Goal: Task Accomplishment & Management: Use online tool/utility

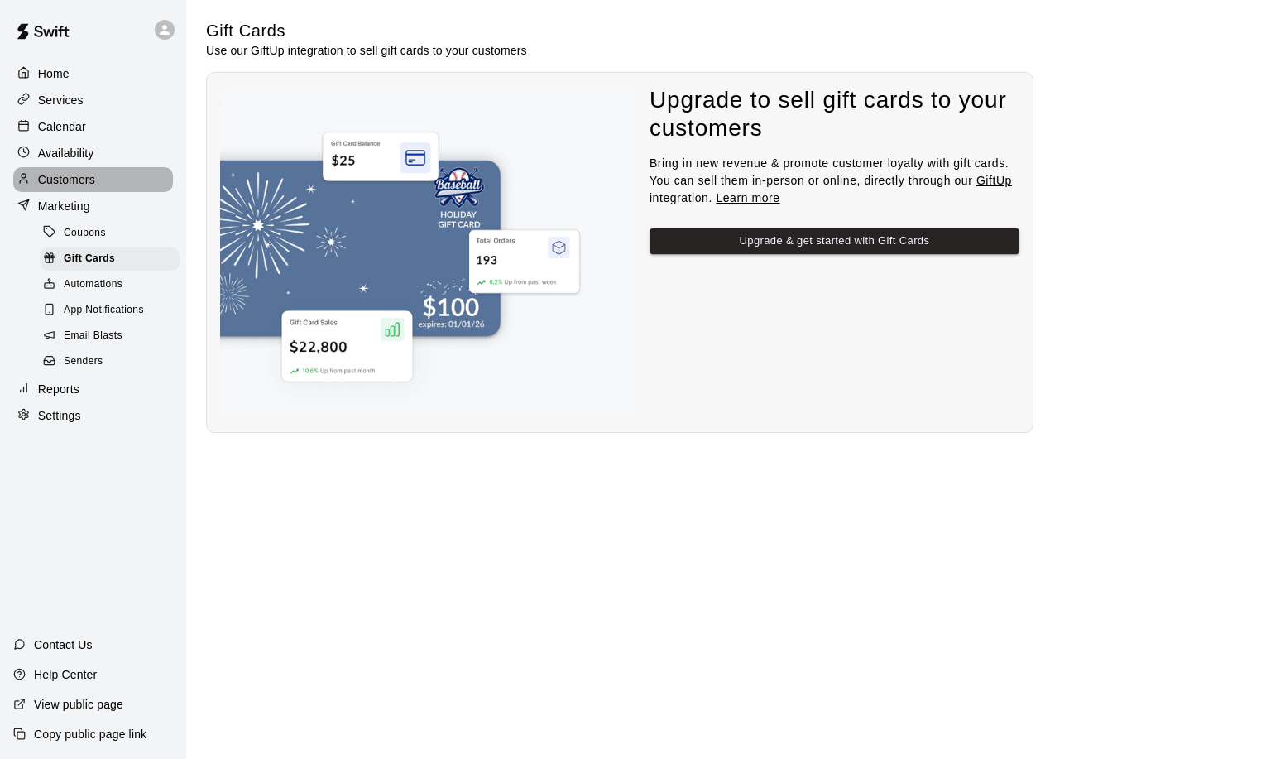
click at [67, 183] on p "Customers" at bounding box center [66, 179] width 57 height 17
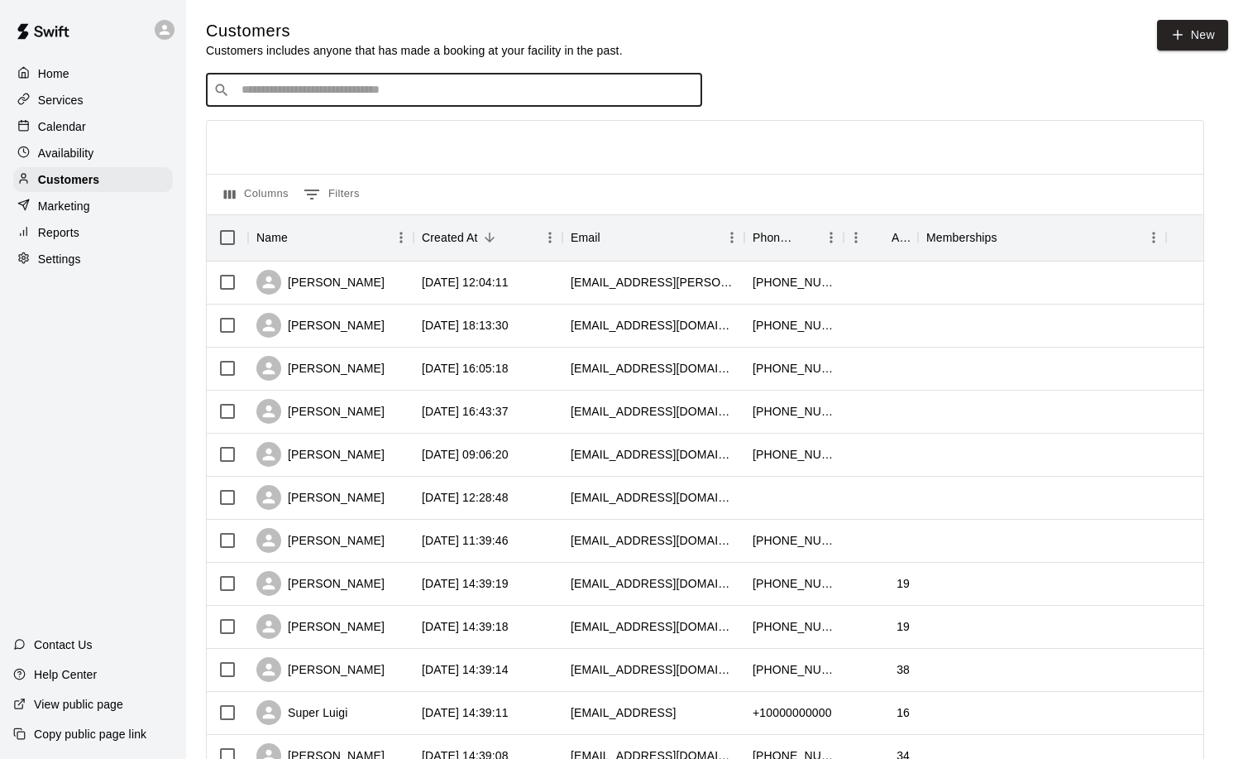
click at [294, 93] on input "Search customers by name or email" at bounding box center [466, 90] width 458 height 17
type input "**"
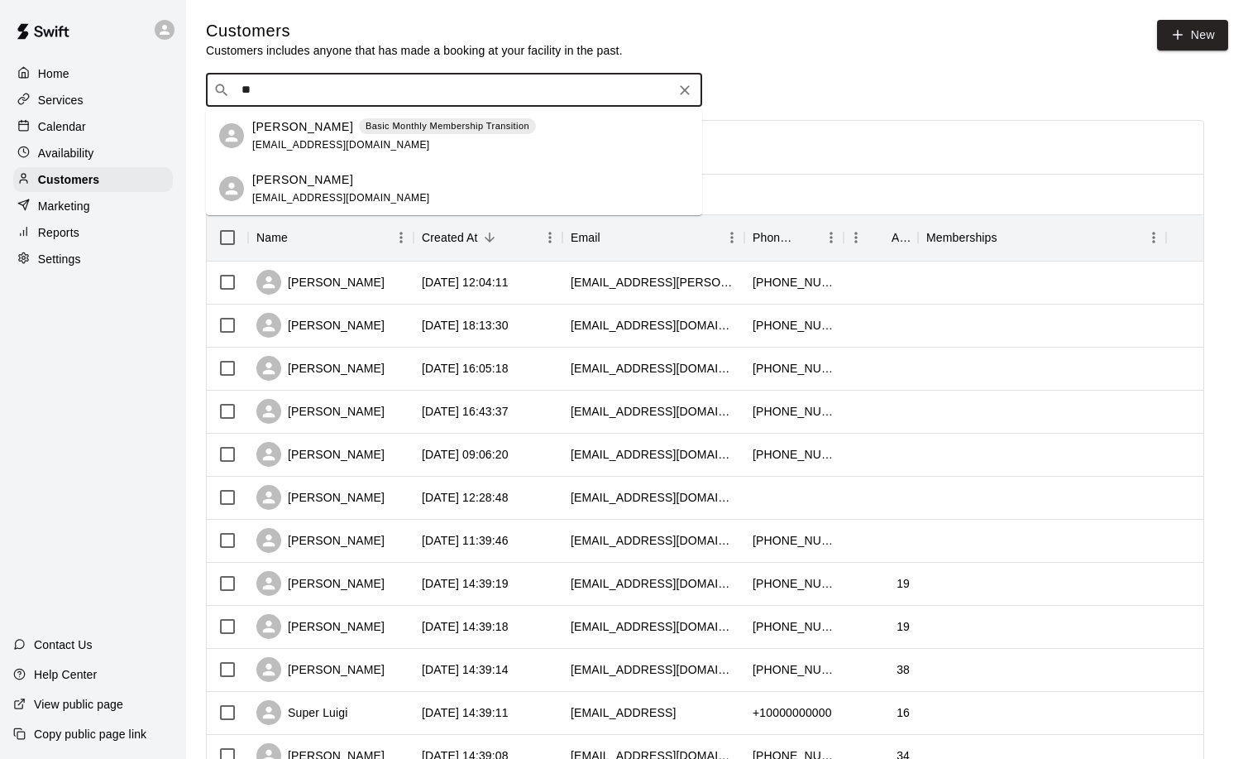
click at [279, 132] on p "Jd James" at bounding box center [302, 126] width 101 height 17
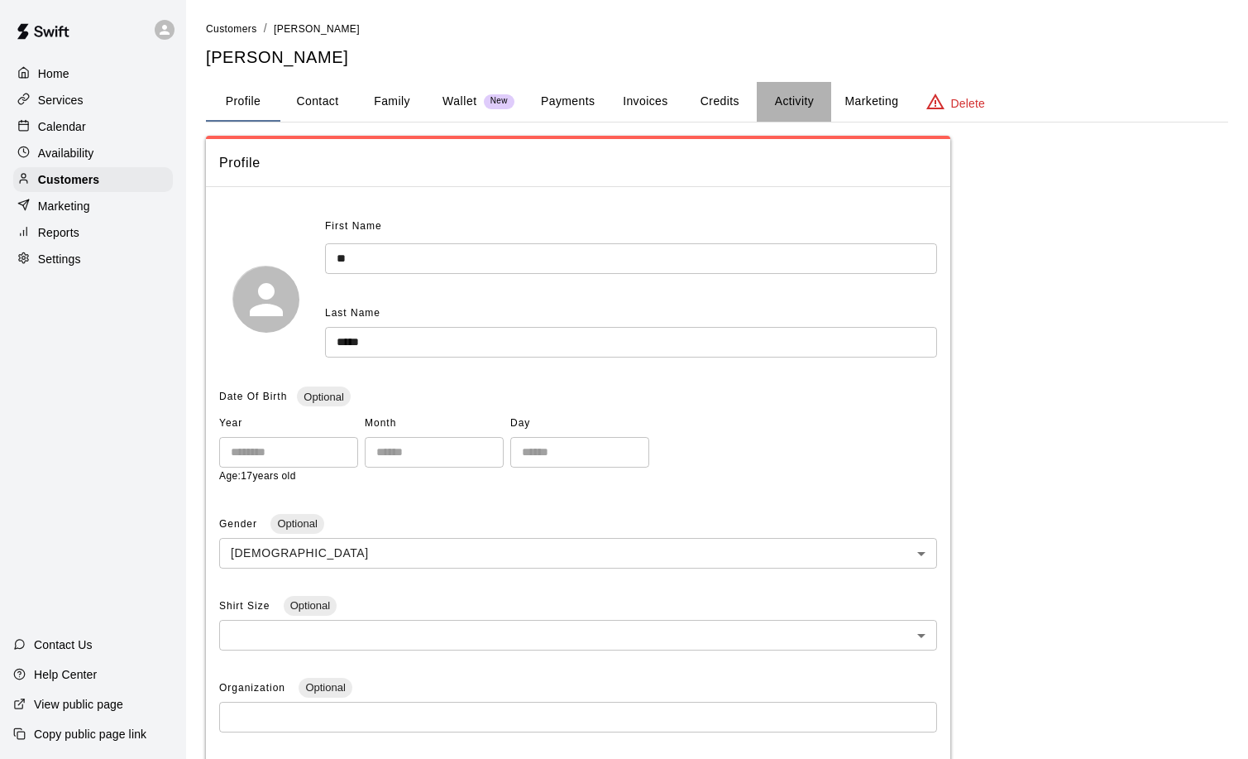
click at [808, 107] on button "Activity" at bounding box center [794, 102] width 74 height 40
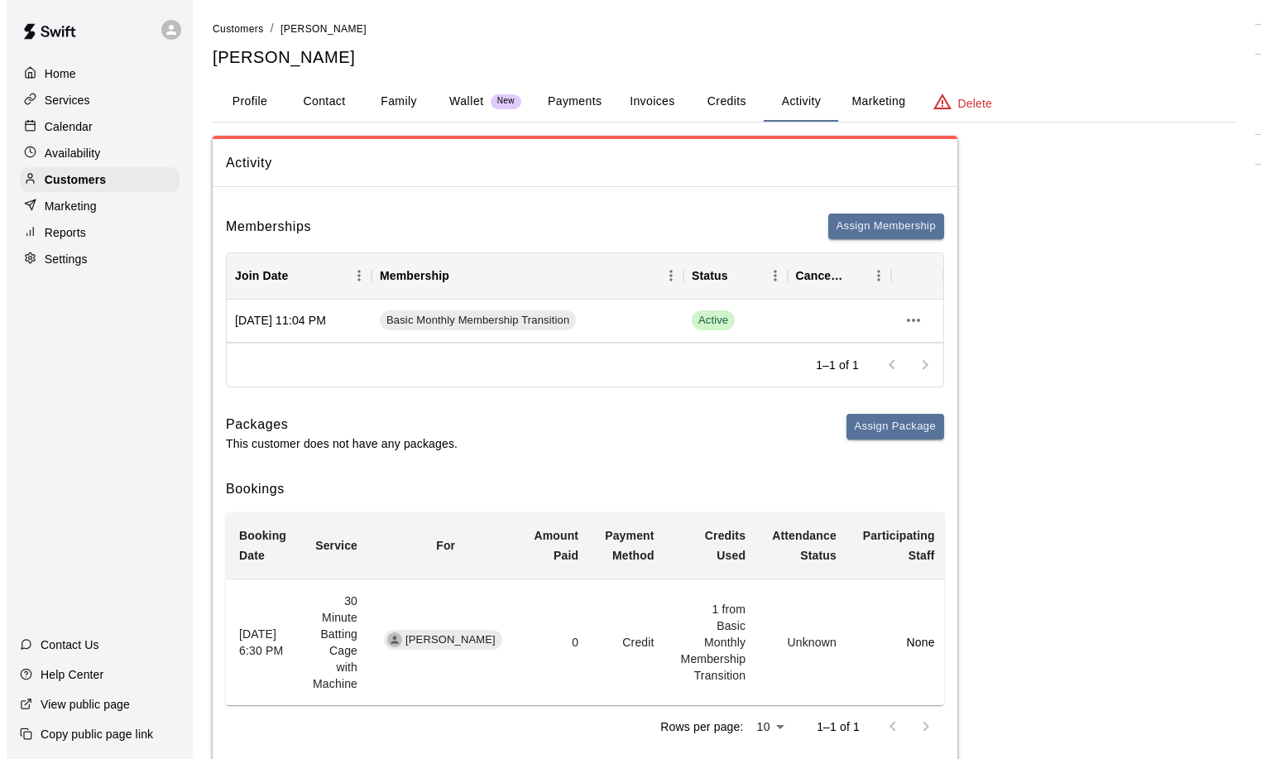
scroll to position [9, 0]
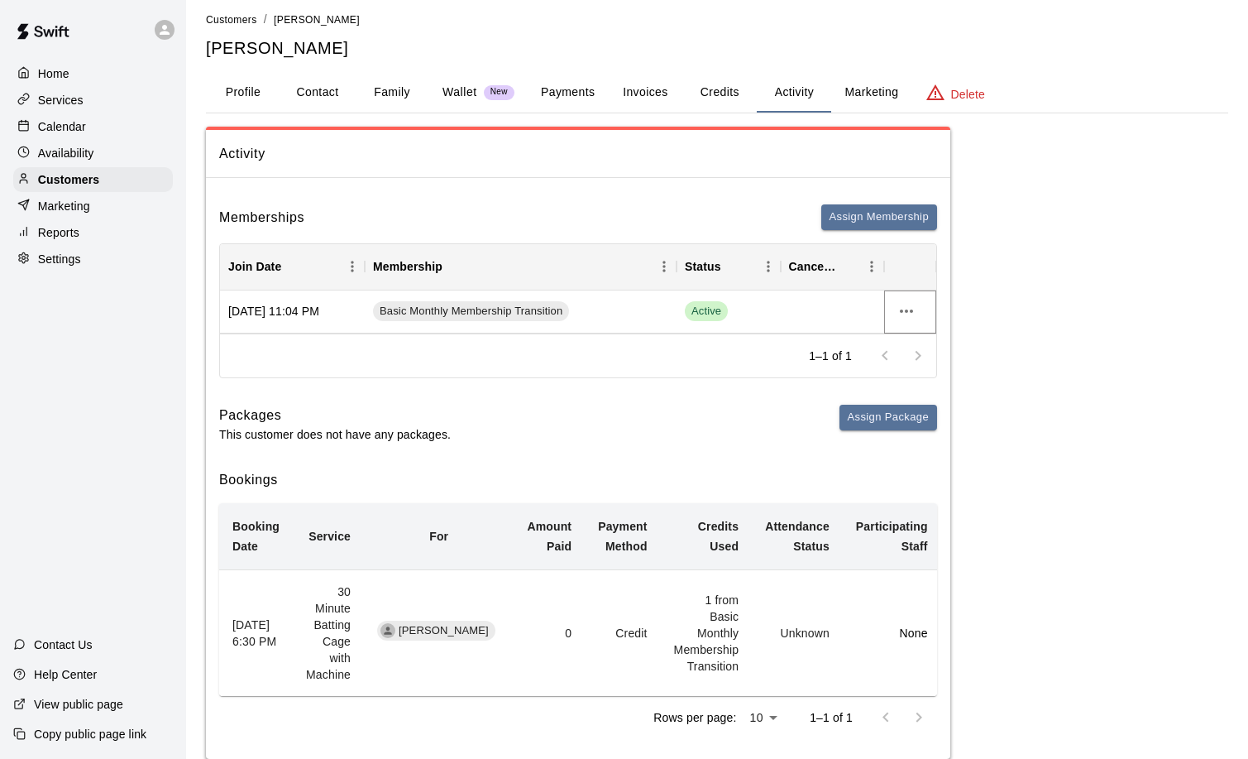
click at [911, 309] on icon "more actions" at bounding box center [907, 311] width 20 height 20
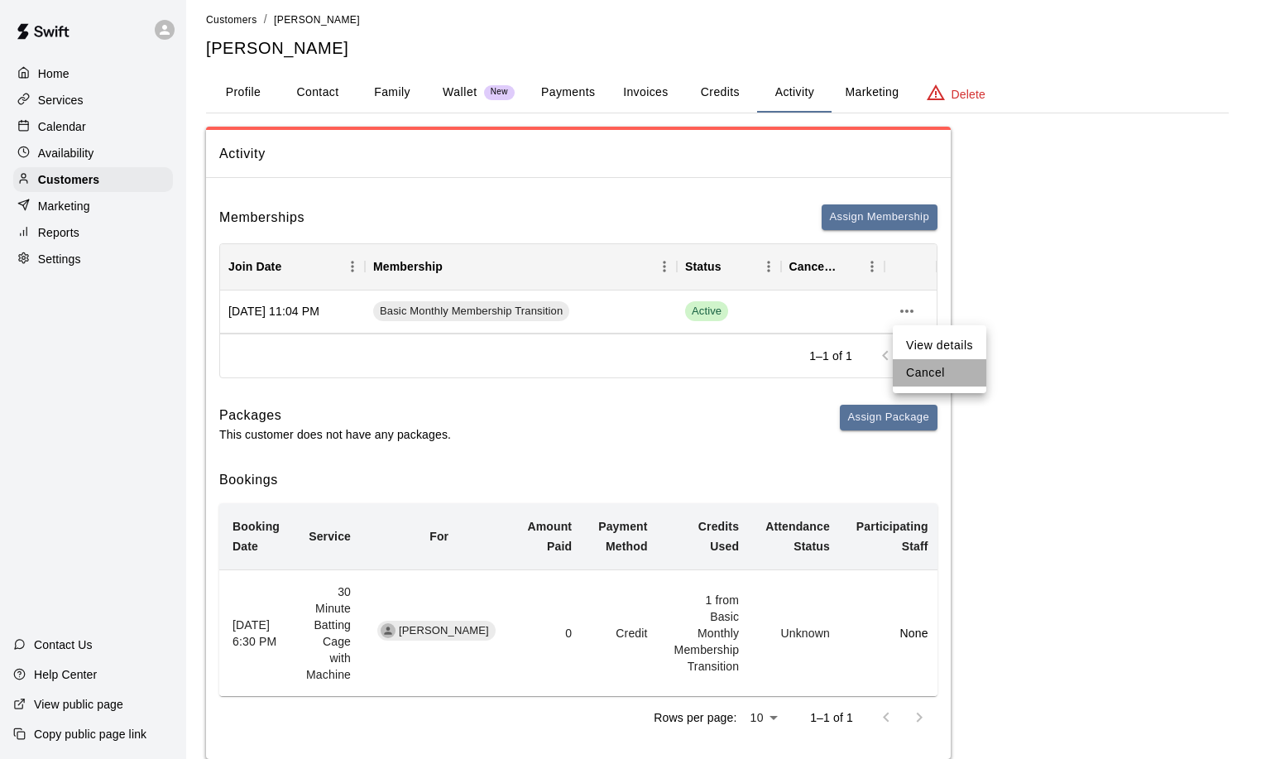
click at [933, 376] on li "Cancel" at bounding box center [939, 372] width 93 height 27
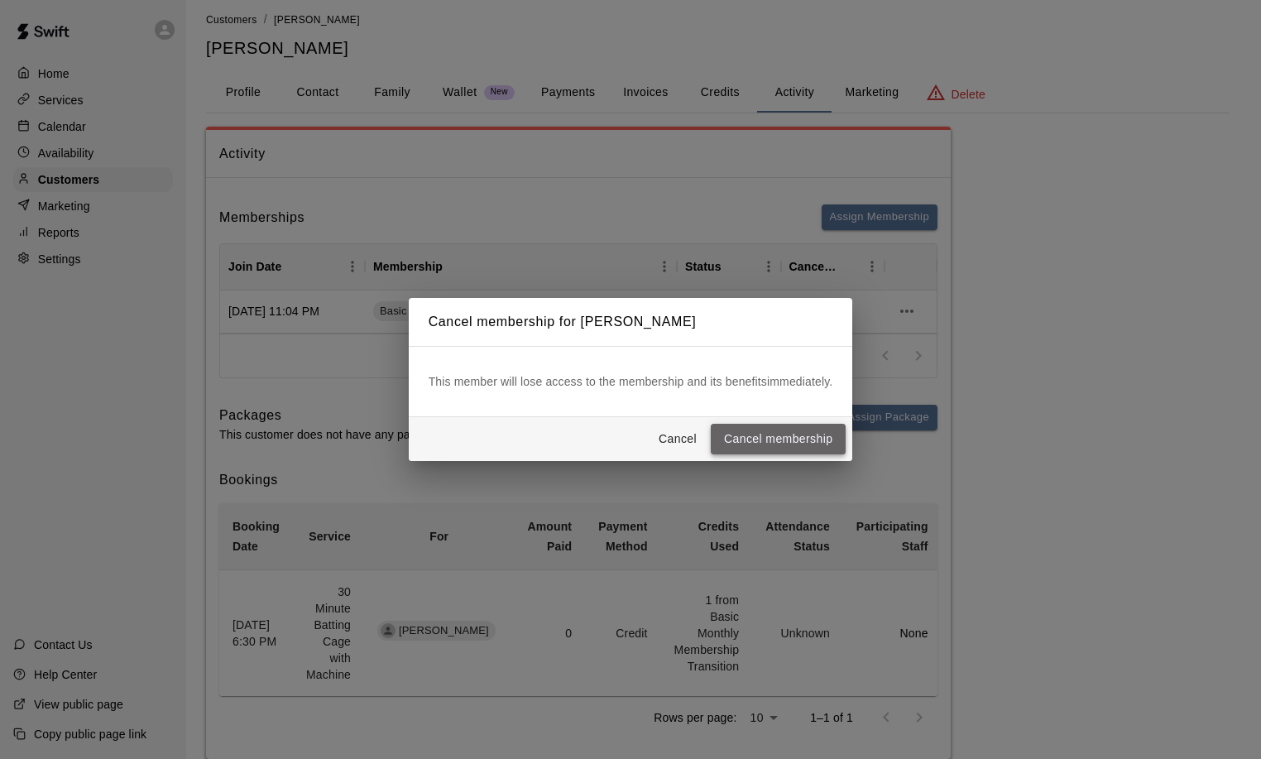
click at [740, 439] on button "Cancel membership" at bounding box center [778, 439] width 135 height 31
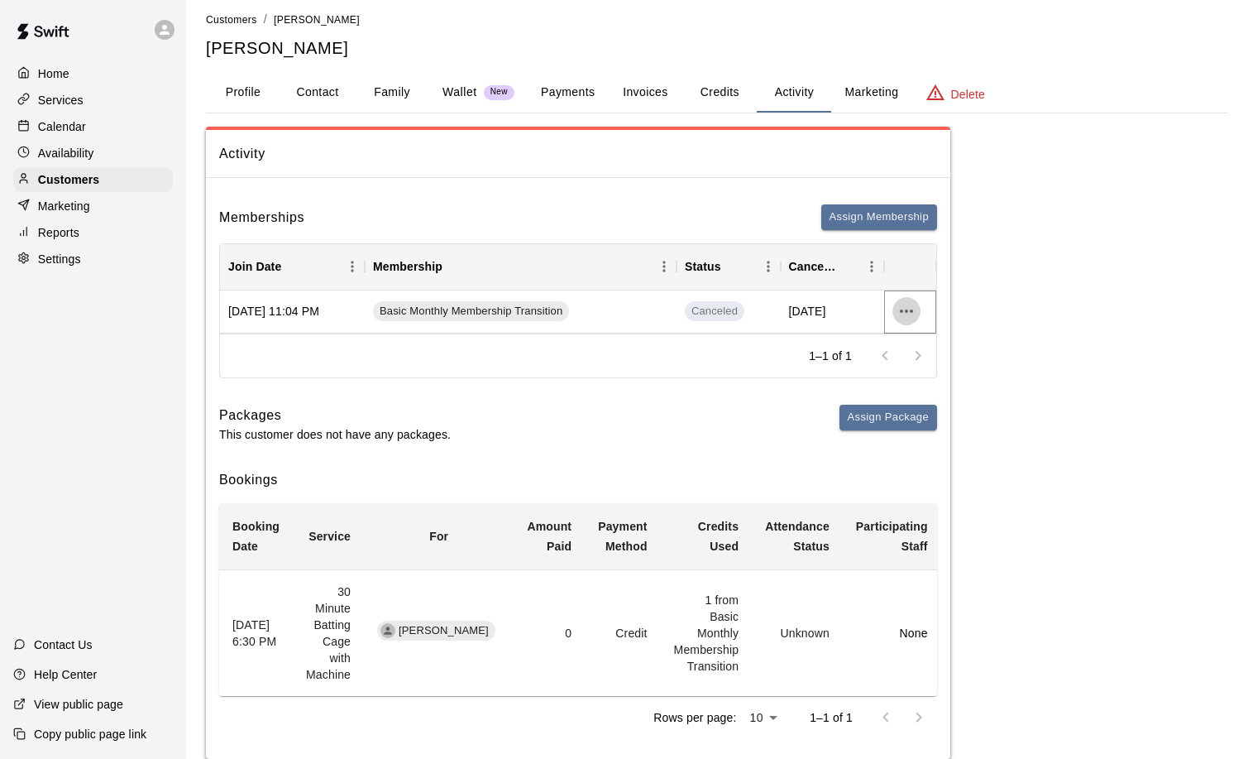
click at [911, 307] on icon "more actions" at bounding box center [907, 311] width 20 height 20
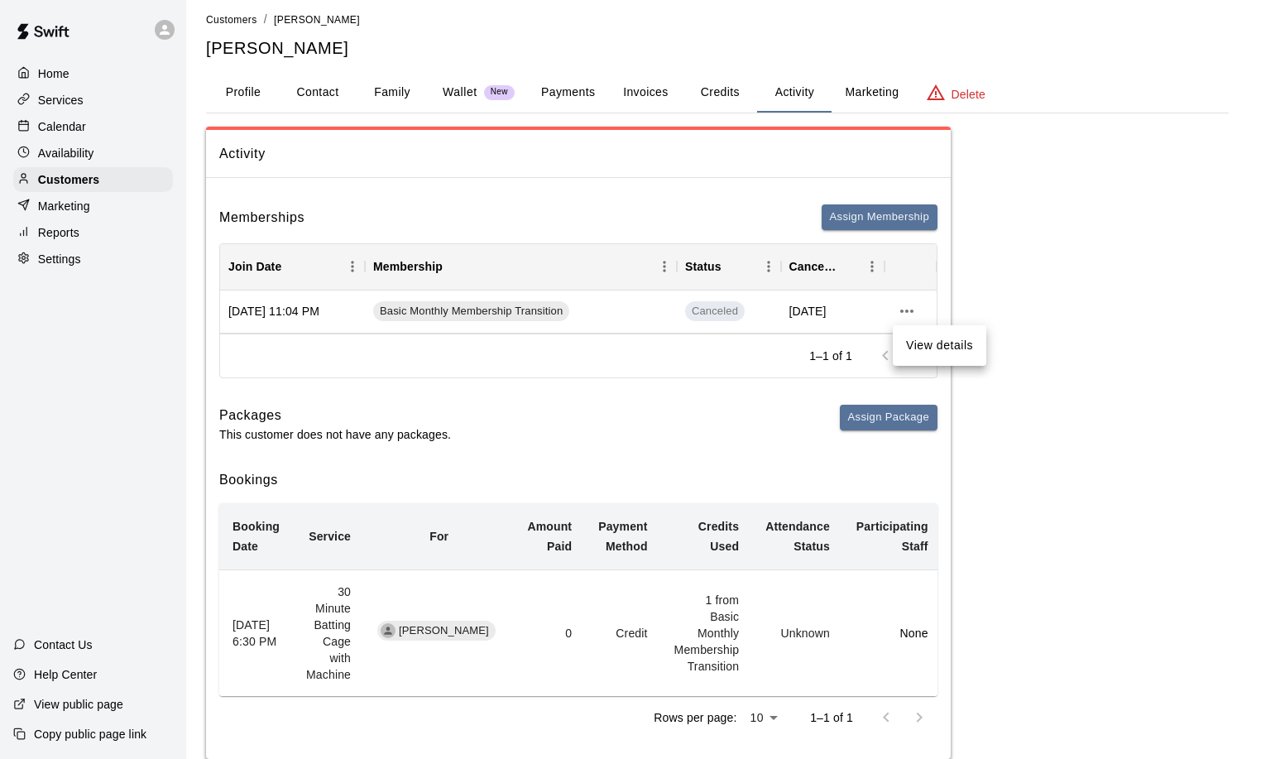
click at [903, 221] on div at bounding box center [630, 379] width 1261 height 759
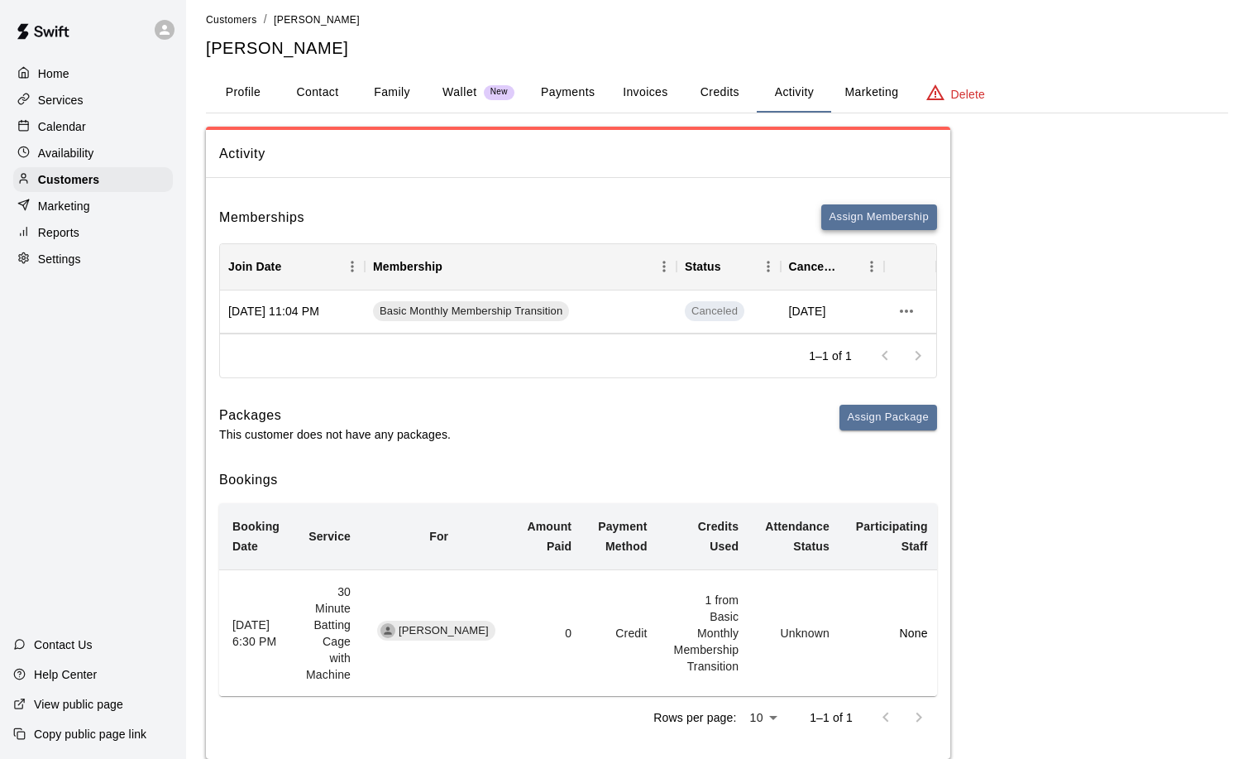
click at [860, 214] on button "Assign Membership" at bounding box center [879, 217] width 116 height 26
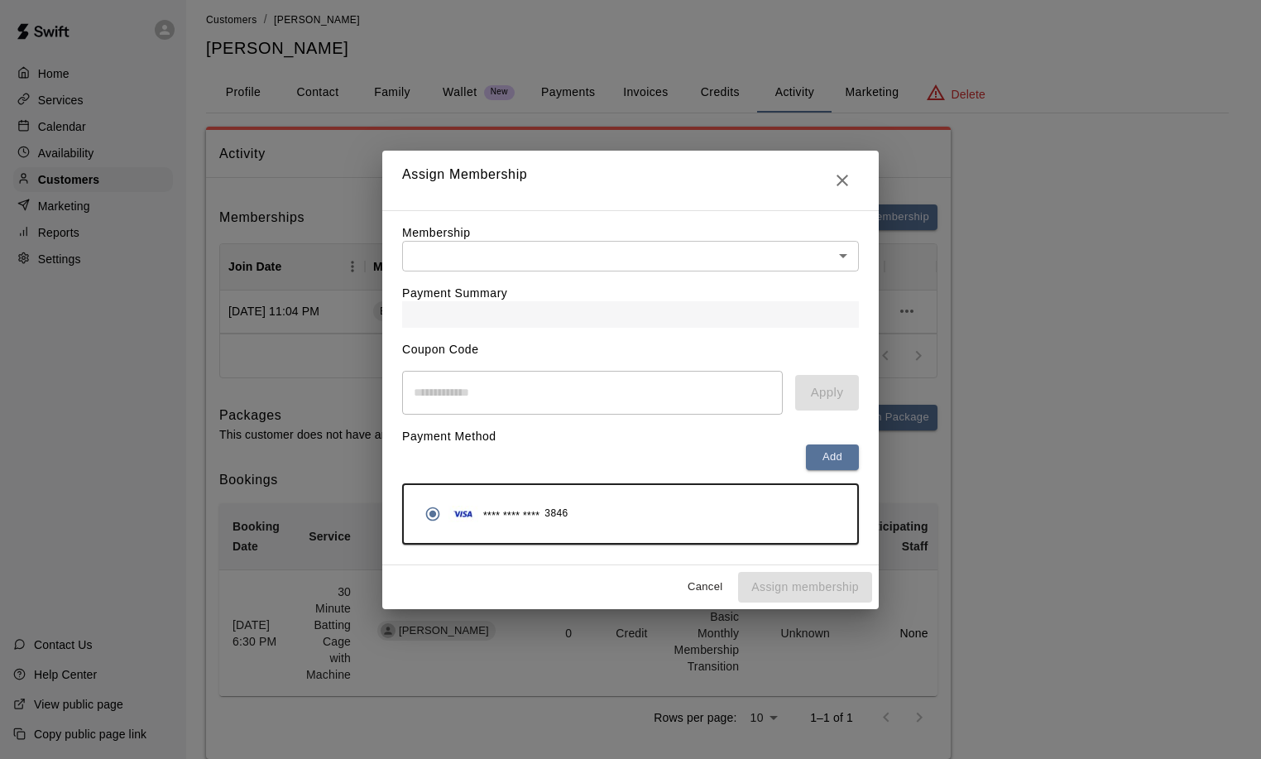
click at [467, 275] on div "Payment Summary" at bounding box center [630, 299] width 457 height 56
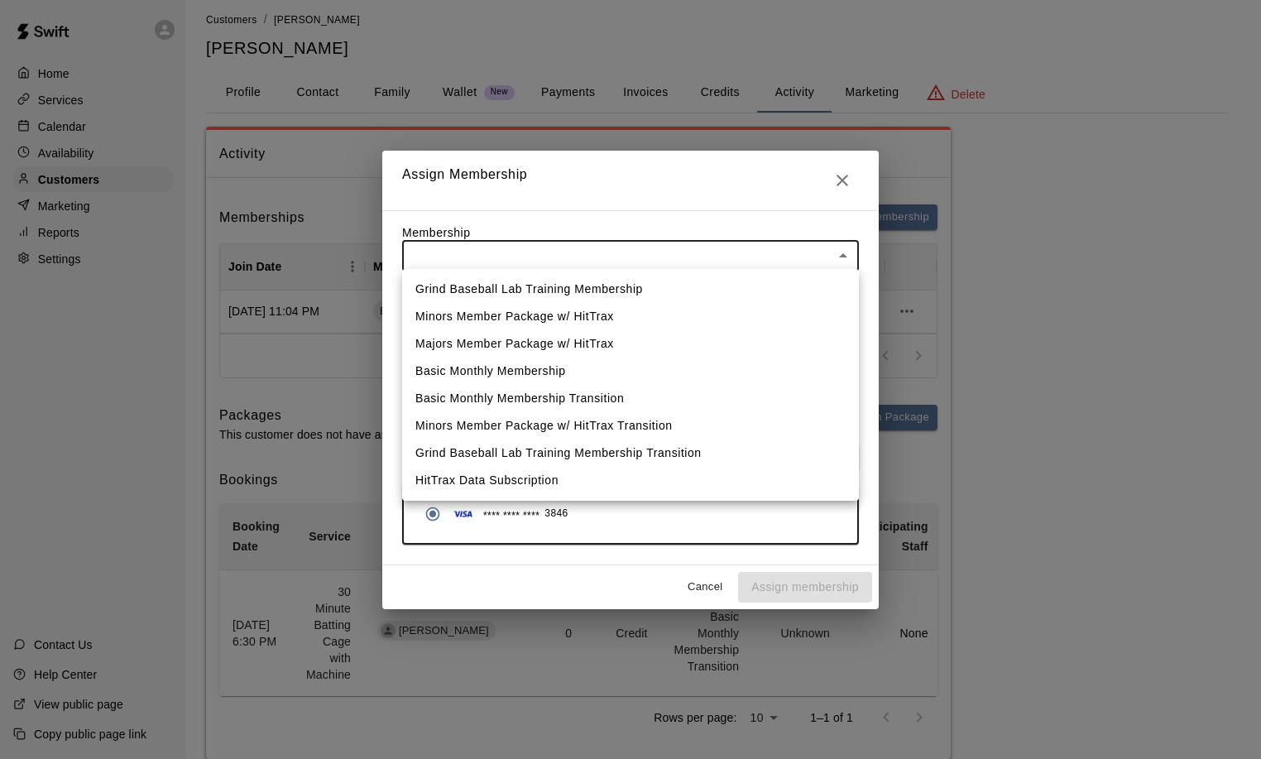
click at [475, 247] on body "Home Services Calendar Availability Customers Marketing Reports Settings Contac…" at bounding box center [630, 391] width 1261 height 801
click at [496, 373] on li "Basic Monthly Membership" at bounding box center [630, 370] width 457 height 27
type input "**********"
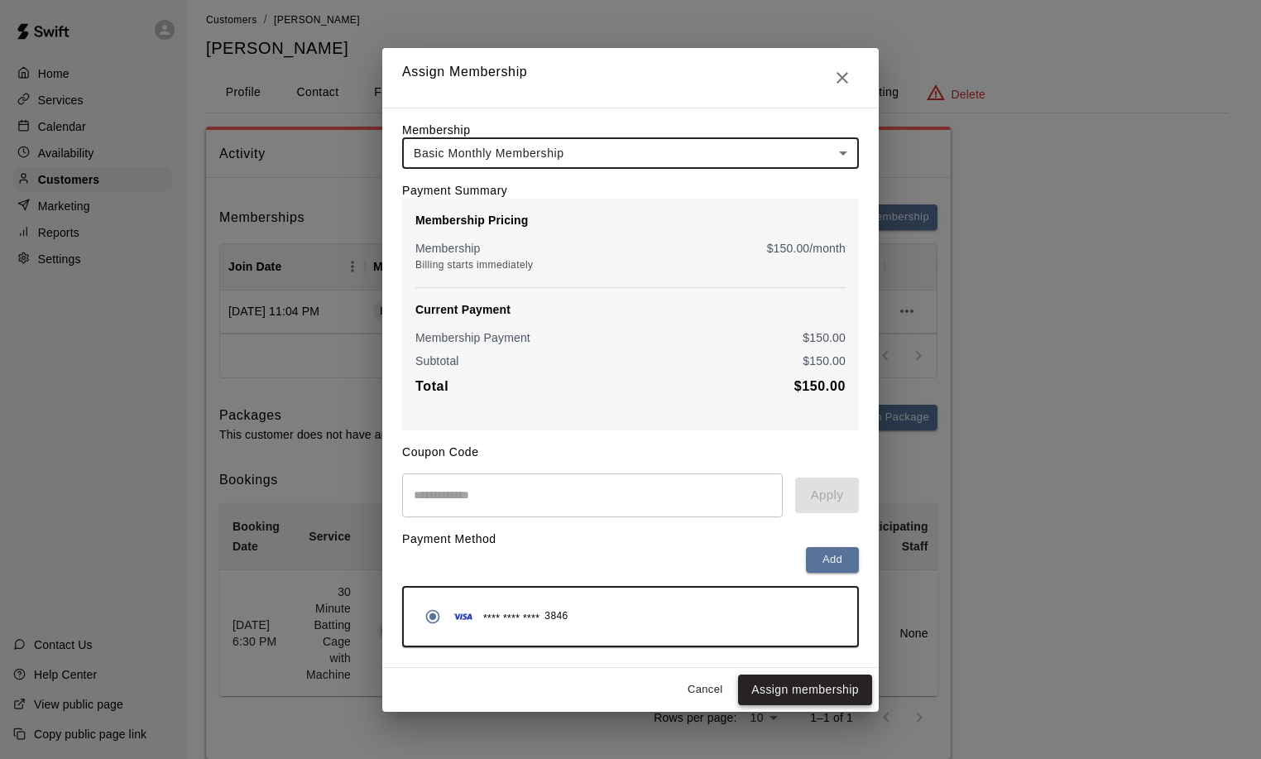
click at [793, 700] on button "Assign membership" at bounding box center [805, 689] width 134 height 31
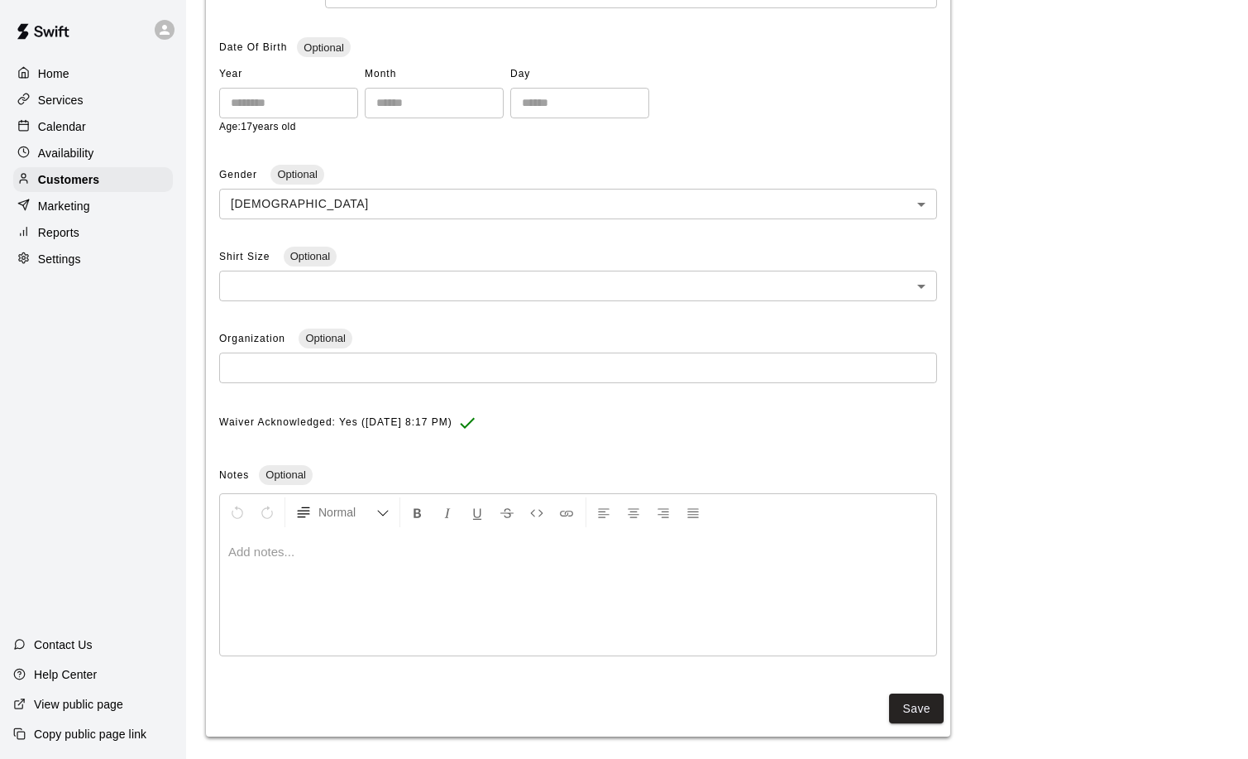
scroll to position [362, 0]
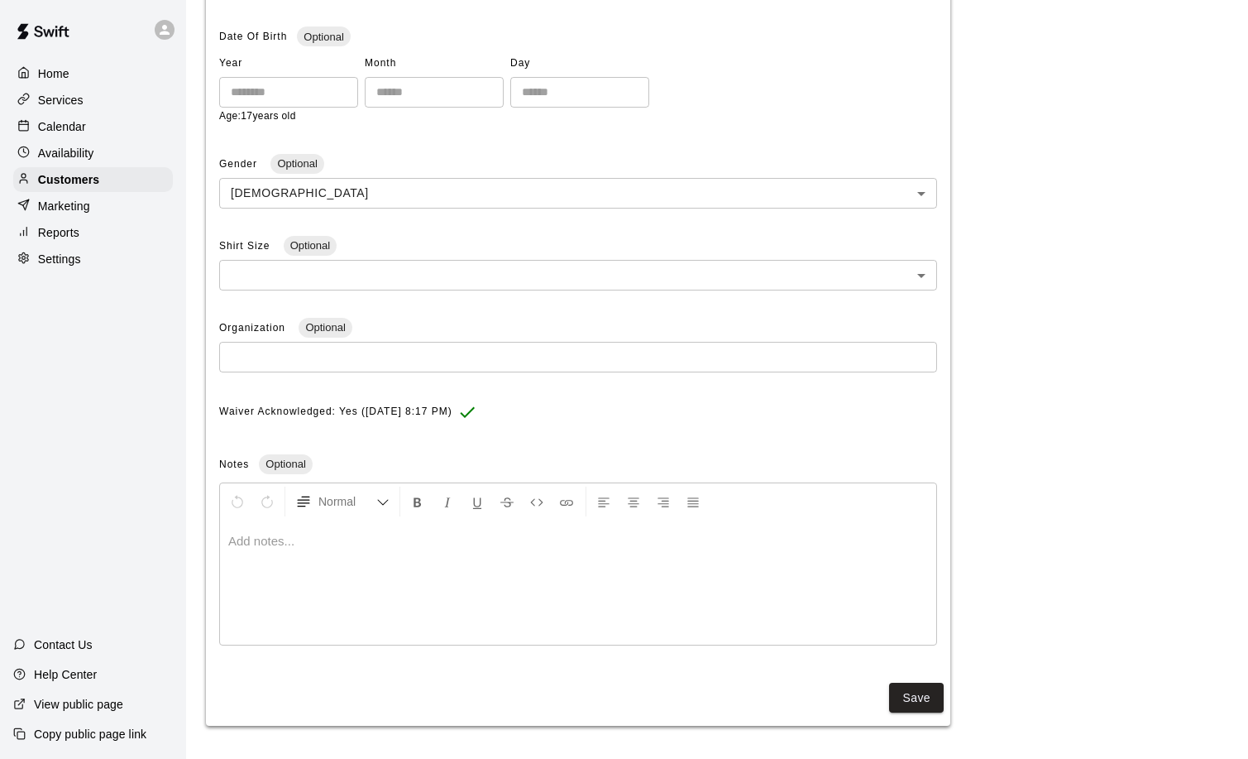
click at [918, 701] on button "Save" at bounding box center [916, 697] width 55 height 31
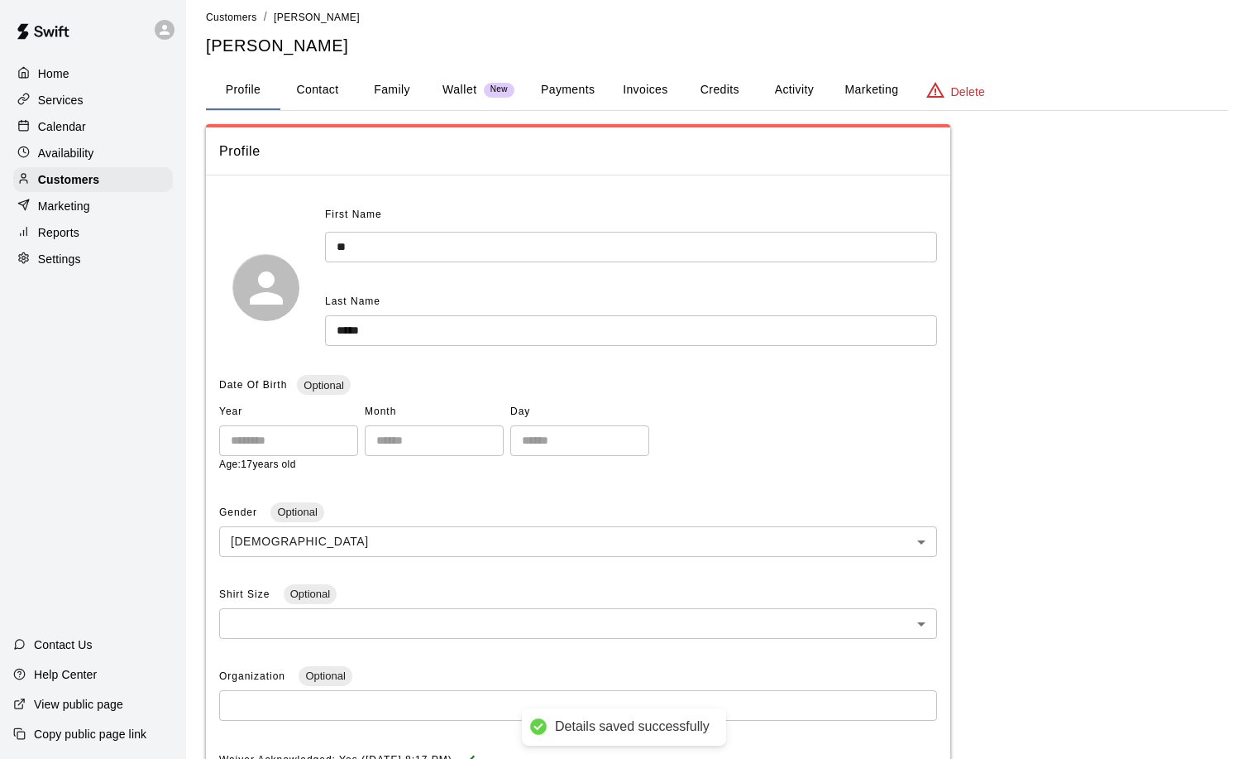
scroll to position [0, 0]
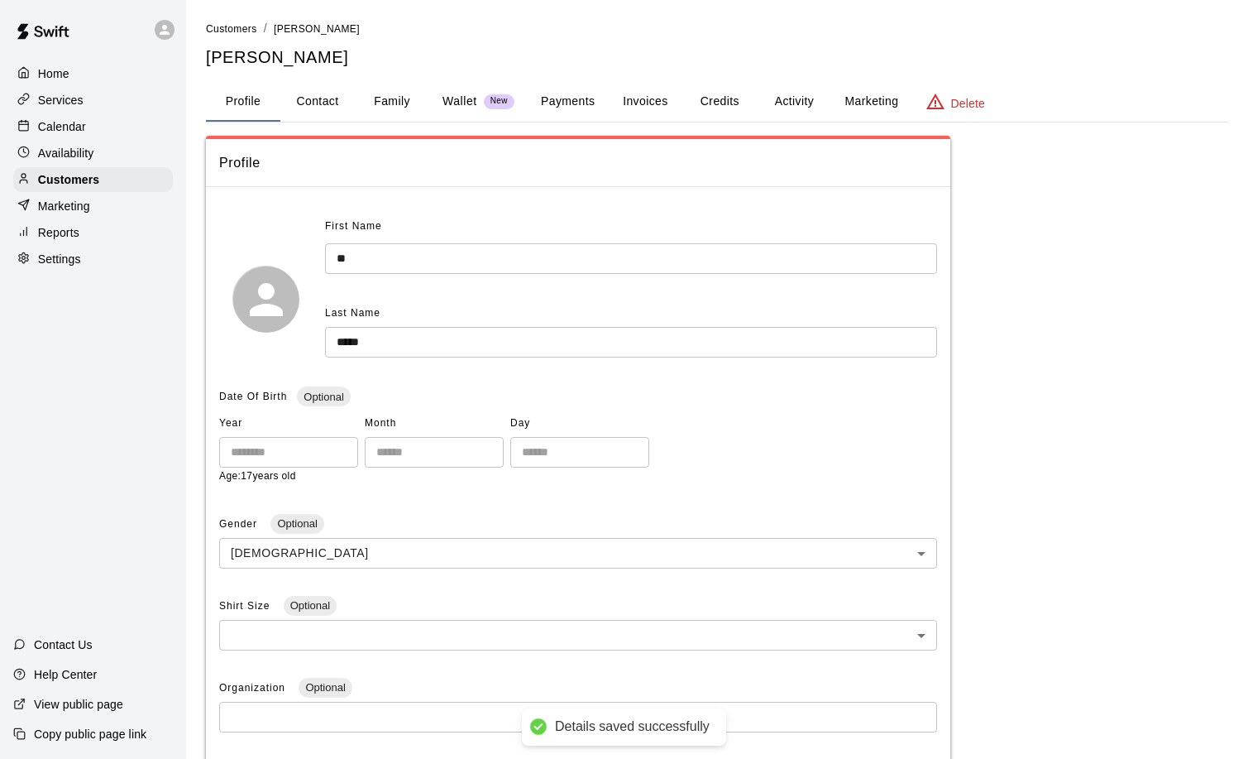
click at [797, 103] on button "Activity" at bounding box center [794, 102] width 74 height 40
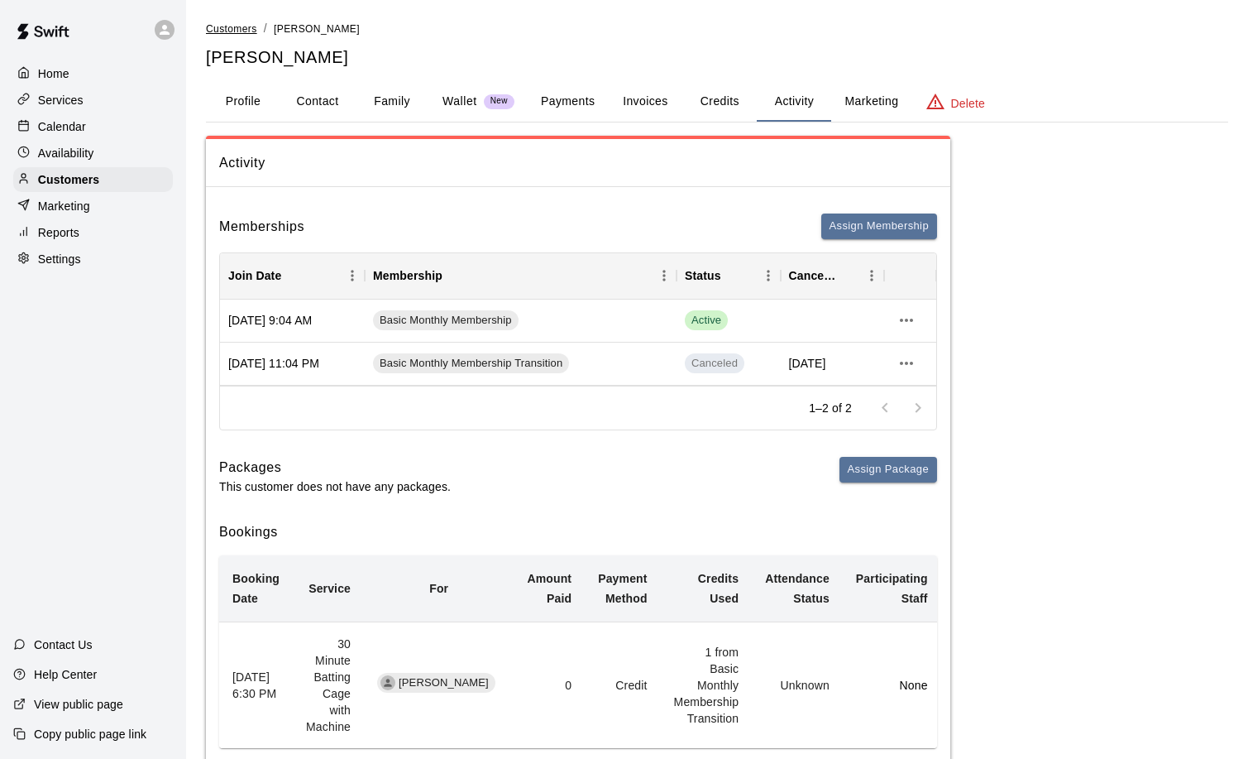
click at [244, 27] on span "Customers" at bounding box center [231, 29] width 51 height 12
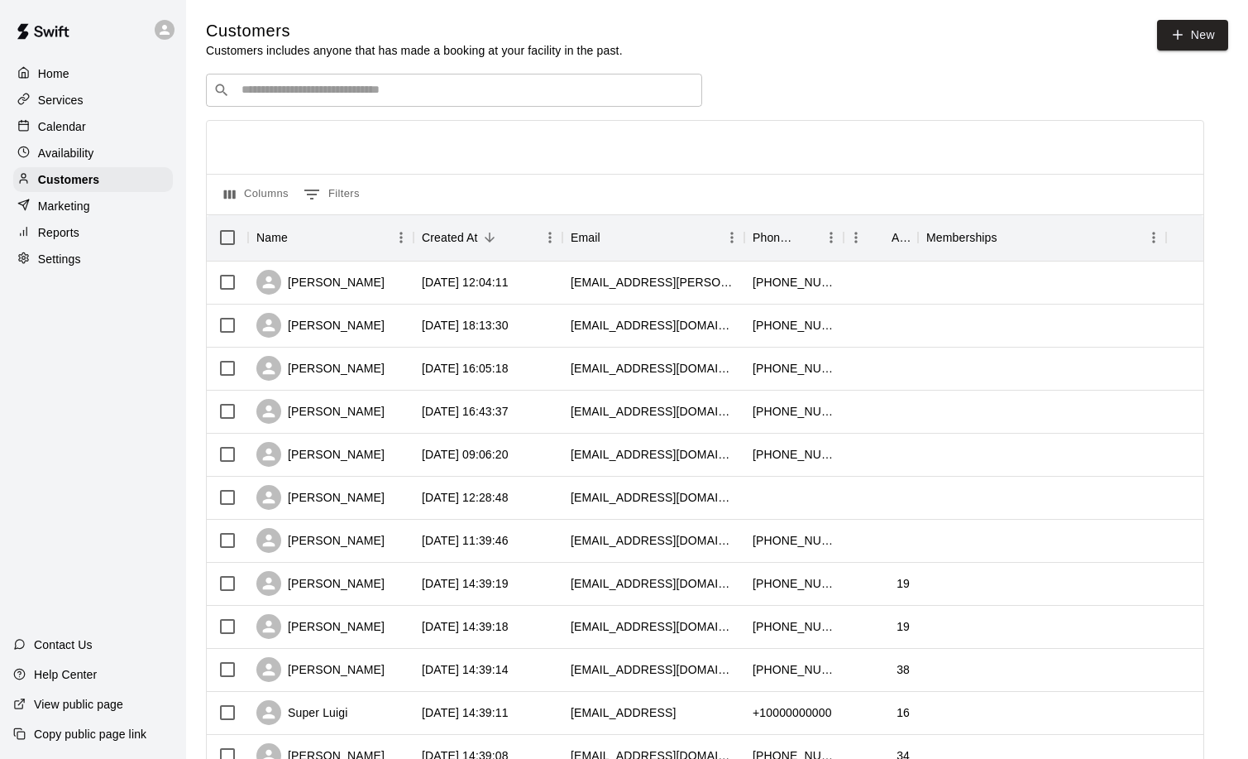
click at [325, 98] on input "Search customers by name or email" at bounding box center [466, 90] width 458 height 17
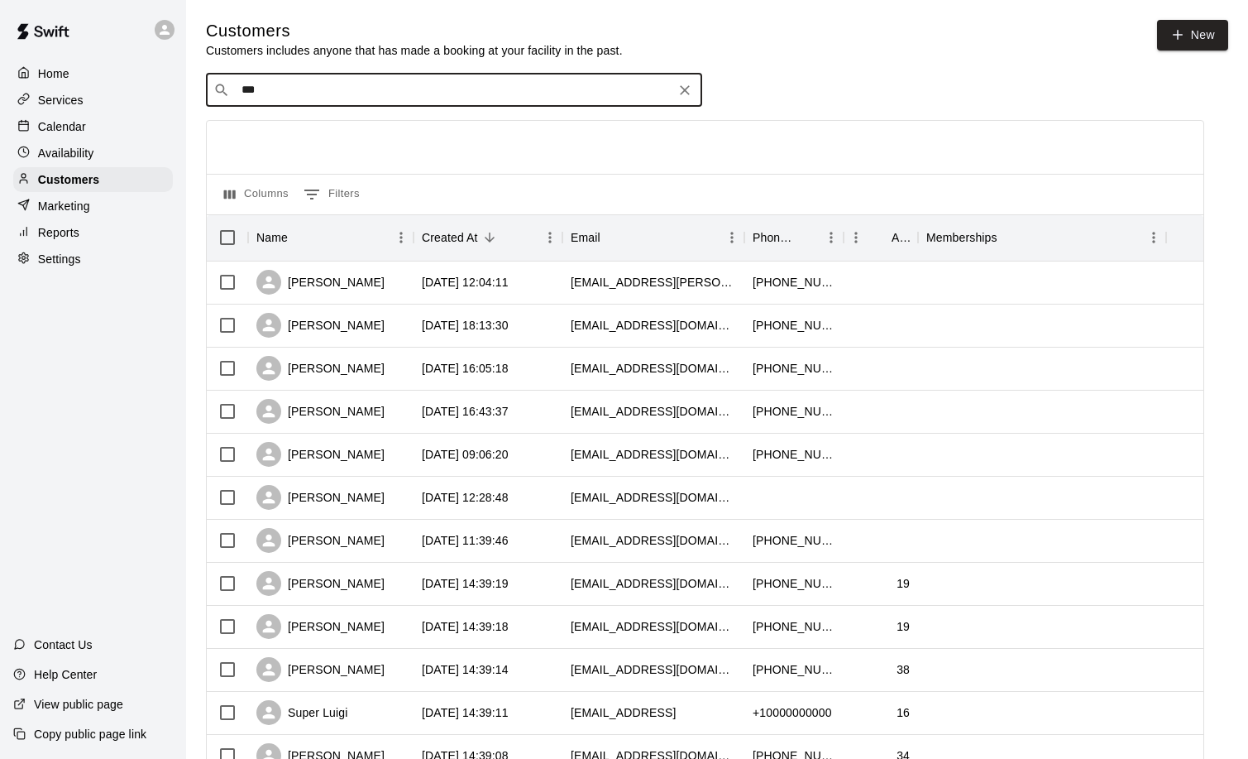
type input "****"
click at [290, 124] on p "Brandon Hyde" at bounding box center [302, 126] width 101 height 17
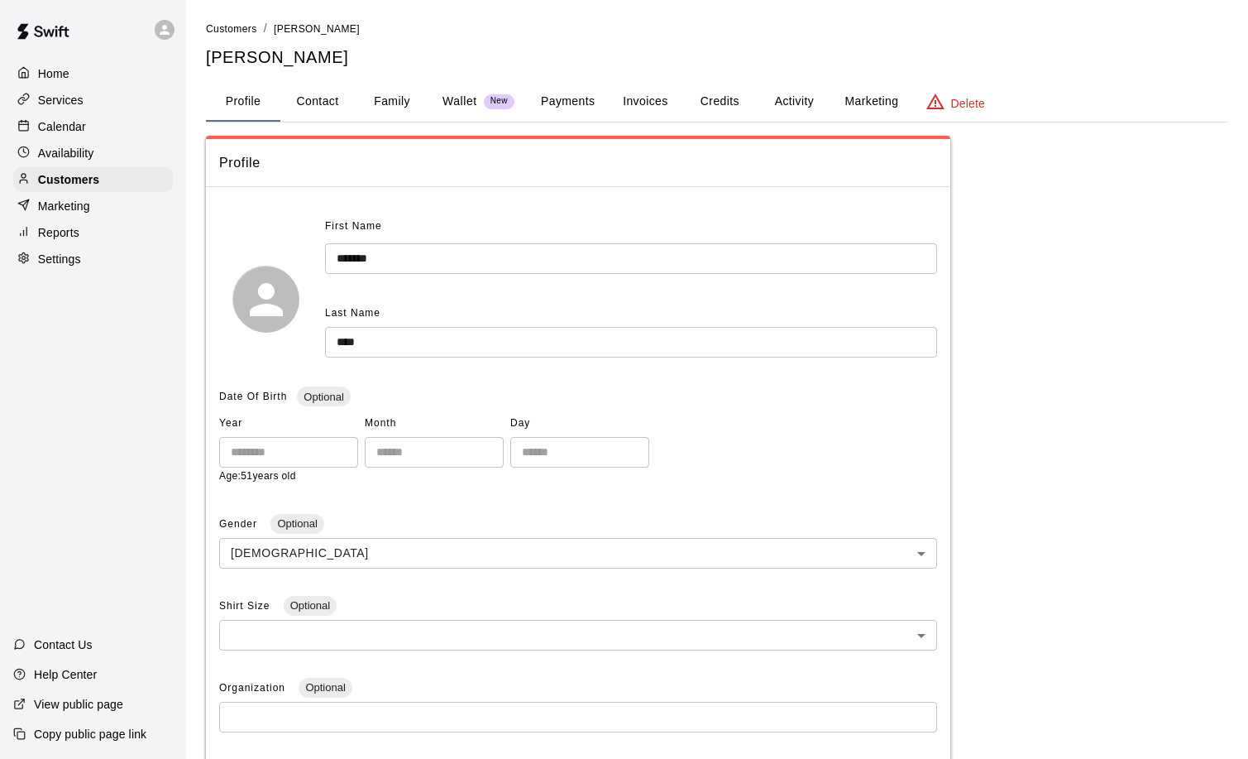
click at [586, 98] on button "Payments" at bounding box center [568, 102] width 80 height 40
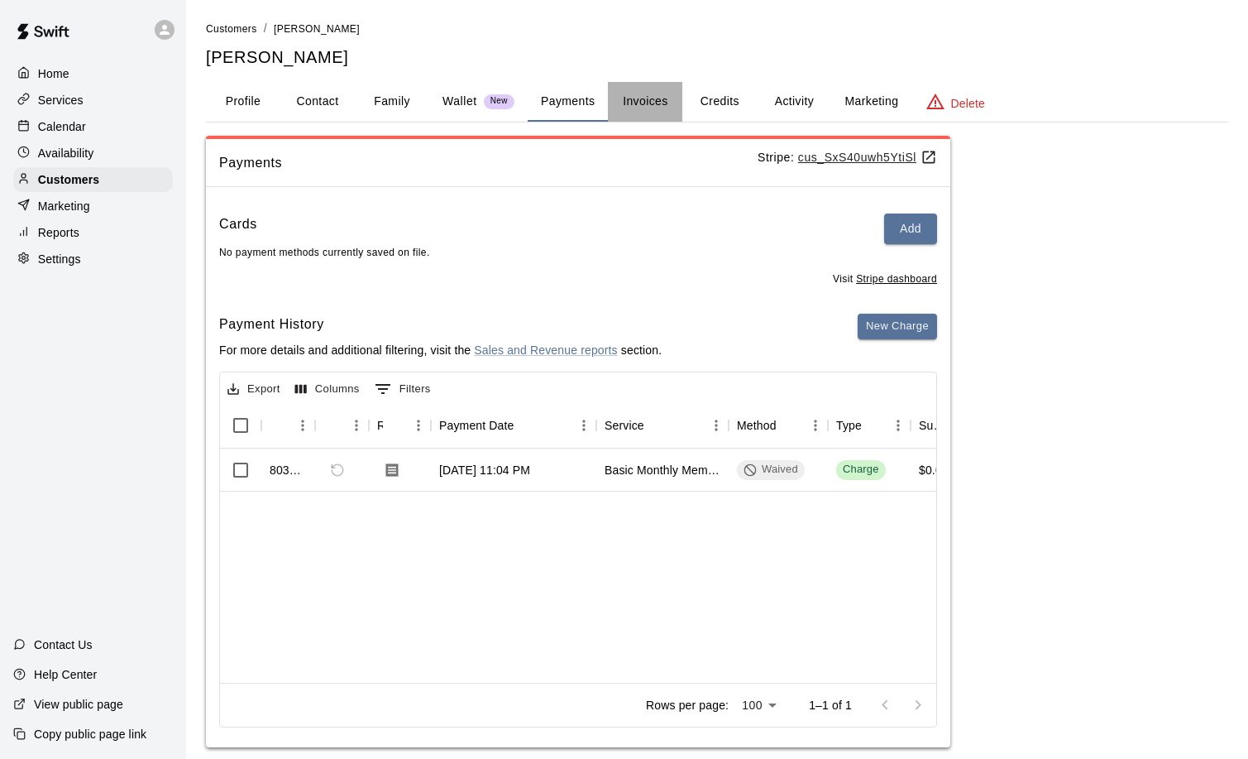
click at [662, 101] on button "Invoices" at bounding box center [645, 102] width 74 height 40
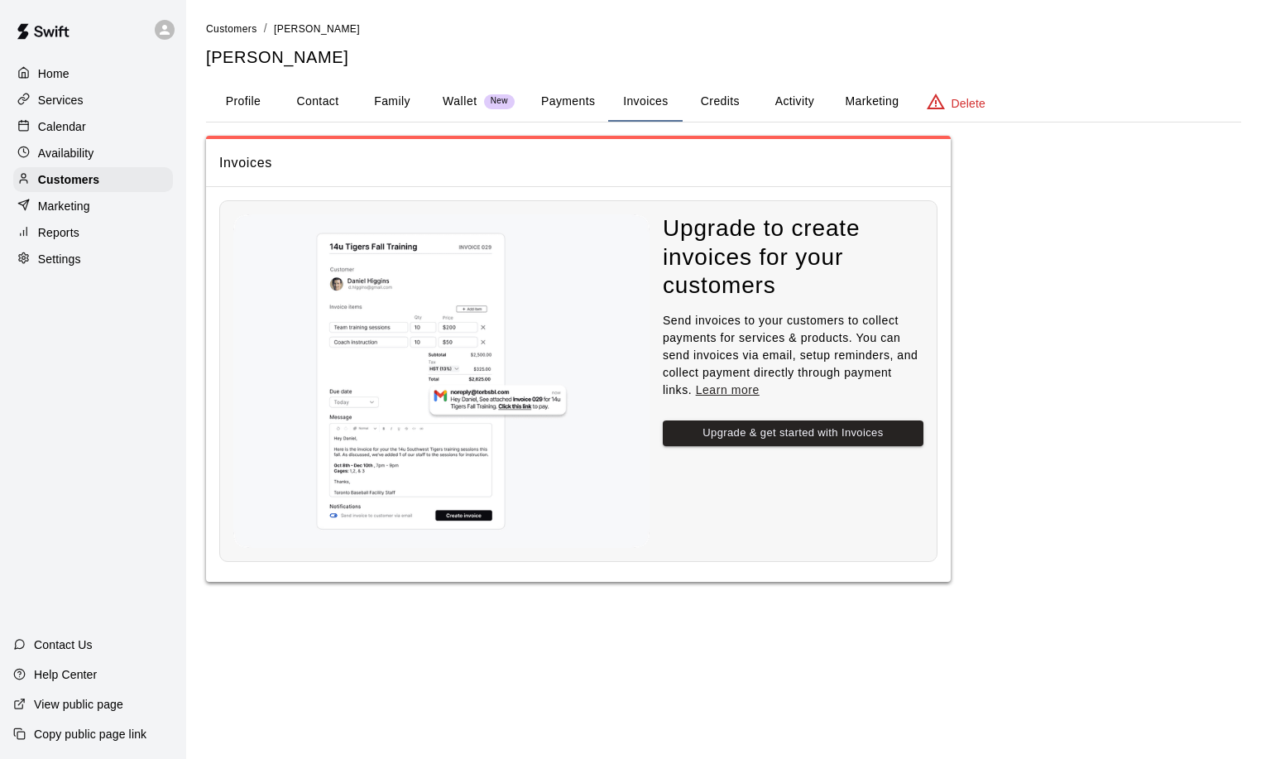
click at [731, 99] on button "Credits" at bounding box center [719, 102] width 74 height 40
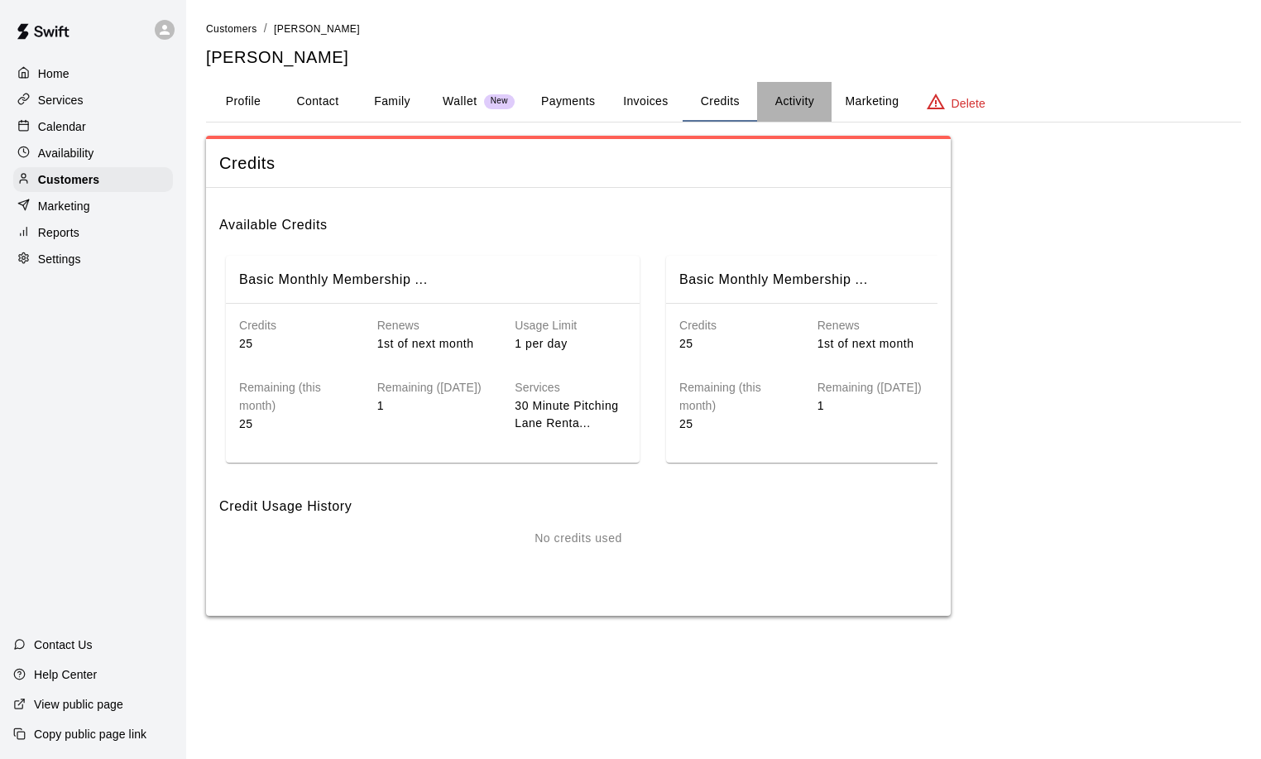
click at [790, 102] on button "Activity" at bounding box center [794, 102] width 74 height 40
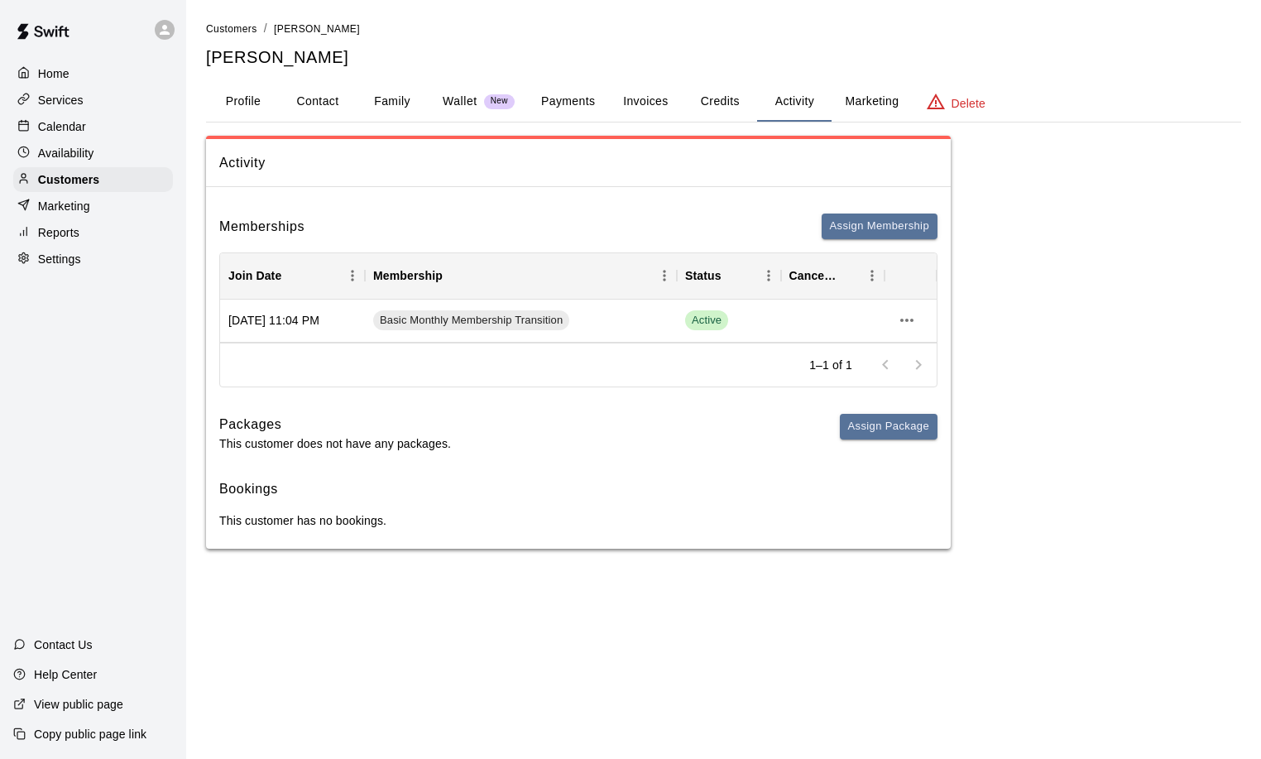
click at [1151, 333] on div "Activity Memberships Assign Membership Join Date Membership Status Cancel Date …" at bounding box center [723, 343] width 1035 height 414
click at [63, 129] on p "Calendar" at bounding box center [62, 126] width 48 height 17
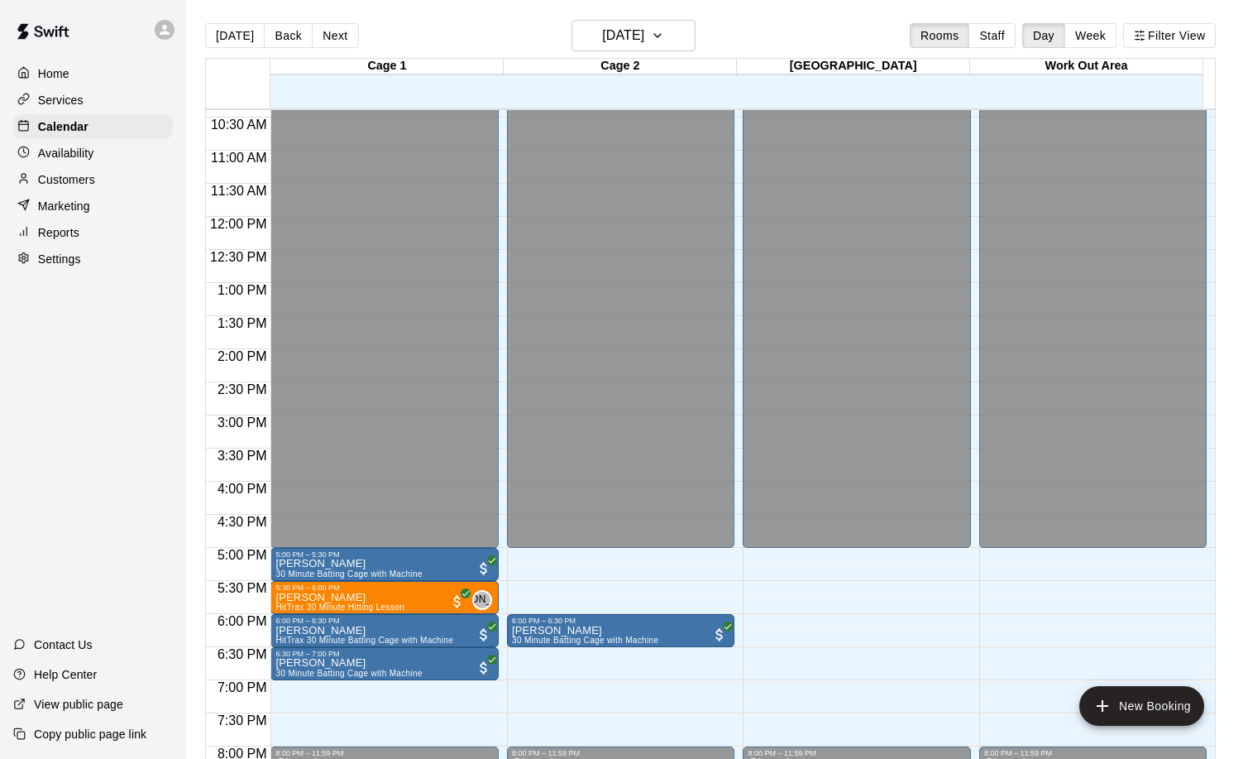
scroll to position [686, 0]
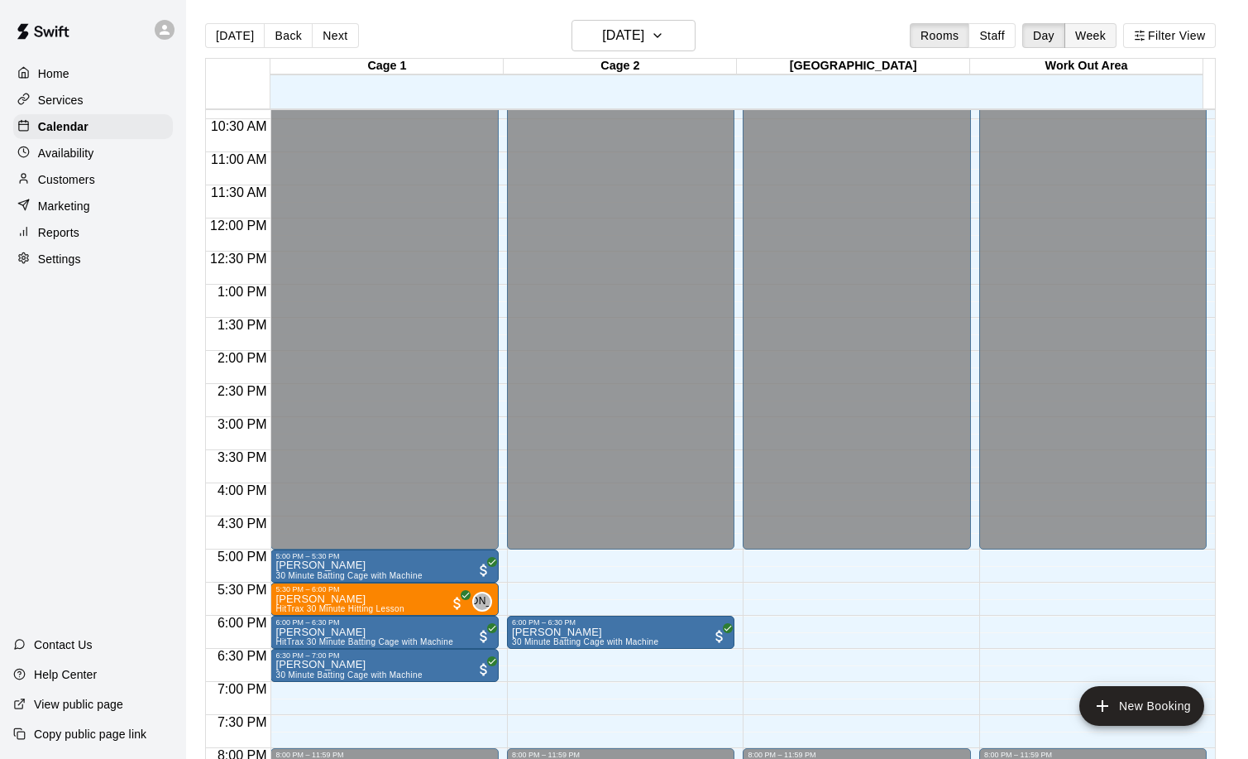
click at [1113, 35] on button "Week" at bounding box center [1091, 35] width 52 height 25
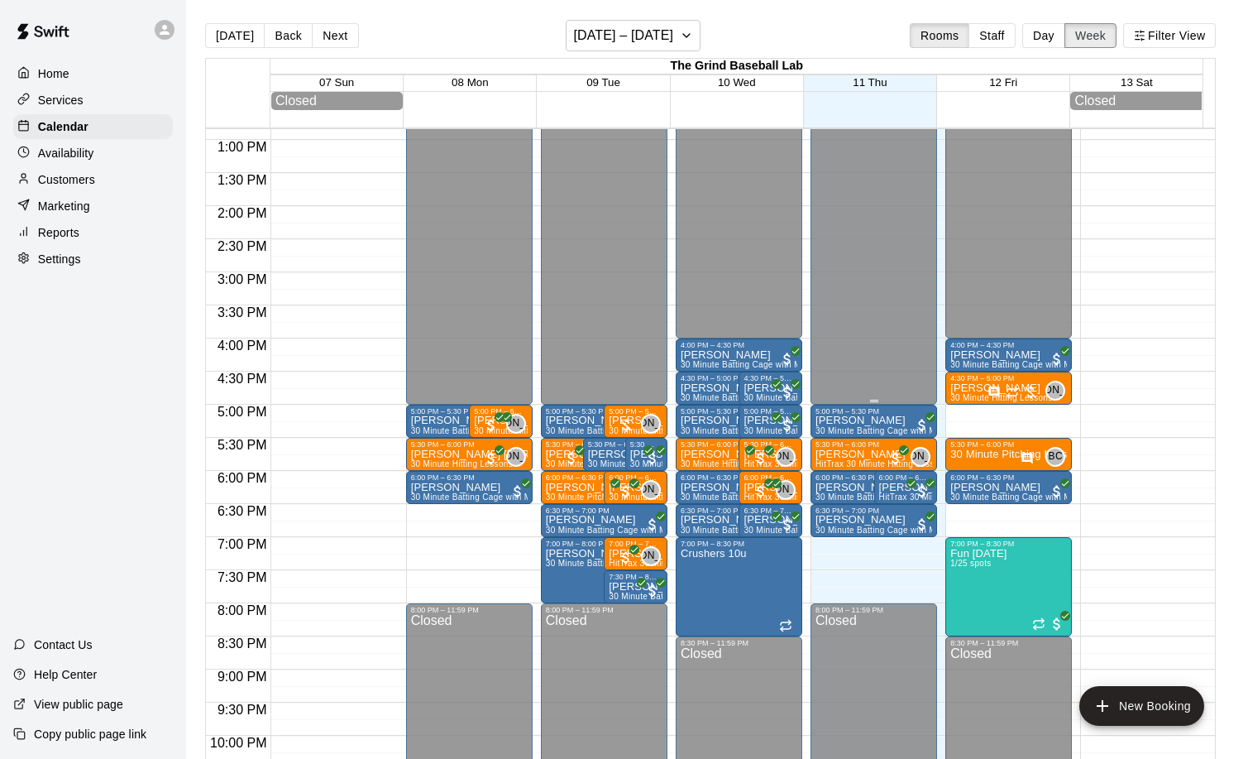
scroll to position [851, 0]
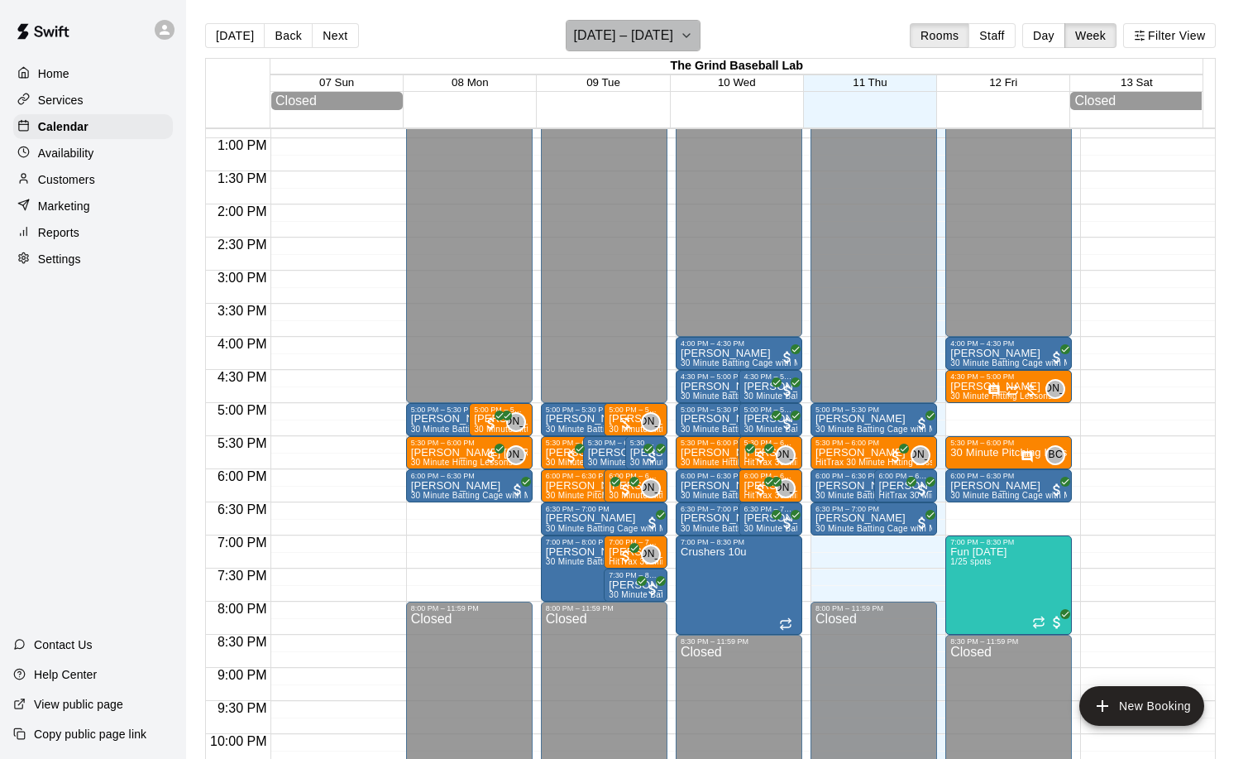
click at [693, 31] on icon "button" at bounding box center [686, 36] width 13 height 20
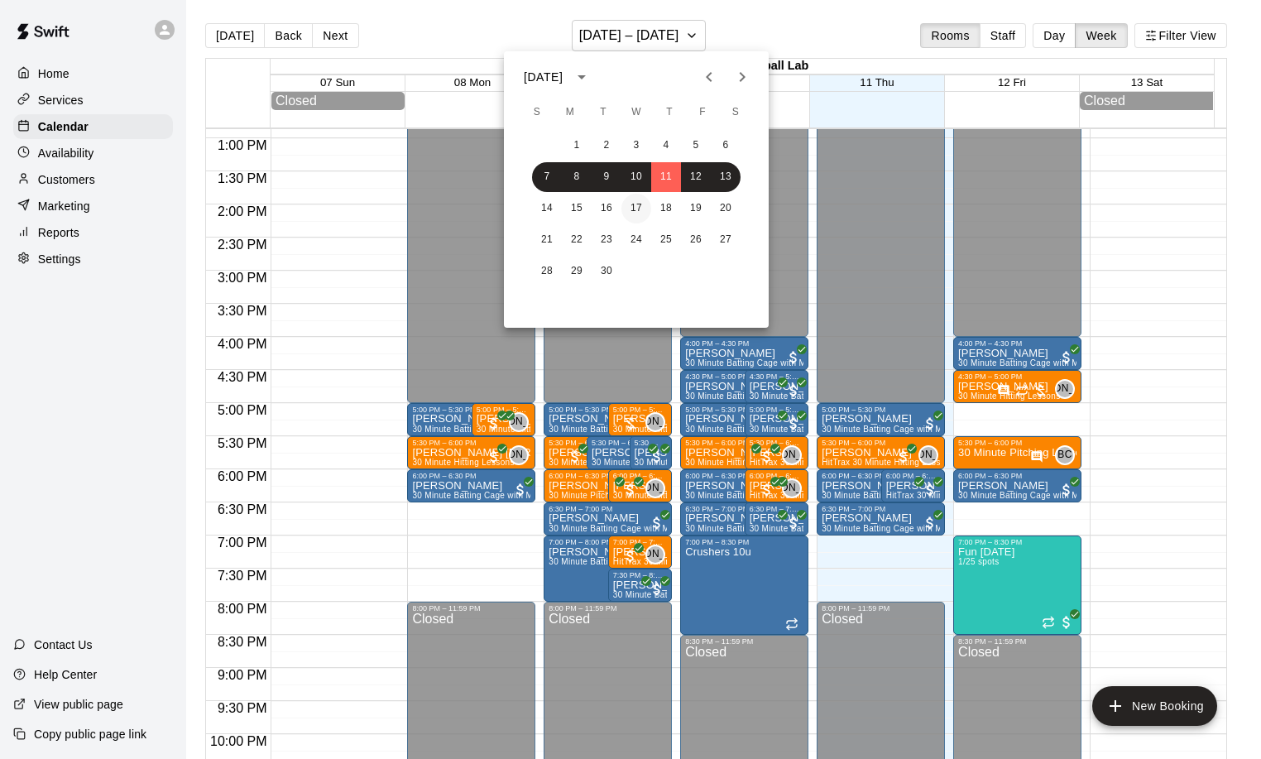
click at [634, 208] on button "17" at bounding box center [636, 209] width 30 height 30
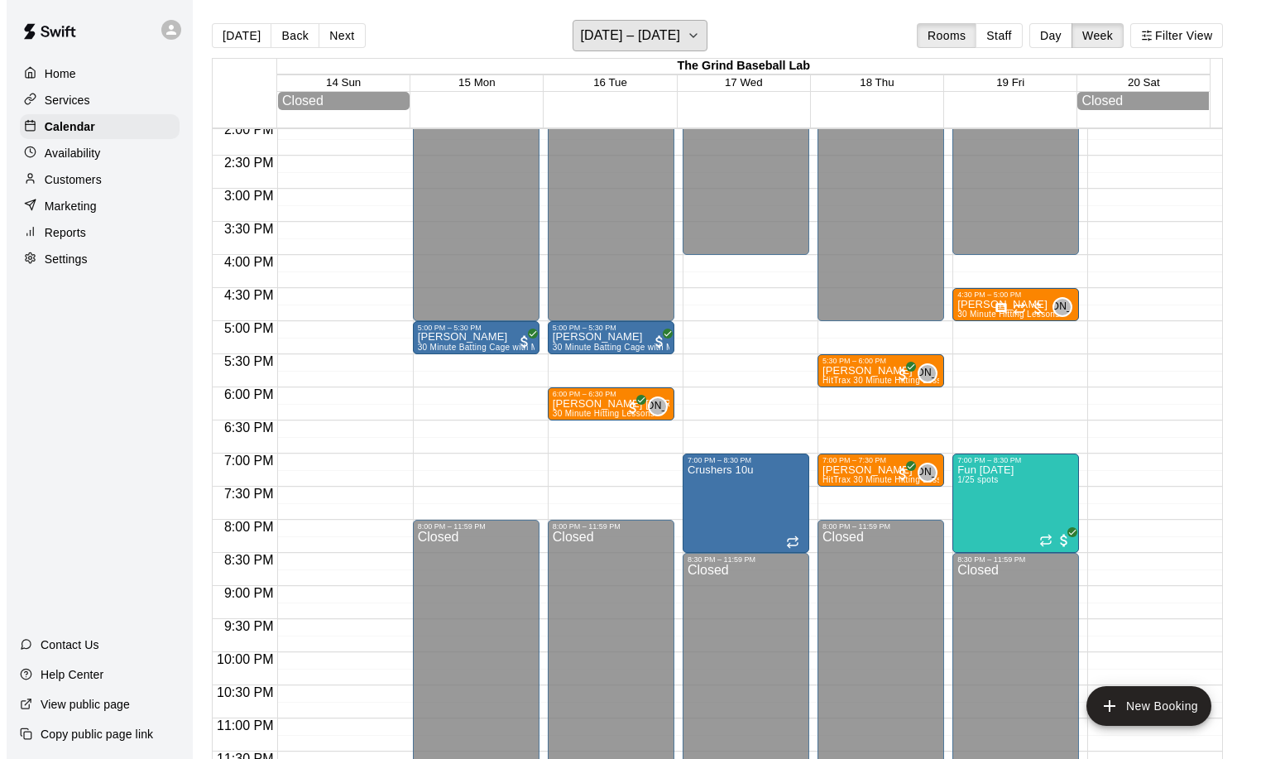
scroll to position [934, 0]
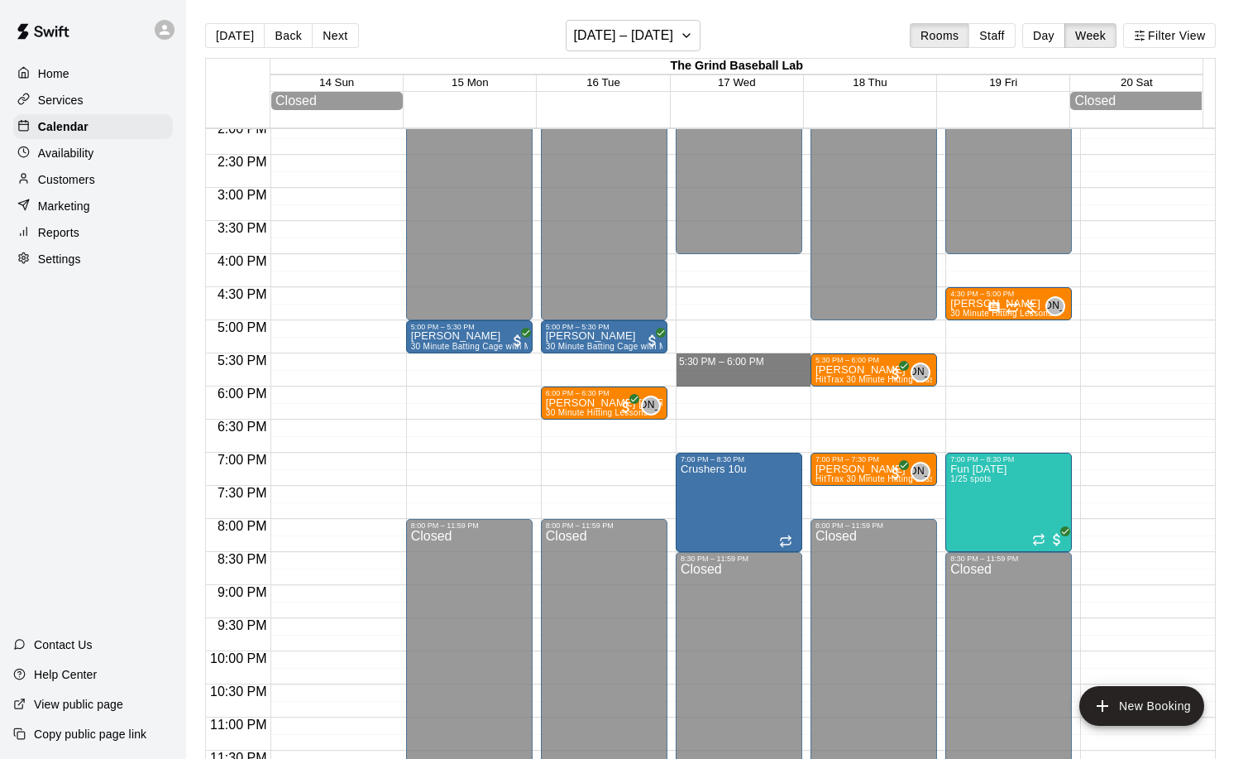
drag, startPoint x: 695, startPoint y: 365, endPoint x: 712, endPoint y: 381, distance: 24.0
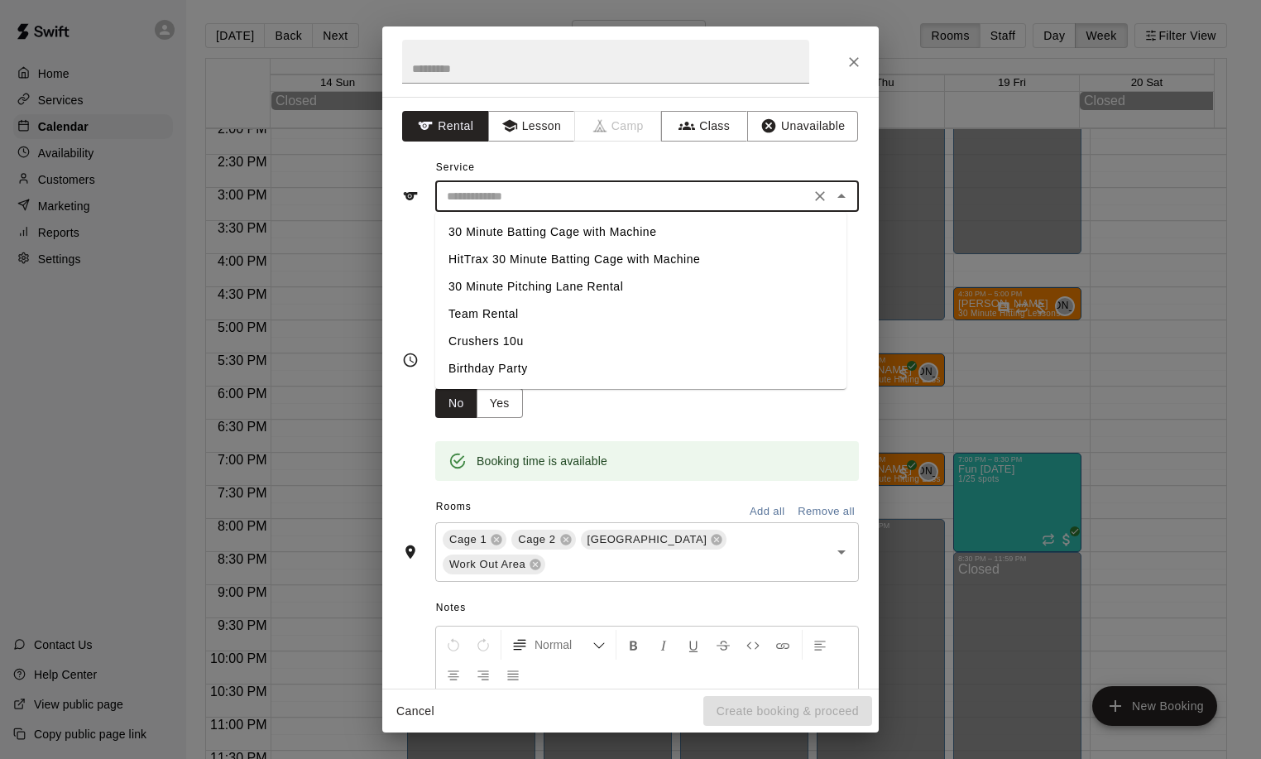
click at [505, 203] on input "text" at bounding box center [622, 196] width 365 height 21
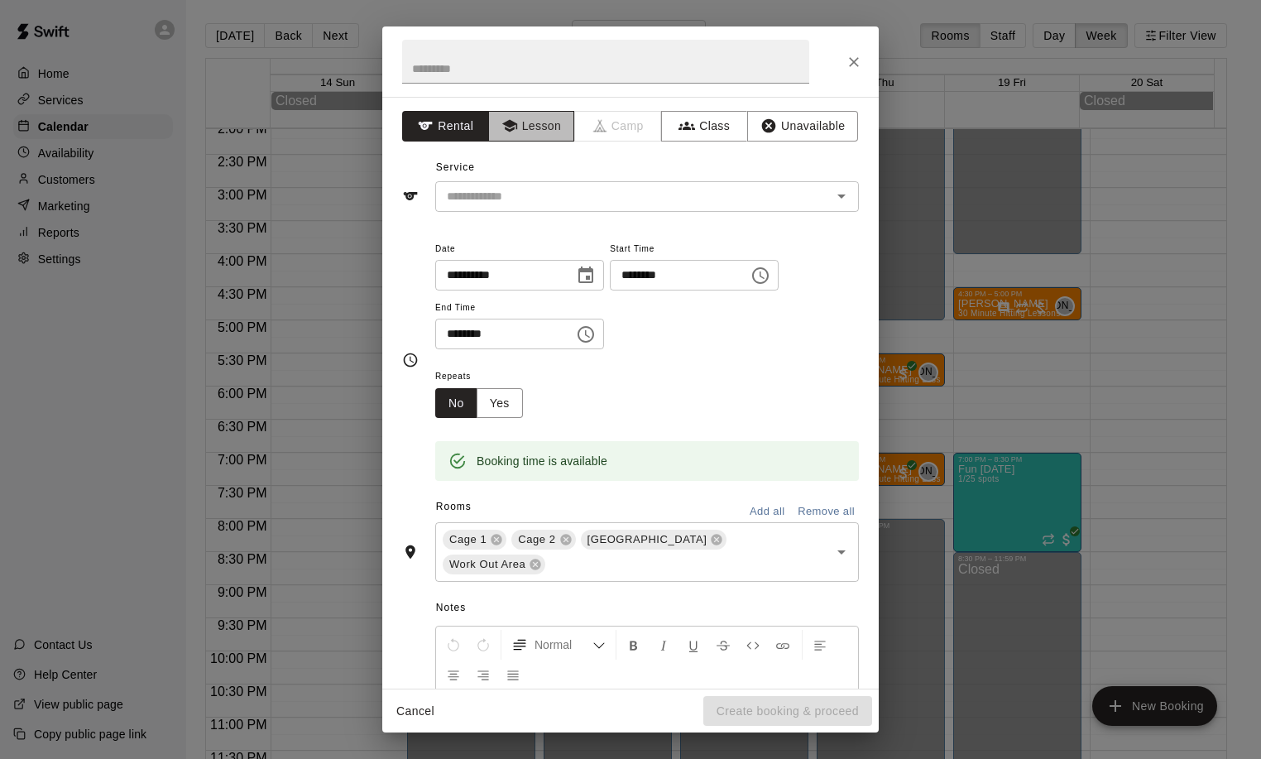
click at [539, 127] on button "Lesson" at bounding box center [531, 126] width 87 height 31
click at [537, 199] on input "text" at bounding box center [622, 196] width 365 height 21
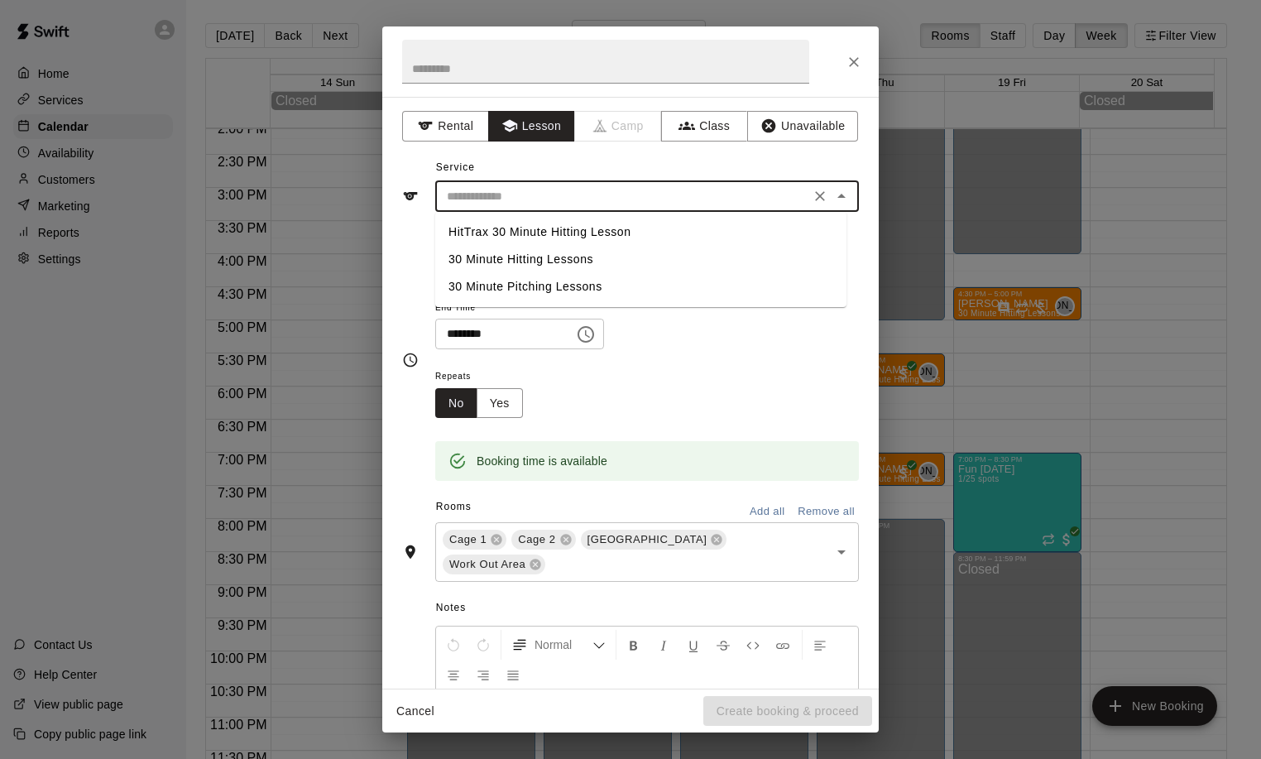
click at [505, 227] on li "HitTrax 30 Minute Hitting Lesson" at bounding box center [640, 231] width 411 height 27
type input "**********"
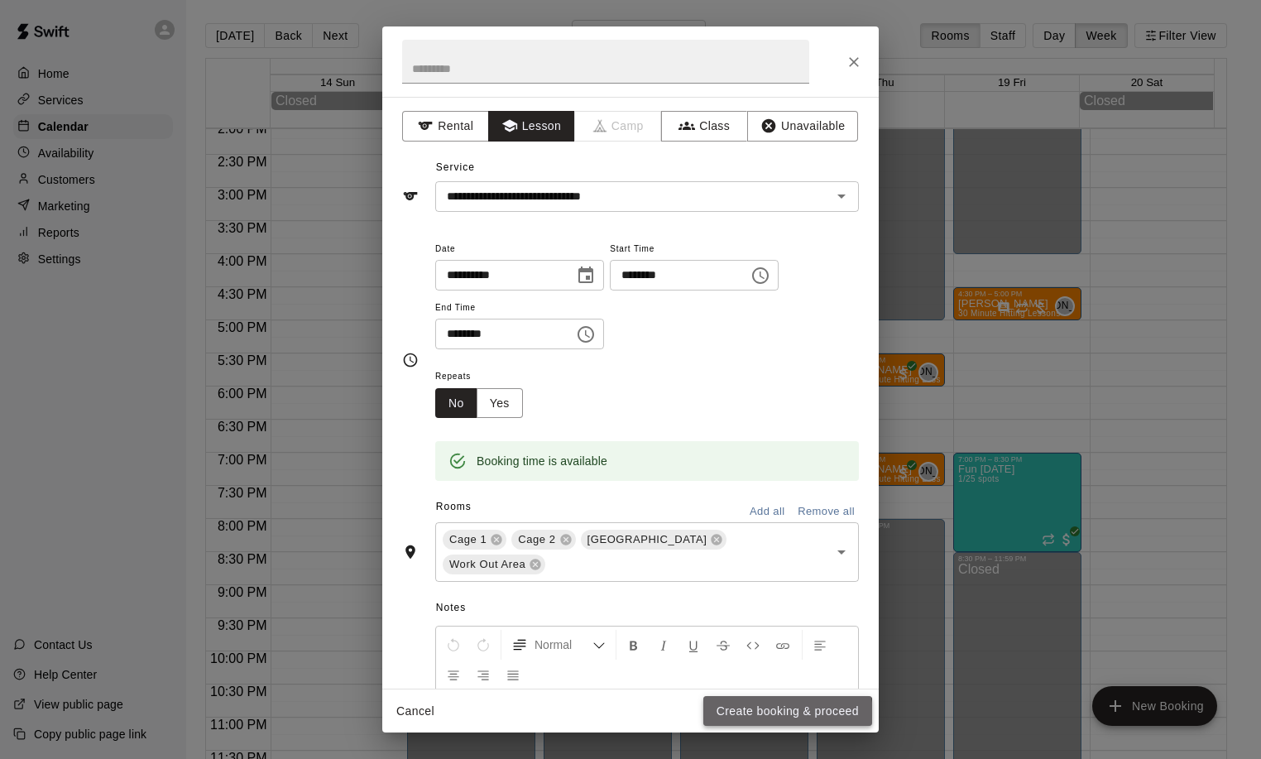
click at [770, 715] on button "Create booking & proceed" at bounding box center [787, 711] width 169 height 31
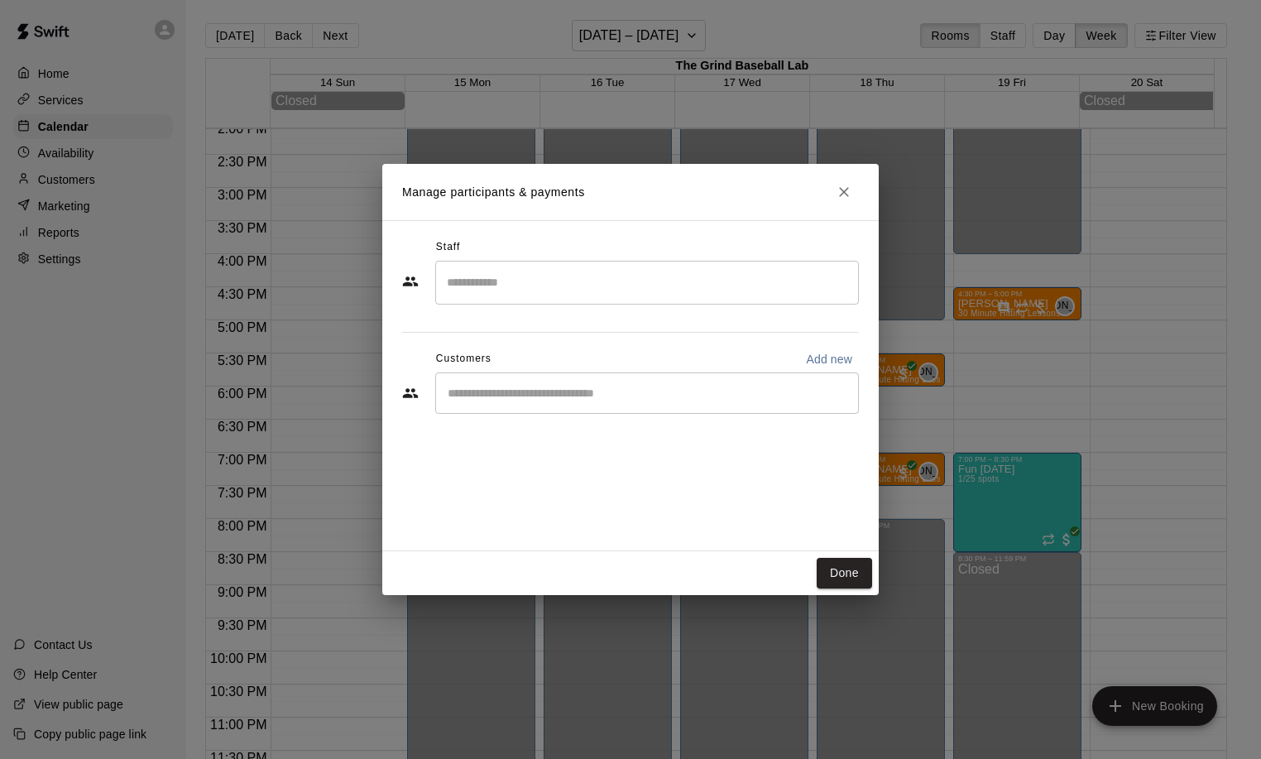
click at [478, 285] on input "Search staff" at bounding box center [647, 282] width 409 height 29
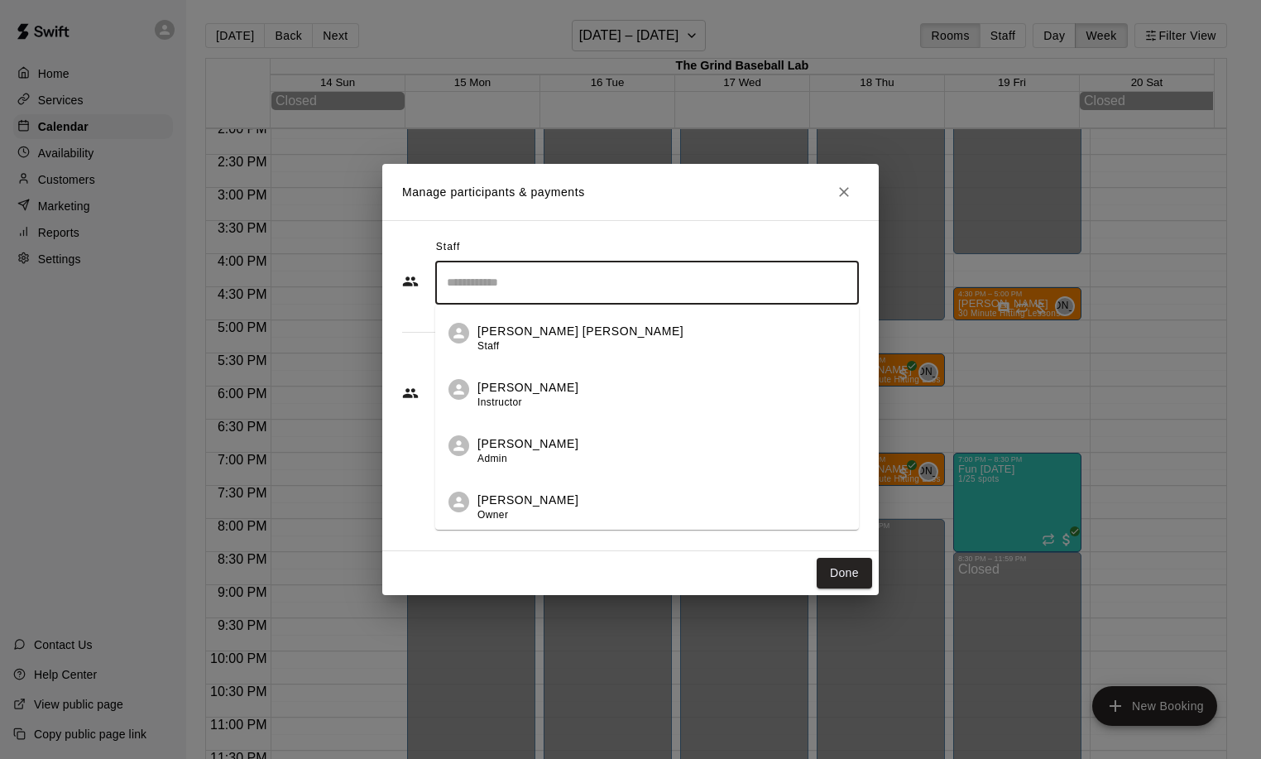
click at [544, 506] on p "Jason Allaire" at bounding box center [527, 499] width 101 height 17
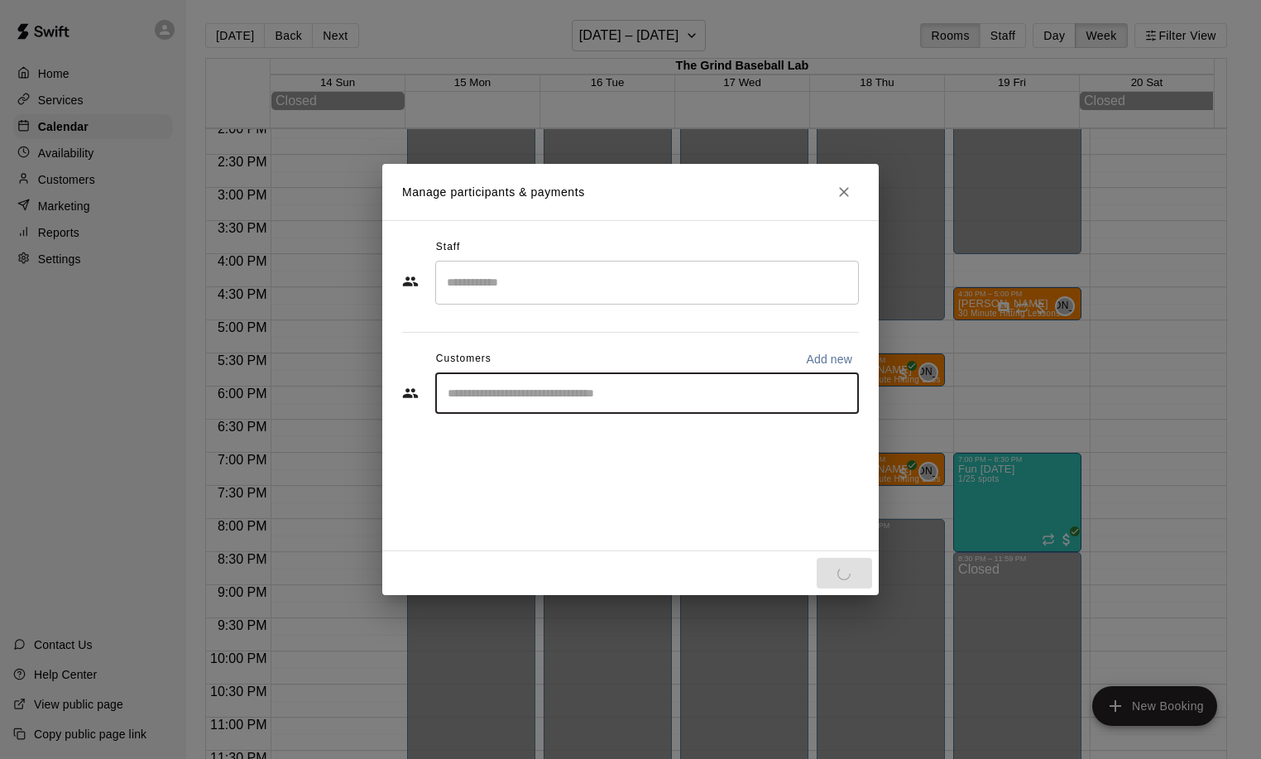
click at [466, 392] on input "Start typing to search customers..." at bounding box center [647, 393] width 409 height 17
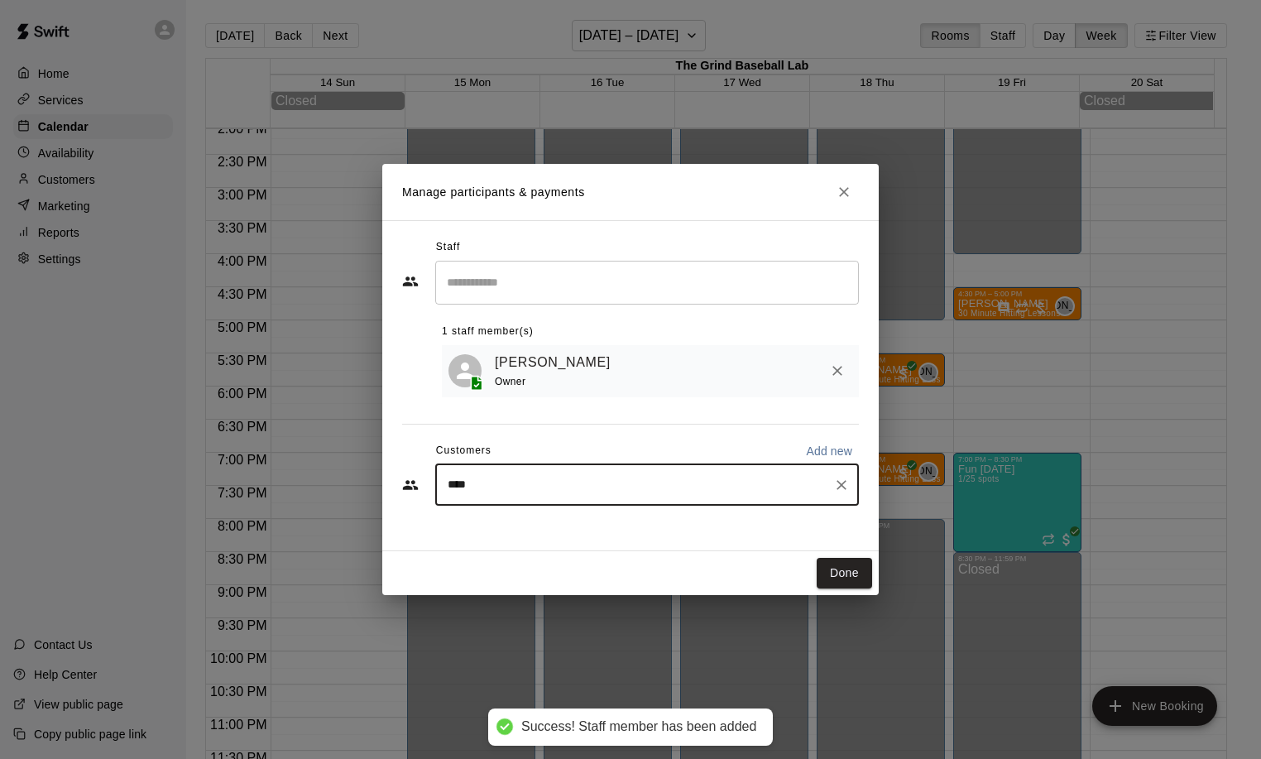
type input "*****"
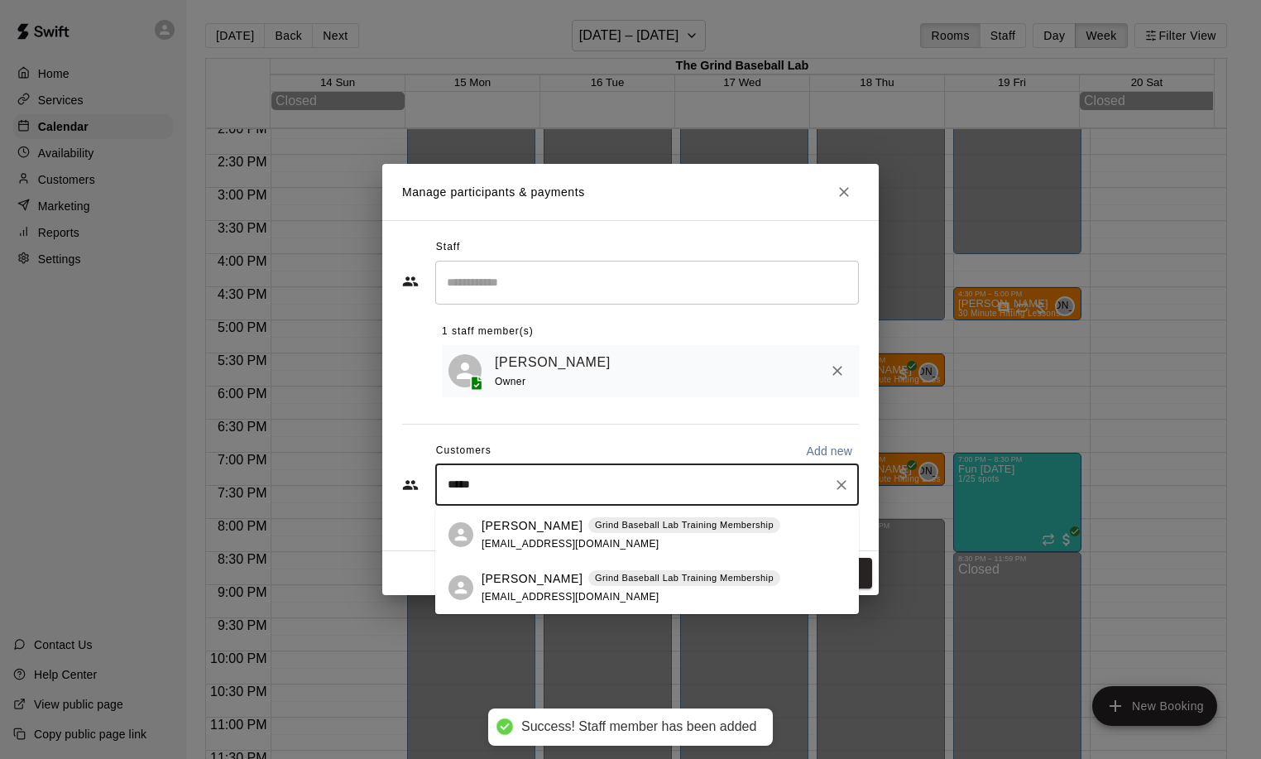
click at [499, 576] on p "[PERSON_NAME]" at bounding box center [531, 578] width 101 height 17
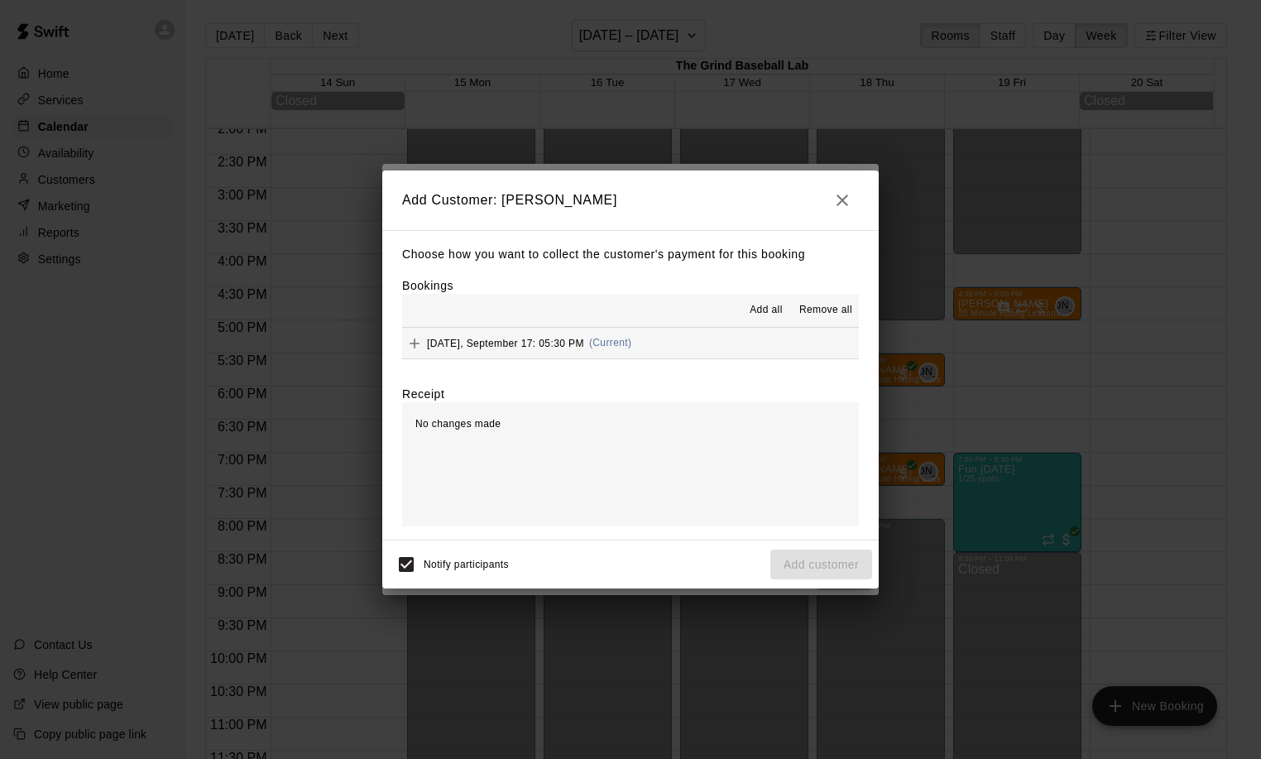
click at [469, 345] on span "Wednesday, September 17: 05:30 PM" at bounding box center [505, 343] width 157 height 12
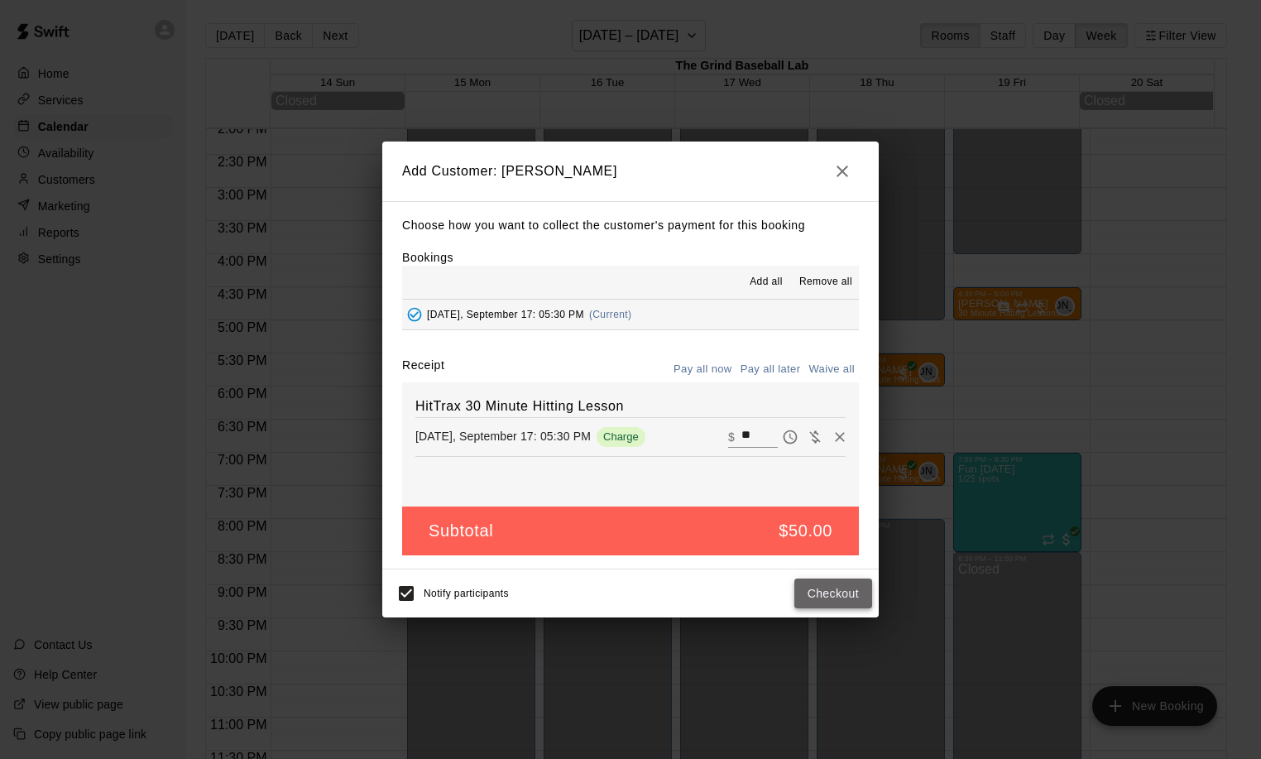
click at [827, 591] on button "Checkout" at bounding box center [833, 593] width 78 height 31
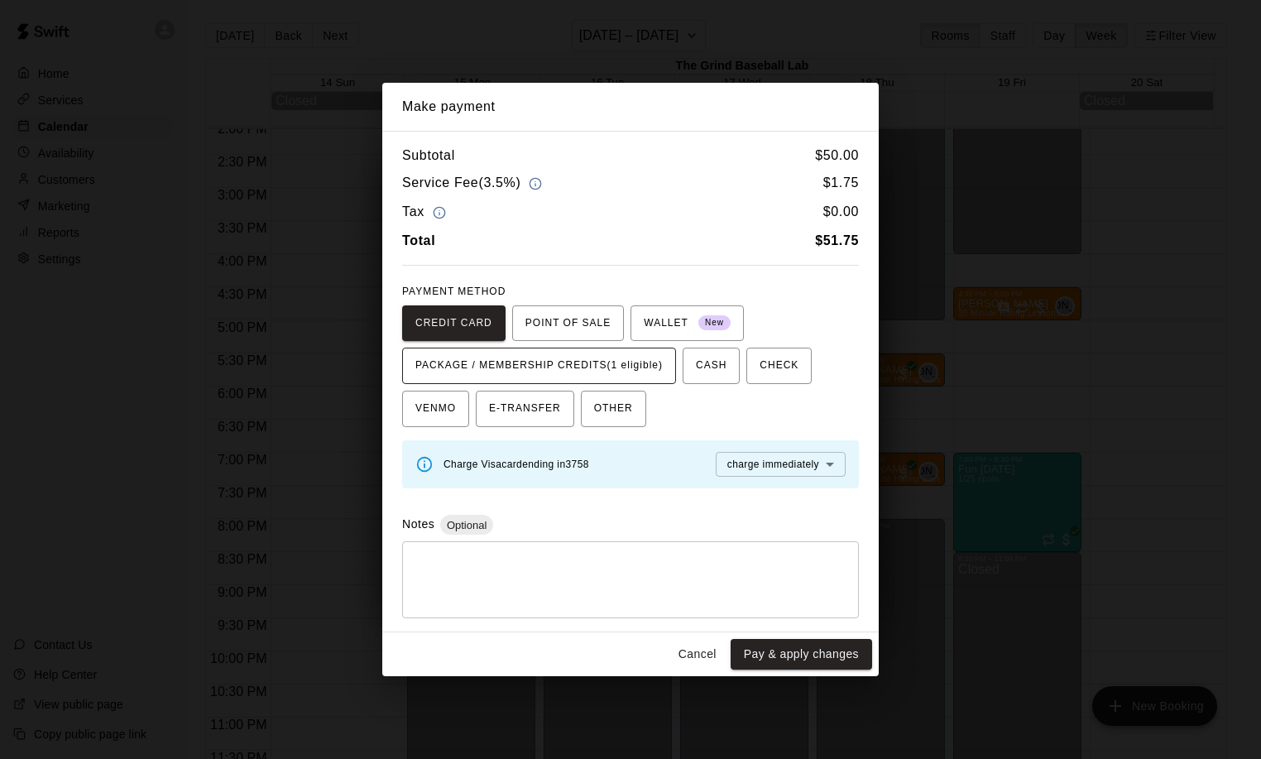
click at [545, 367] on span "PACKAGE / MEMBERSHIP CREDITS (1 eligible)" at bounding box center [538, 365] width 247 height 26
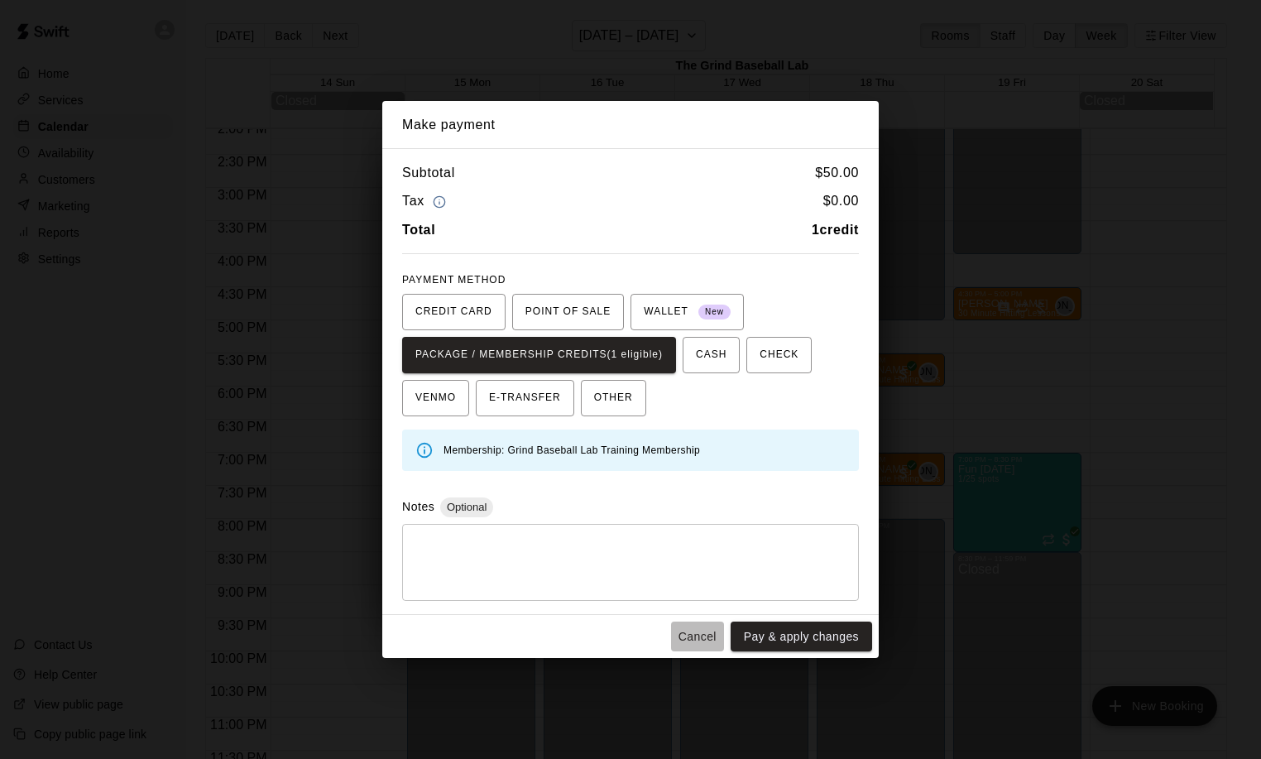
click at [697, 635] on button "Cancel" at bounding box center [697, 636] width 53 height 31
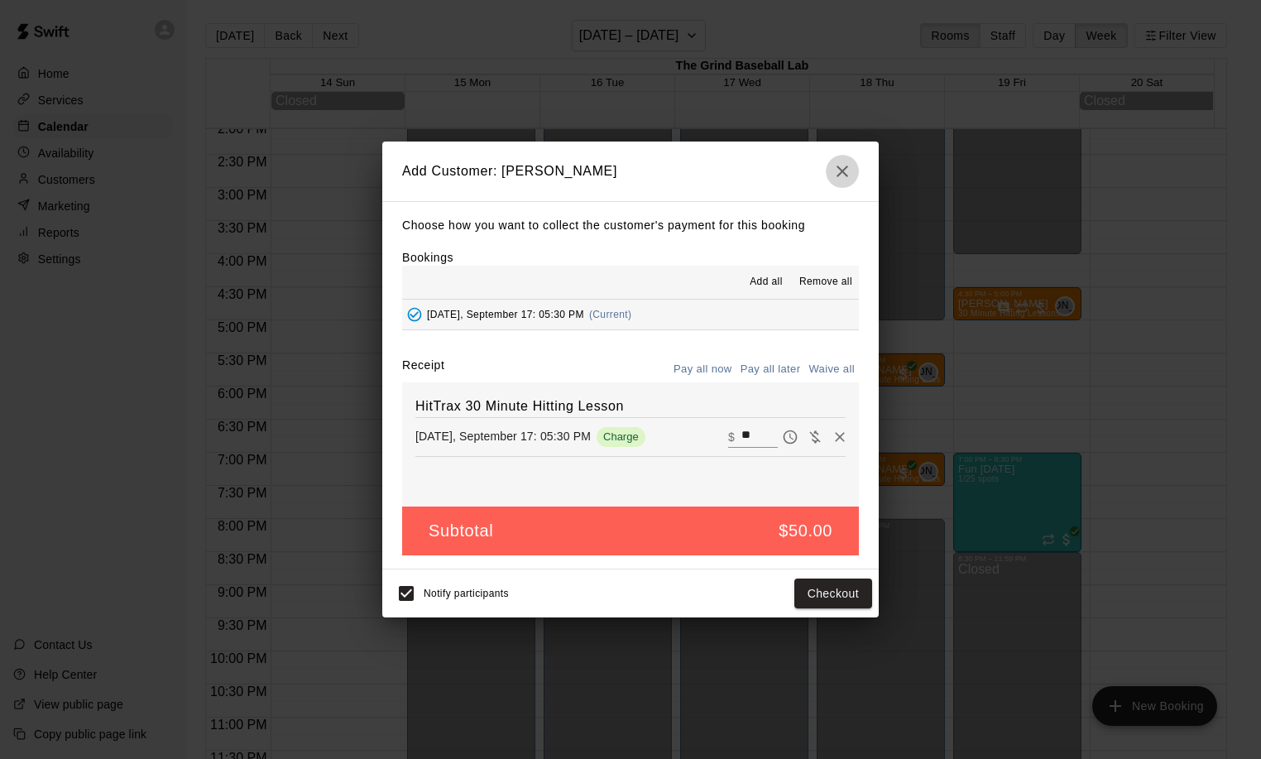
click at [855, 160] on button "button" at bounding box center [842, 171] width 33 height 33
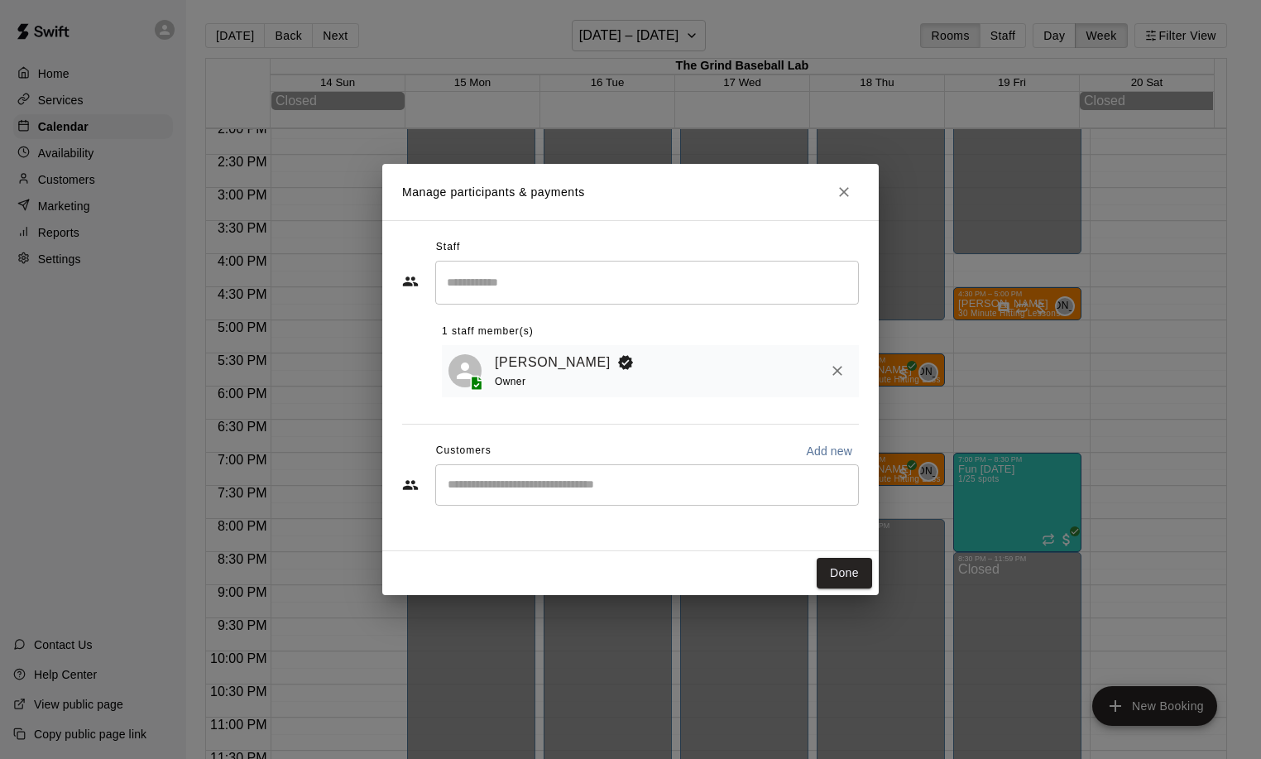
click at [840, 194] on icon "Close" at bounding box center [843, 192] width 17 height 17
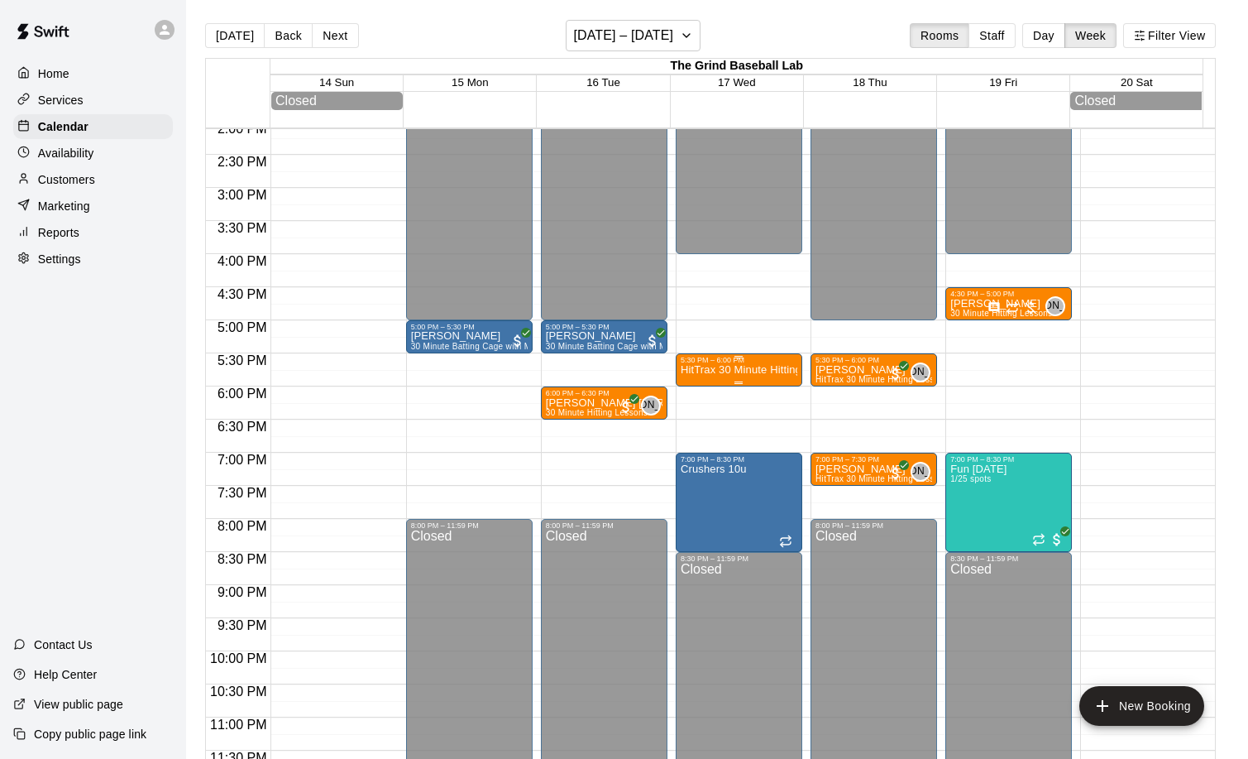
click at [734, 370] on p "HitTrax 30 Minute Hitting Lesson" at bounding box center [739, 370] width 117 height 0
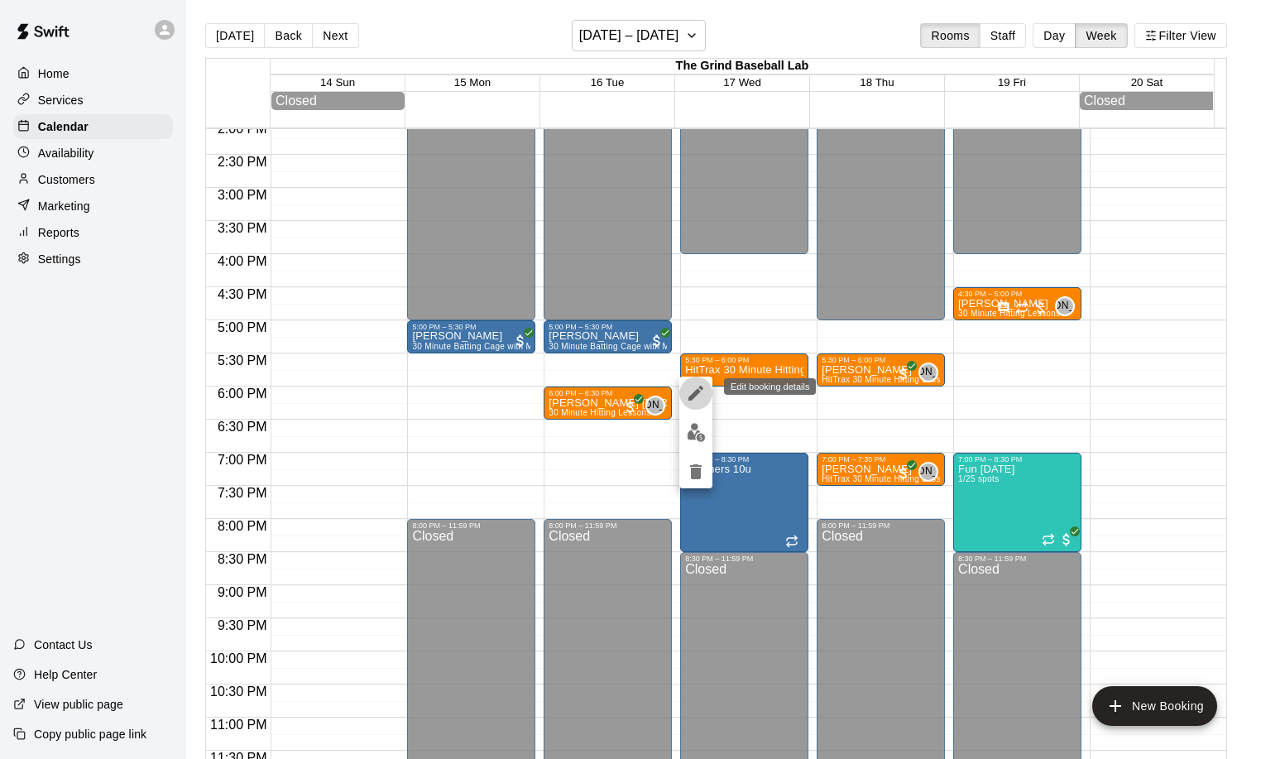
click at [687, 388] on icon "edit" at bounding box center [696, 393] width 20 height 20
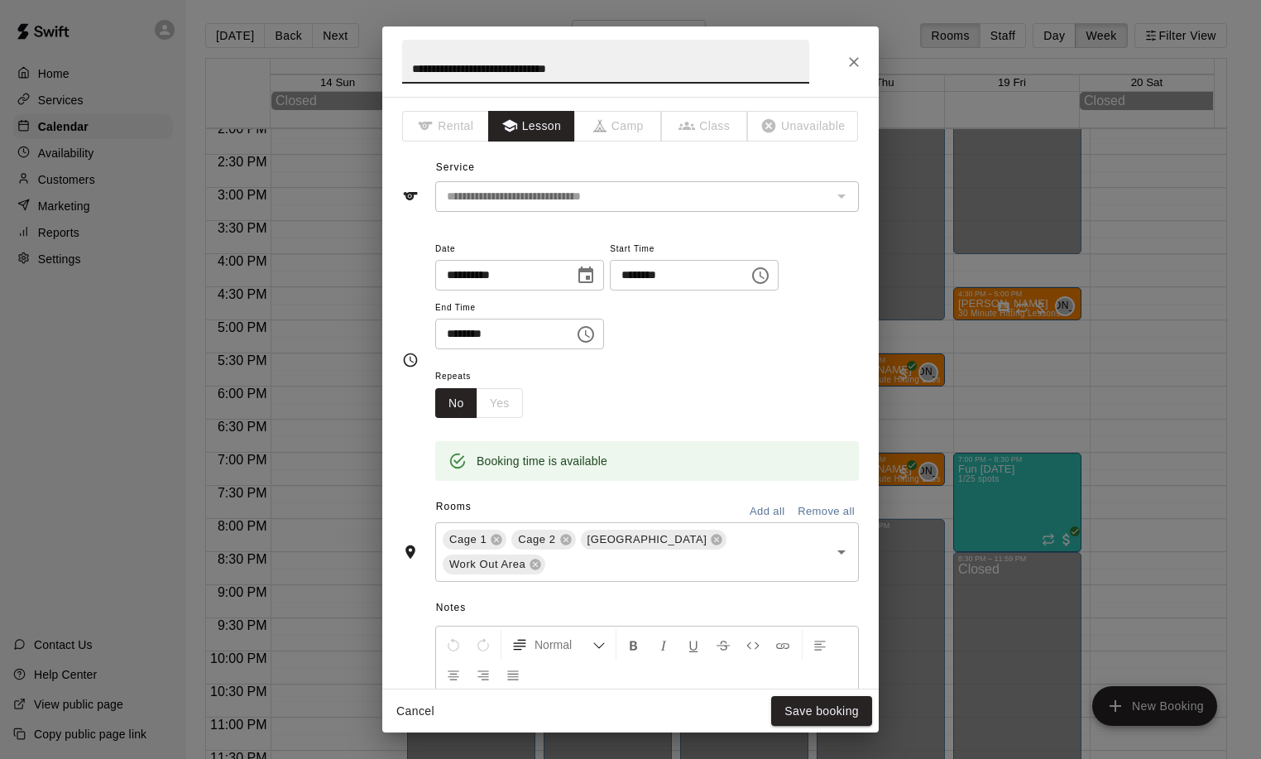
click at [507, 400] on div "No Yes" at bounding box center [479, 403] width 88 height 31
click at [505, 401] on div "No Yes" at bounding box center [479, 403] width 88 height 31
click at [855, 66] on icon "Close" at bounding box center [853, 62] width 17 height 17
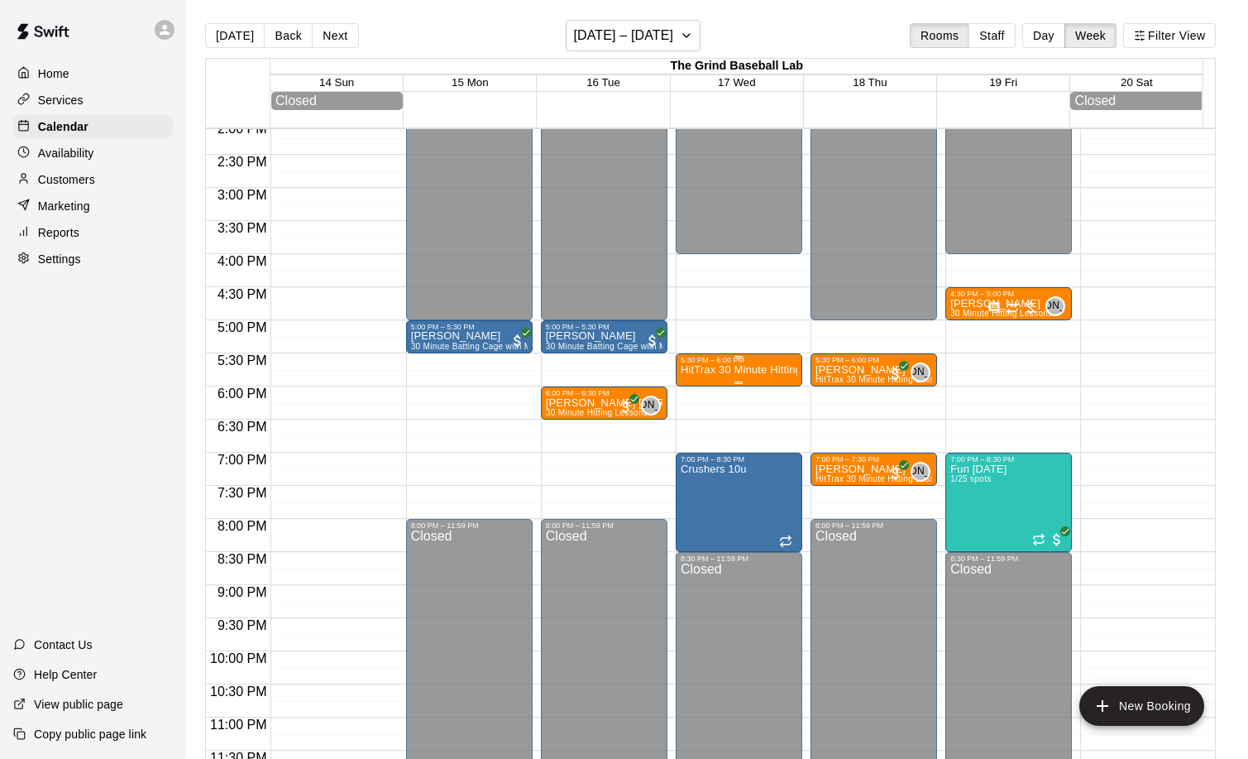
click at [730, 370] on p "HitTrax 30 Minute Hitting Lesson" at bounding box center [739, 370] width 117 height 0
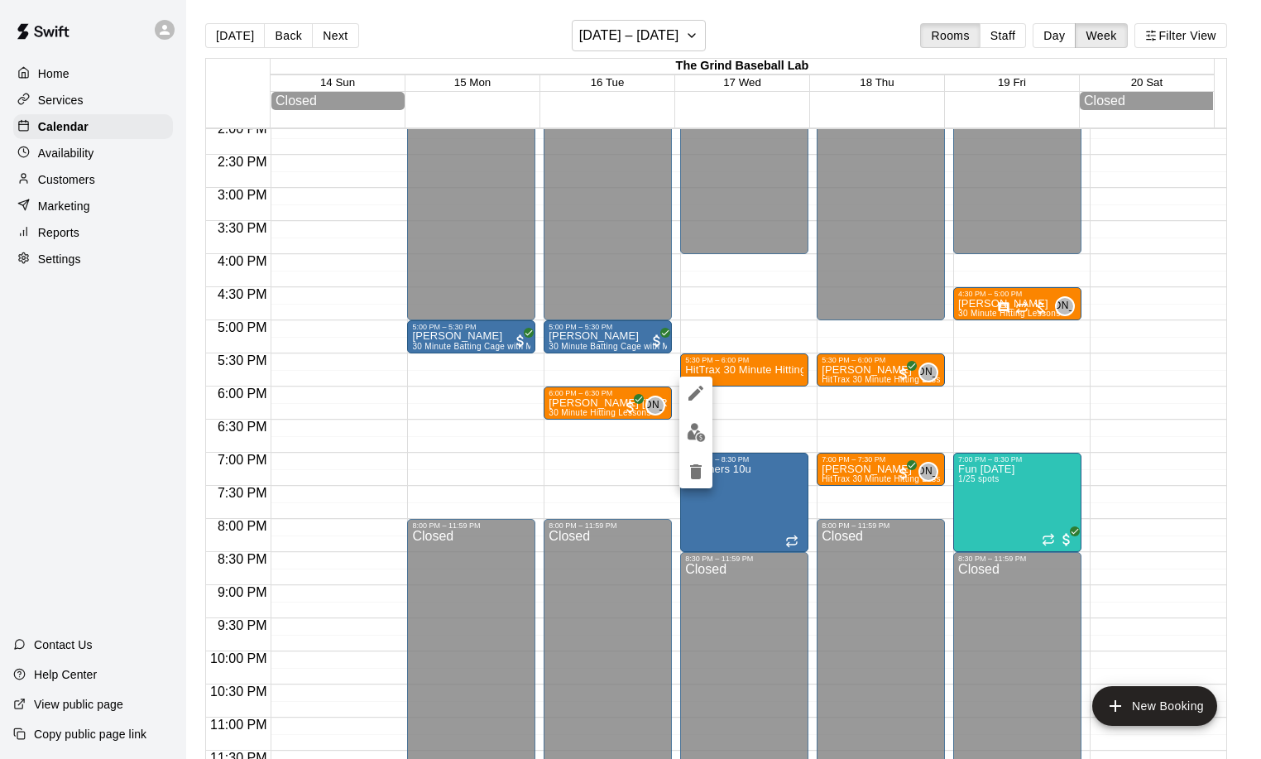
click at [696, 465] on icon "delete" at bounding box center [696, 471] width 12 height 15
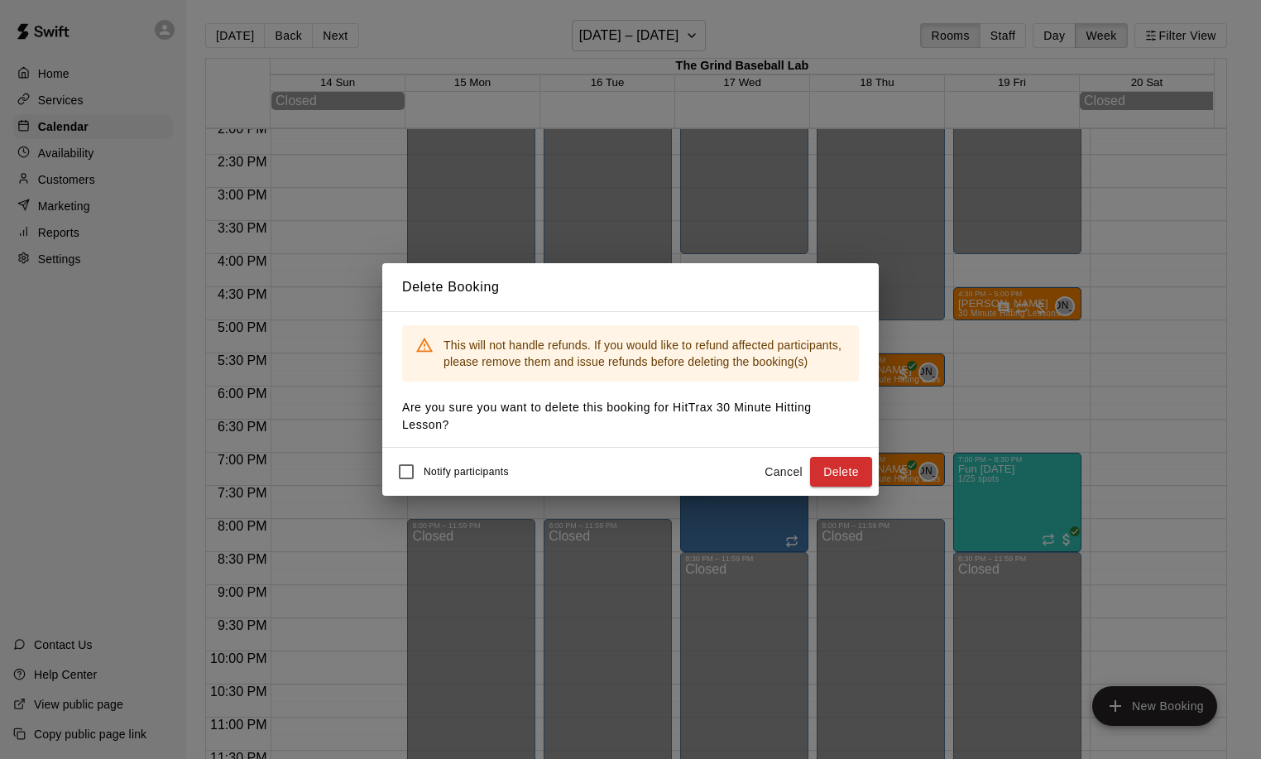
drag, startPoint x: 836, startPoint y: 469, endPoint x: 803, endPoint y: 446, distance: 40.4
click at [838, 470] on button "Delete" at bounding box center [841, 472] width 62 height 31
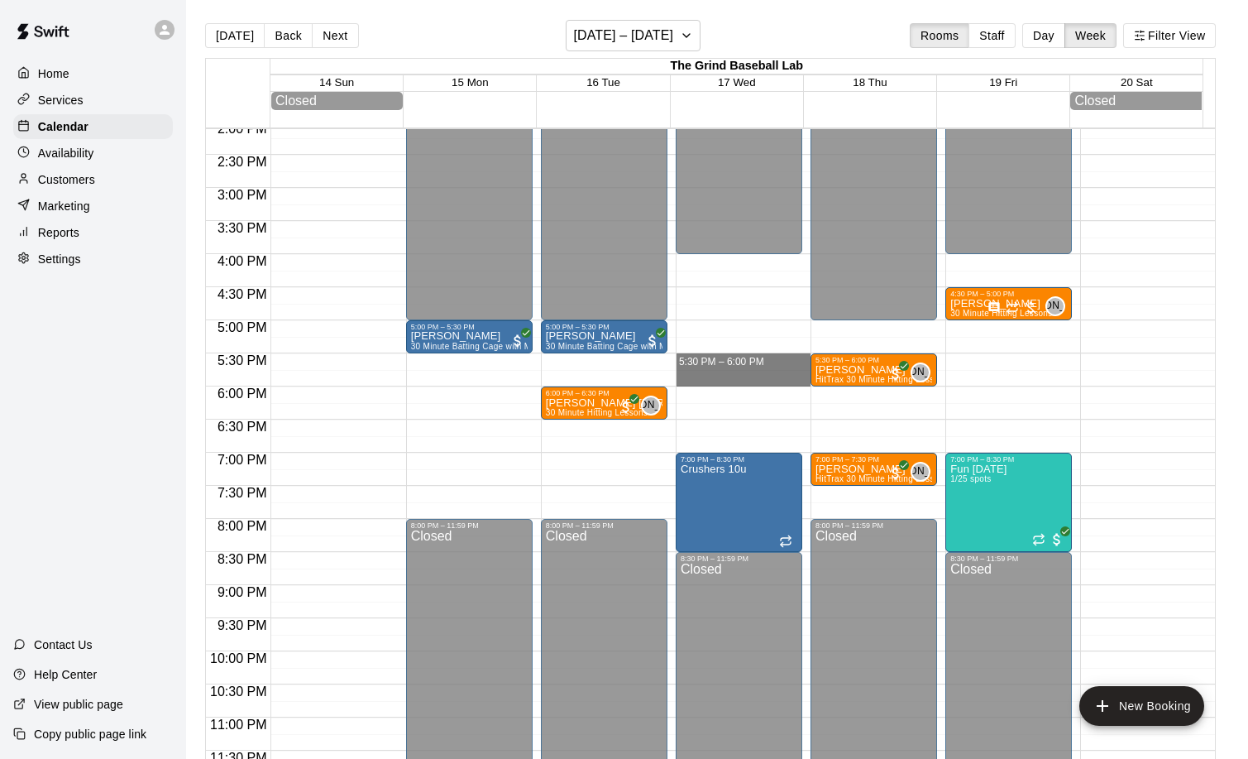
drag, startPoint x: 711, startPoint y: 364, endPoint x: 721, endPoint y: 383, distance: 21.9
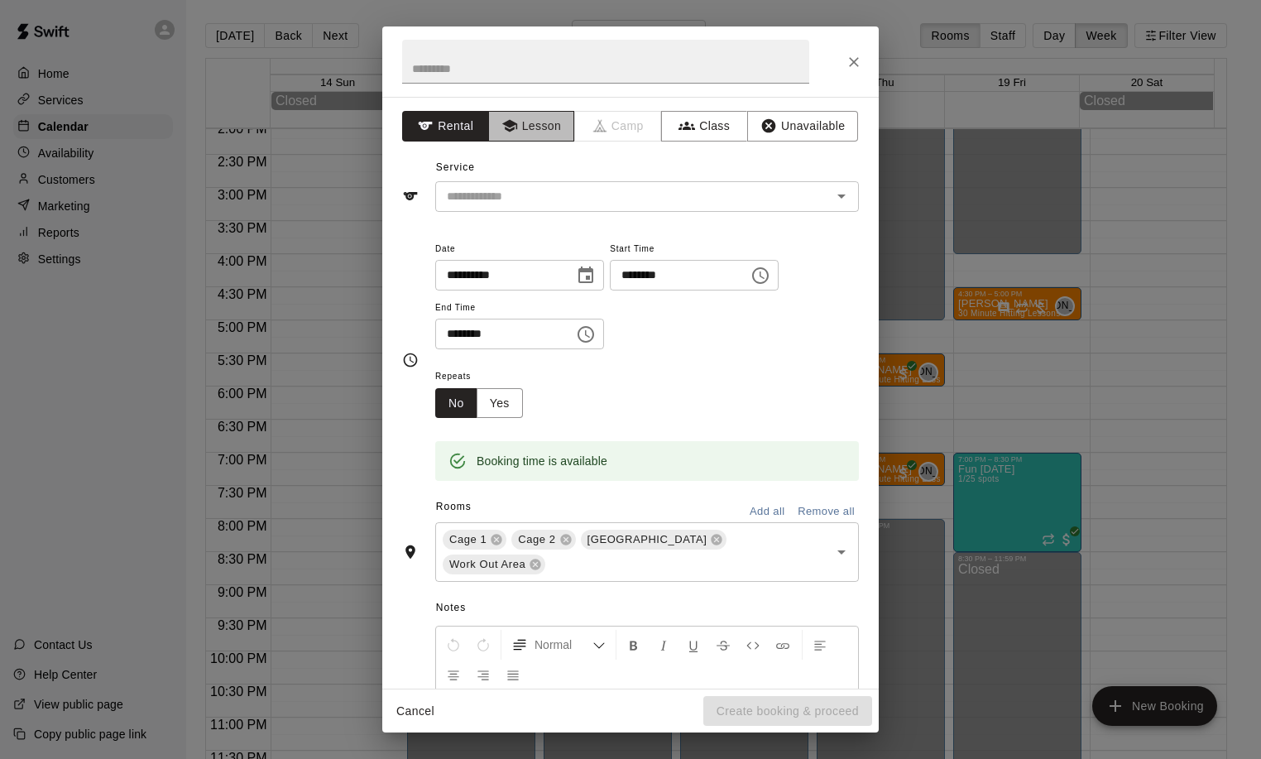
click at [529, 117] on button "Lesson" at bounding box center [531, 126] width 87 height 31
click at [543, 208] on div "​" at bounding box center [647, 196] width 424 height 31
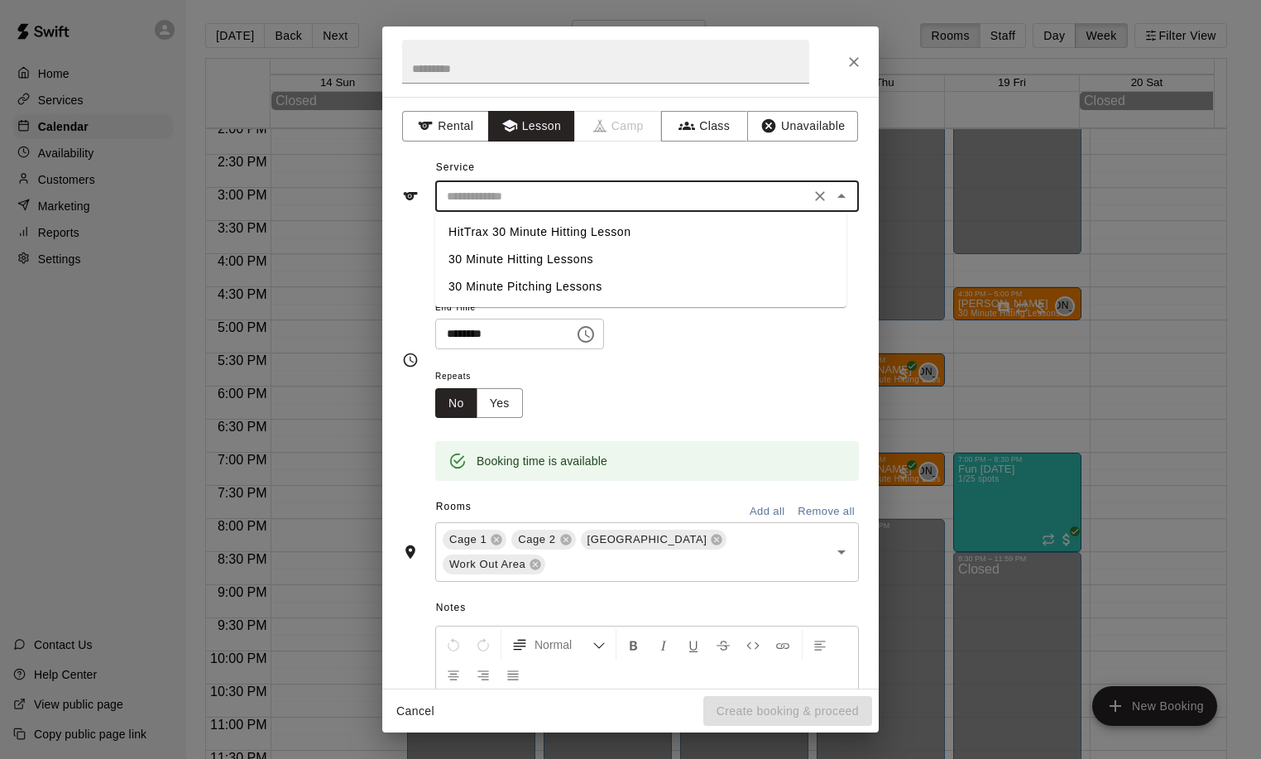
click at [526, 234] on li "HitTrax 30 Minute Hitting Lesson" at bounding box center [640, 231] width 411 height 27
type input "**********"
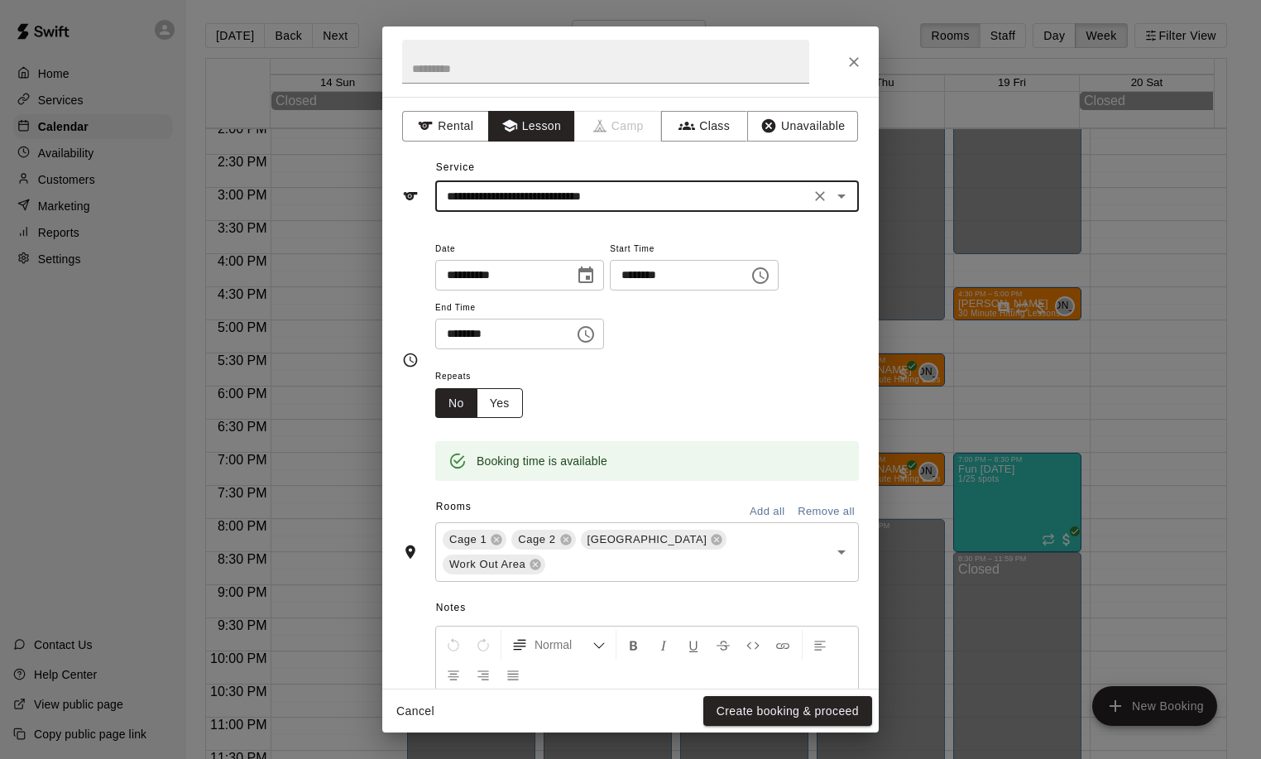
click at [500, 395] on button "Yes" at bounding box center [499, 403] width 46 height 31
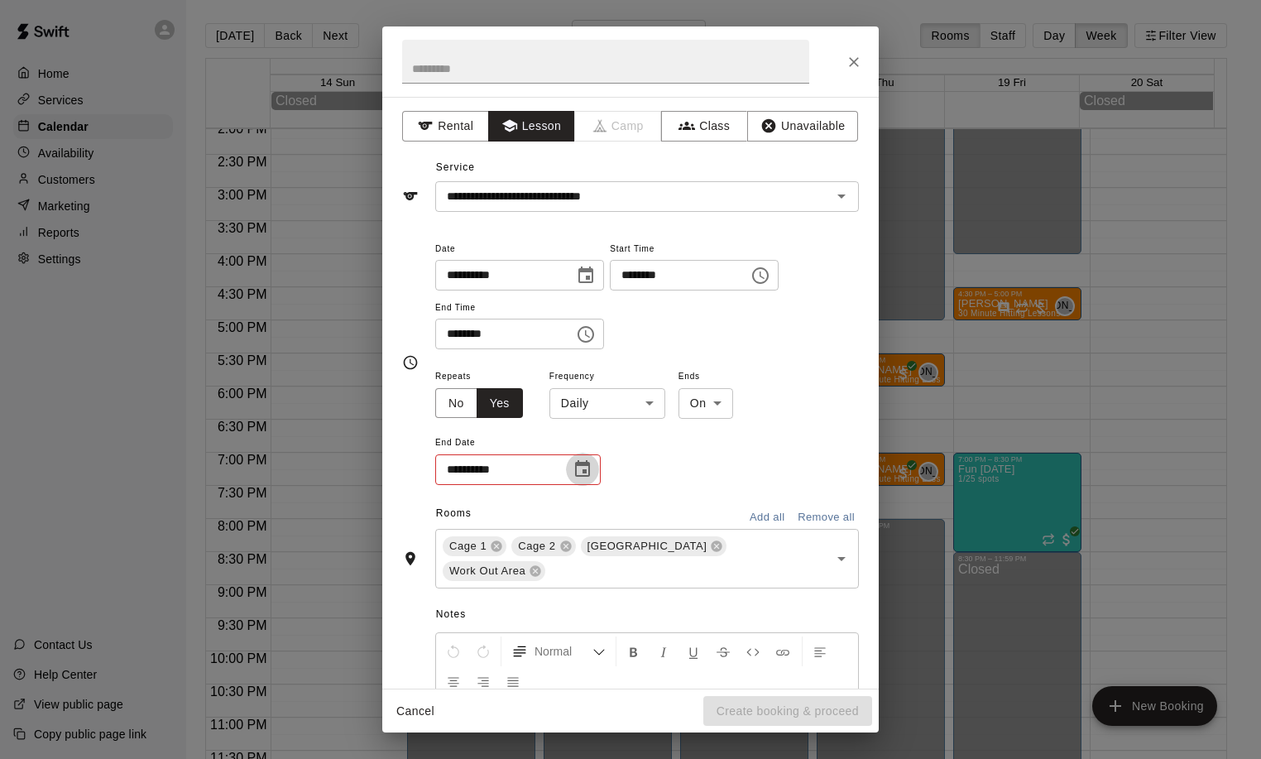
click at [582, 469] on icon "Choose date" at bounding box center [582, 469] width 20 height 20
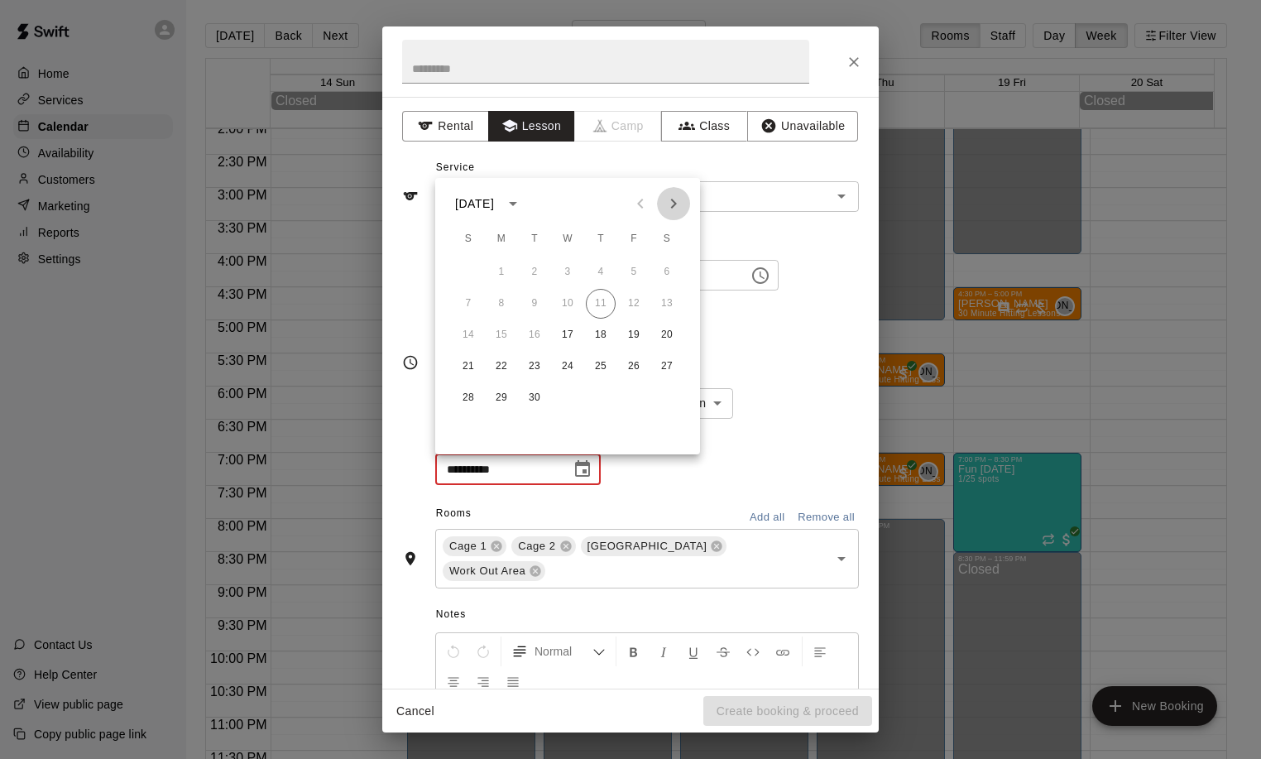
click at [672, 208] on icon "Next month" at bounding box center [674, 204] width 6 height 10
click at [598, 273] on button "1" at bounding box center [601, 272] width 30 height 30
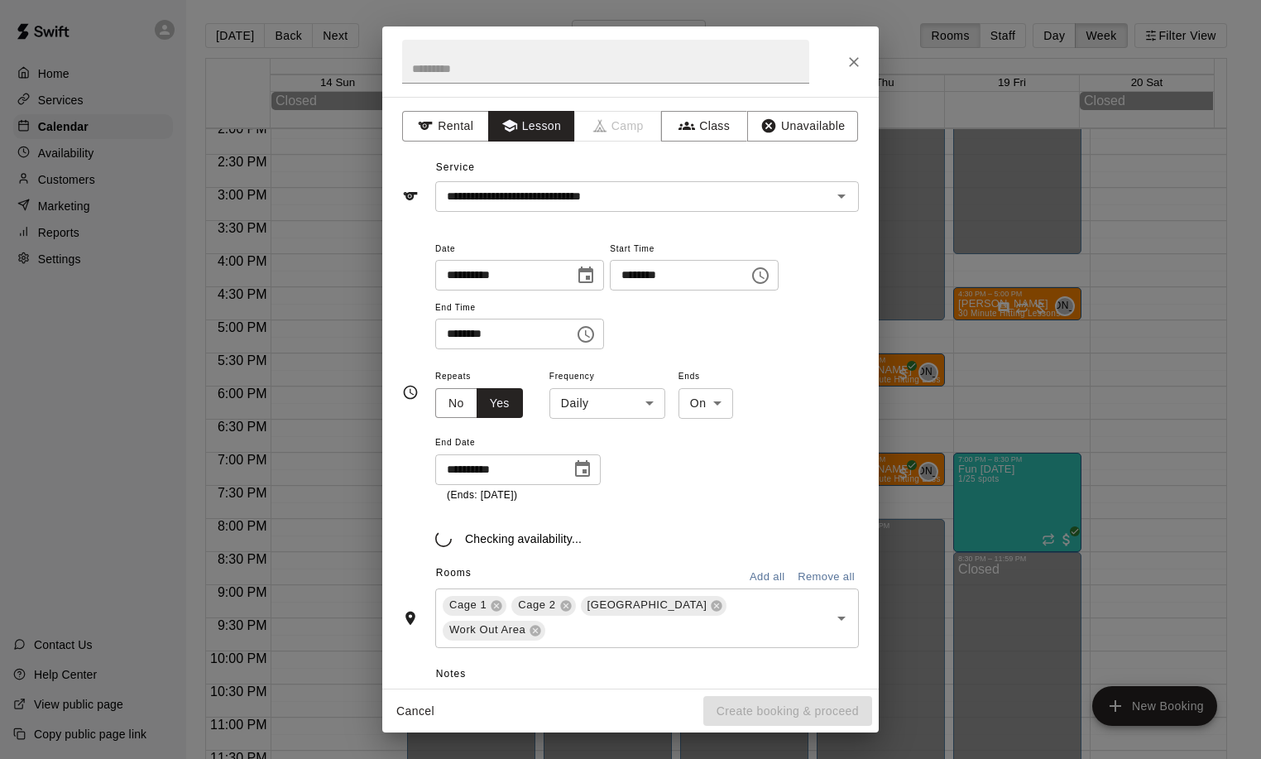
type input "**********"
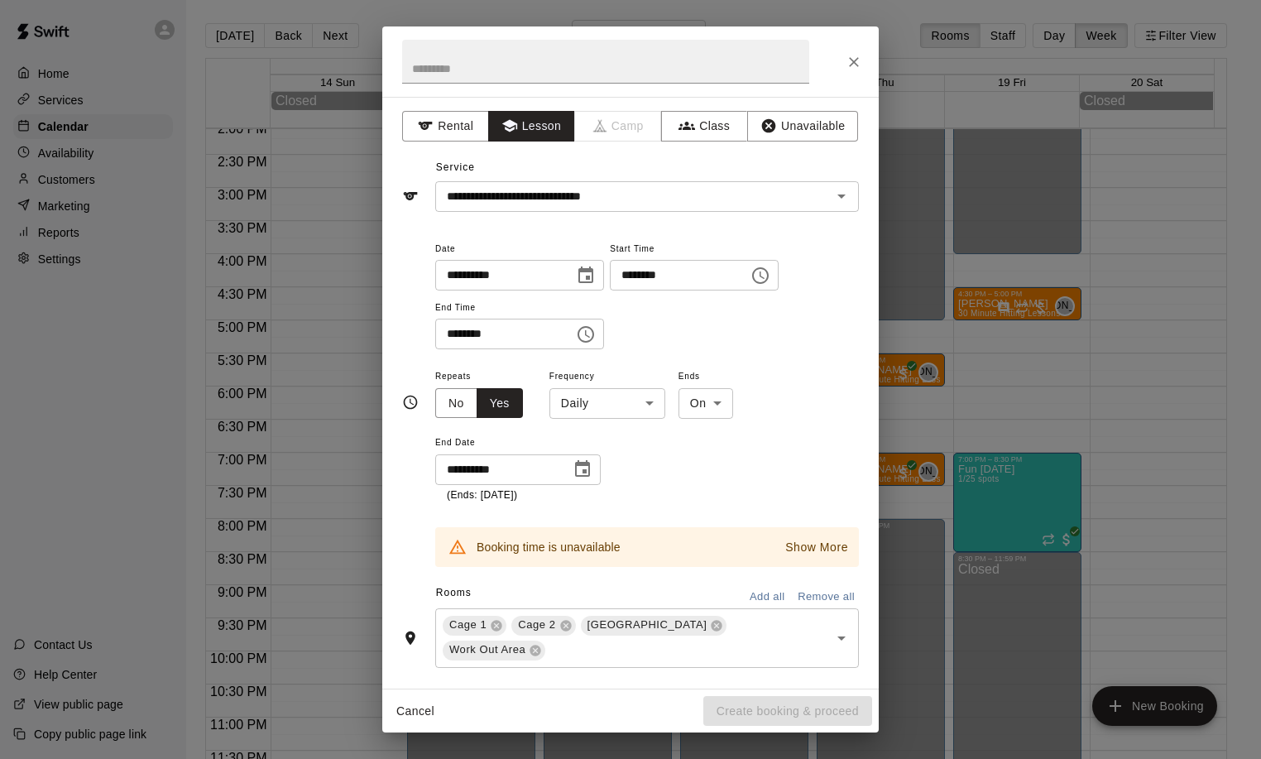
click at [809, 547] on p "Show More" at bounding box center [816, 547] width 63 height 17
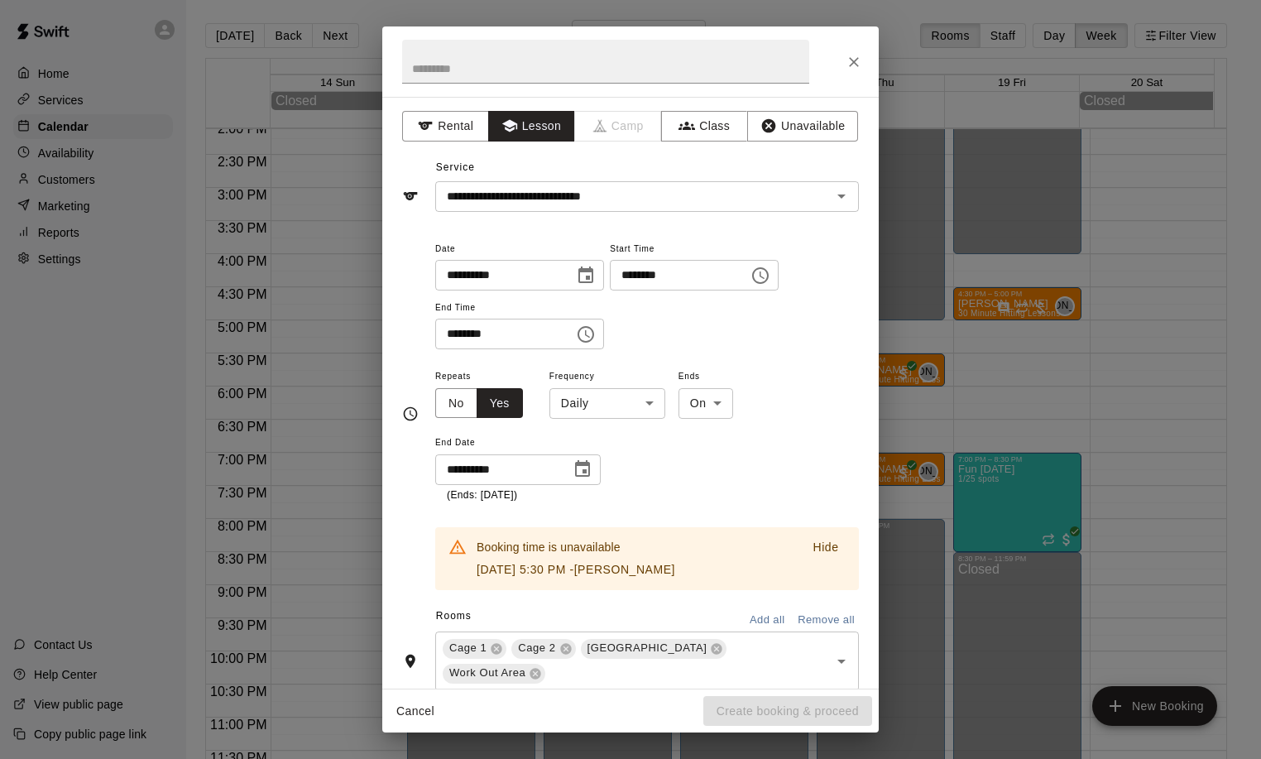
click at [649, 405] on body "Home Services Calendar Availability Customers Marketing Reports Settings Contac…" at bounding box center [630, 392] width 1261 height 785
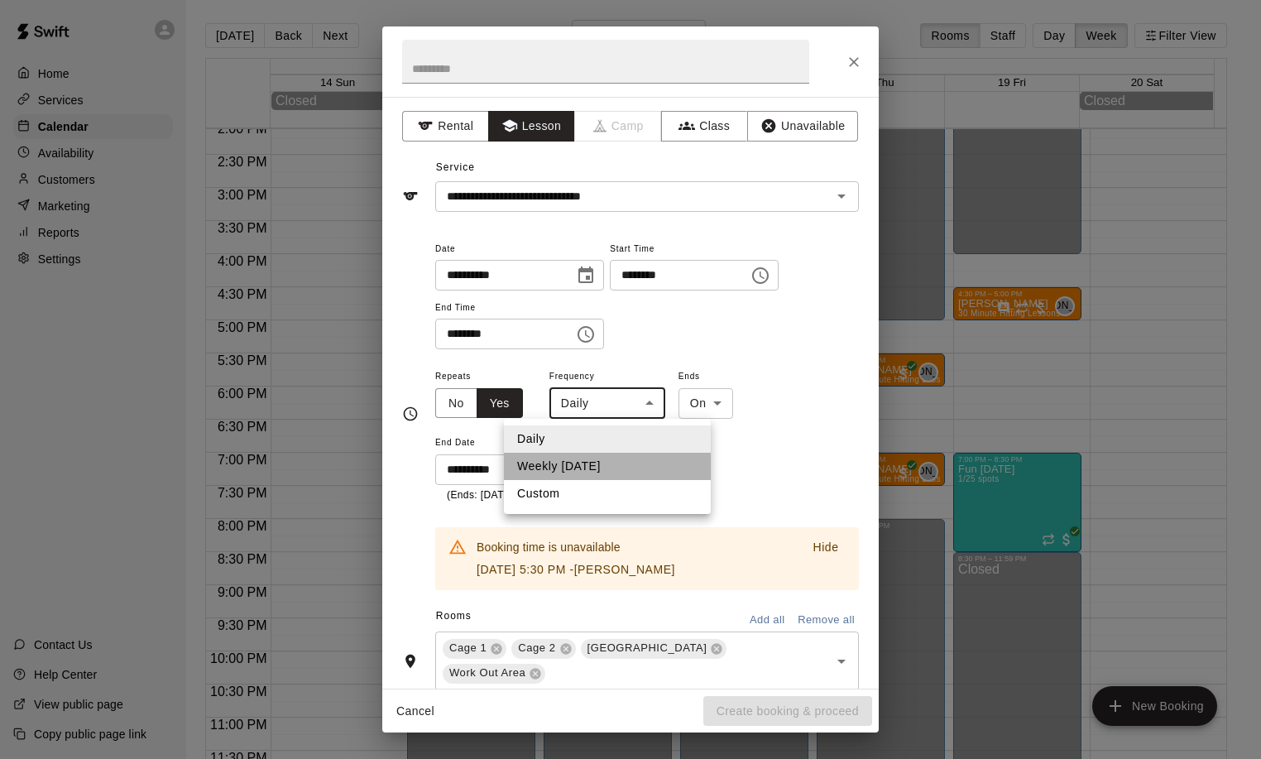
click at [610, 469] on li "Weekly on Wednesday" at bounding box center [607, 465] width 207 height 27
type input "******"
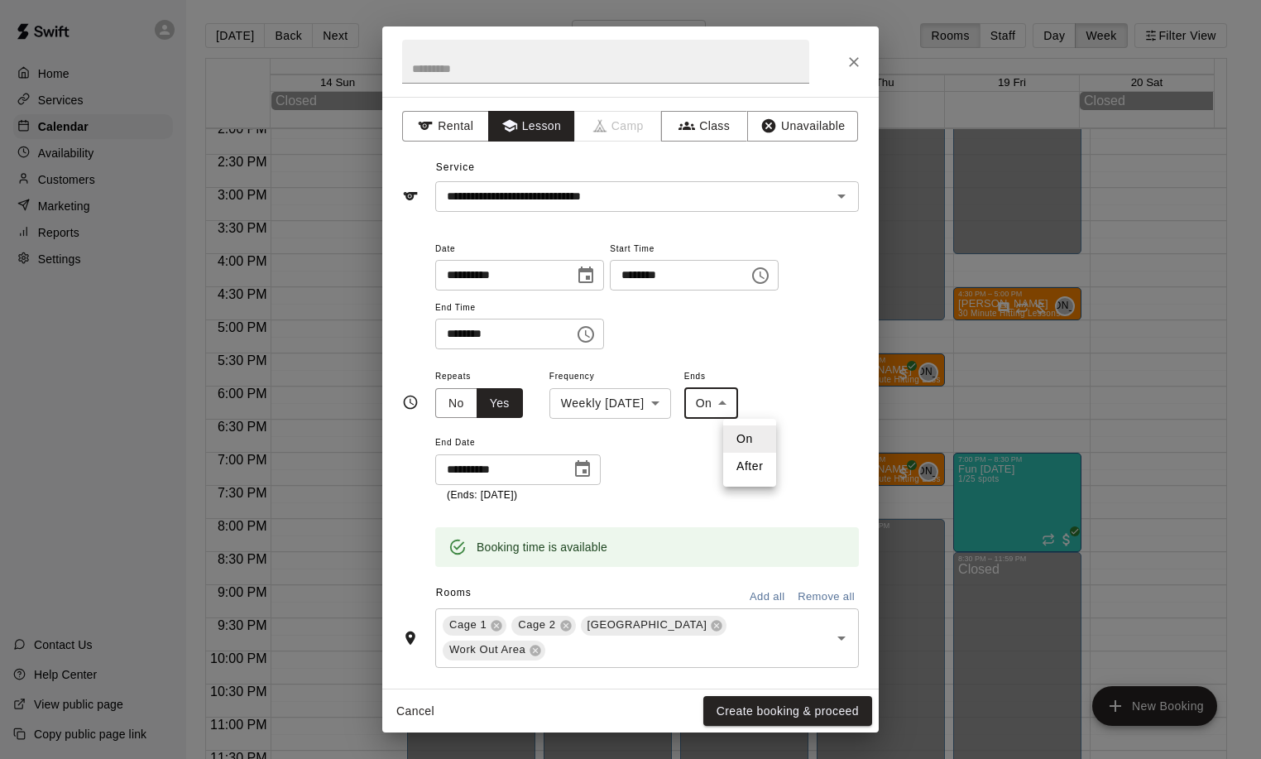
click at [768, 402] on body "Home Services Calendar Availability Customers Marketing Reports Settings Contac…" at bounding box center [630, 392] width 1261 height 785
click at [816, 385] on div at bounding box center [630, 379] width 1261 height 759
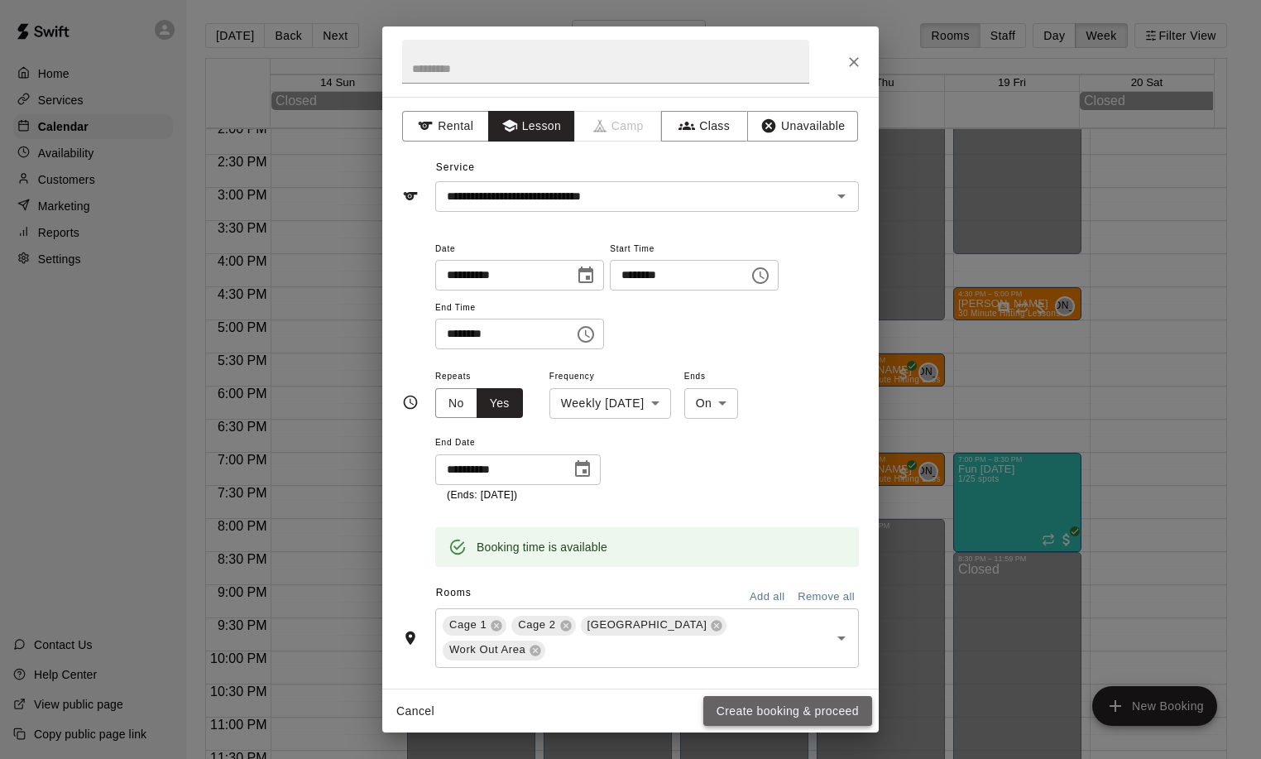
click at [766, 703] on button "Create booking & proceed" at bounding box center [787, 711] width 169 height 31
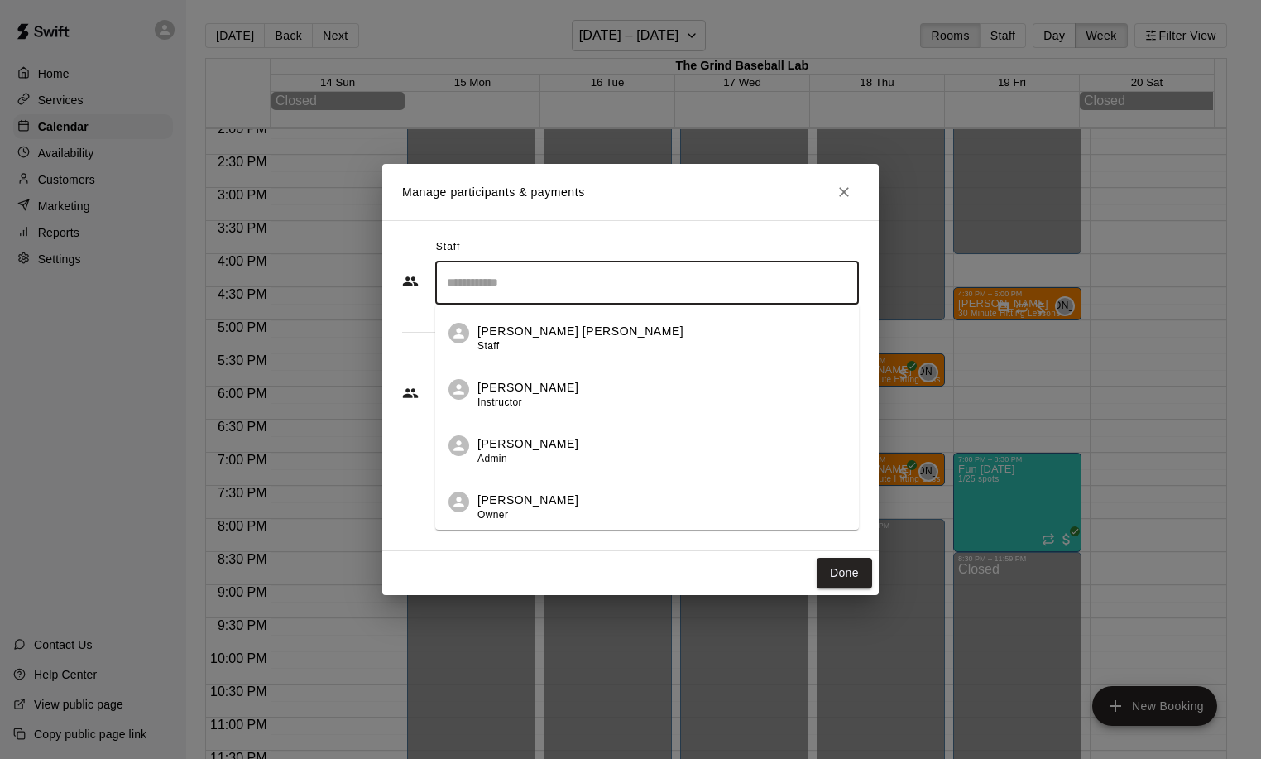
click at [483, 281] on input "Search staff" at bounding box center [647, 282] width 409 height 29
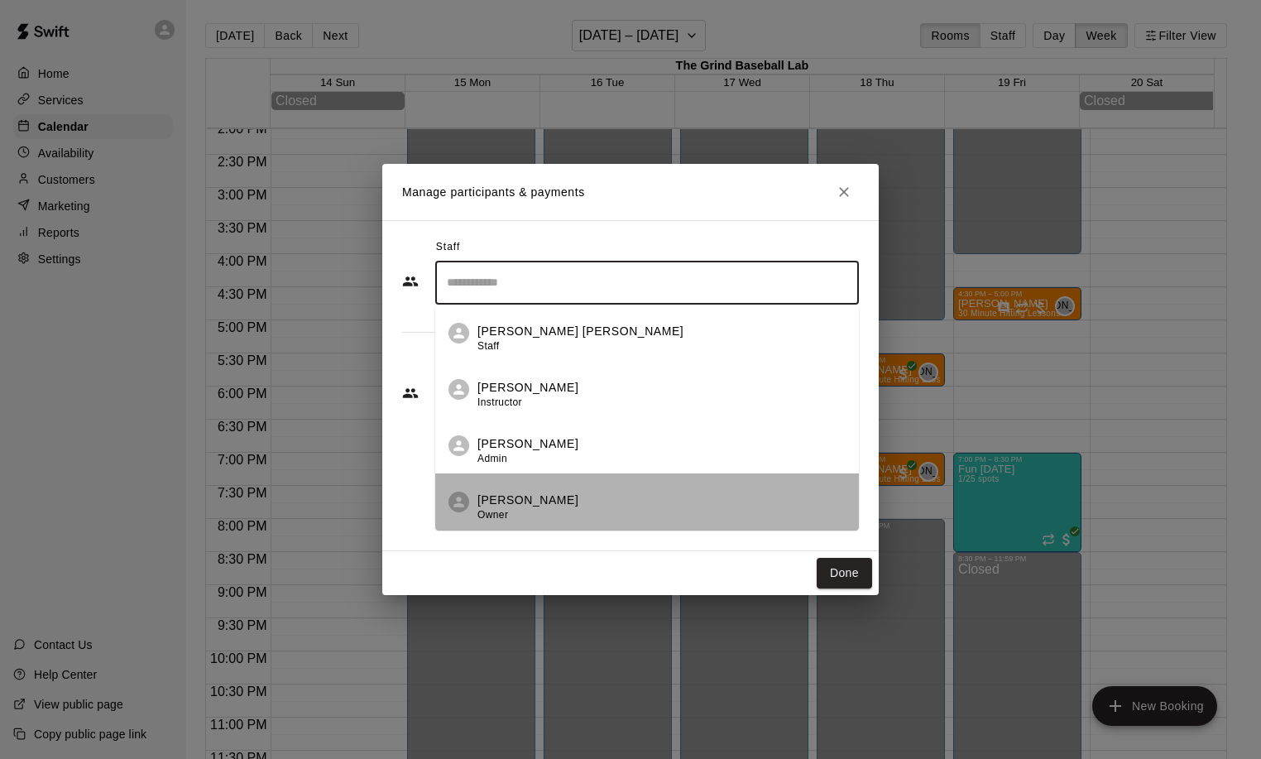
drag, startPoint x: 512, startPoint y: 510, endPoint x: 515, endPoint y: 499, distance: 12.0
click at [513, 510] on div "Jason Allaire Owner" at bounding box center [527, 507] width 101 height 32
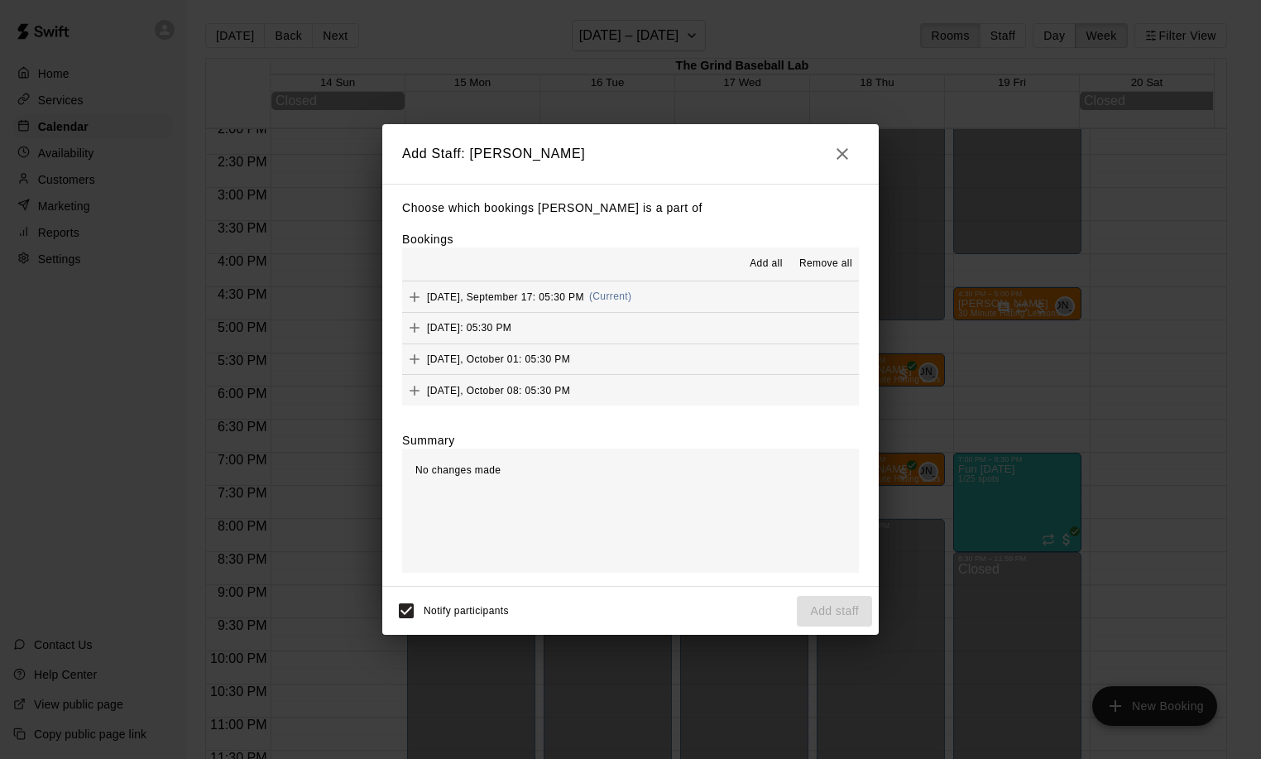
click at [768, 263] on span "Add all" at bounding box center [765, 264] width 33 height 17
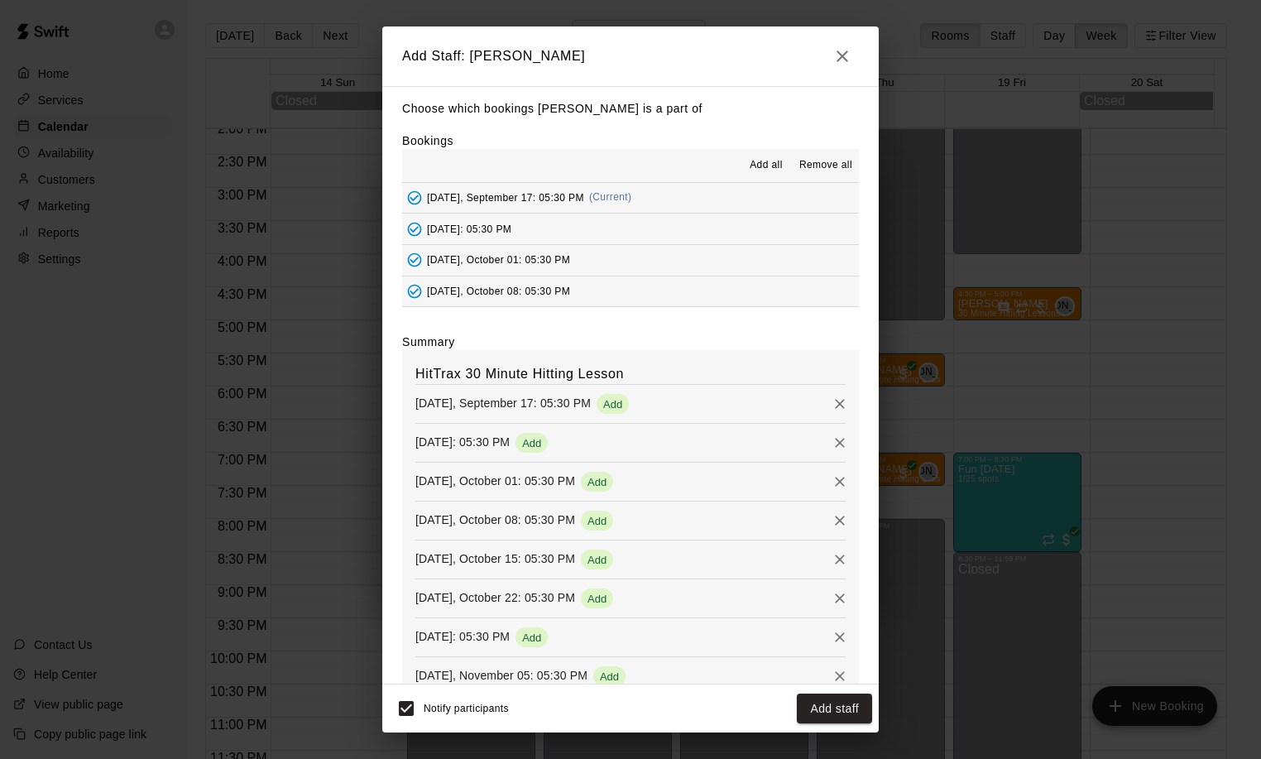
scroll to position [0, 0]
click at [844, 702] on button "Add staff" at bounding box center [834, 708] width 75 height 31
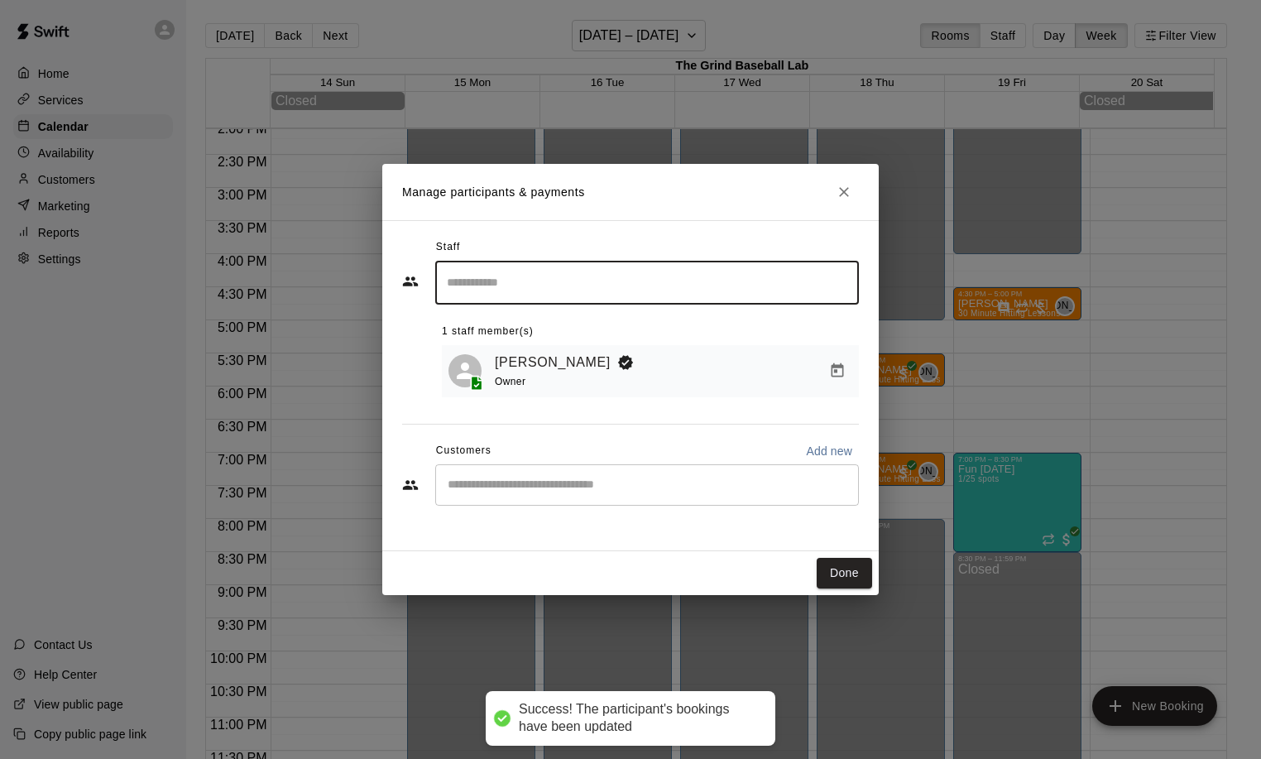
click at [481, 489] on input "Start typing to search customers..." at bounding box center [647, 484] width 409 height 17
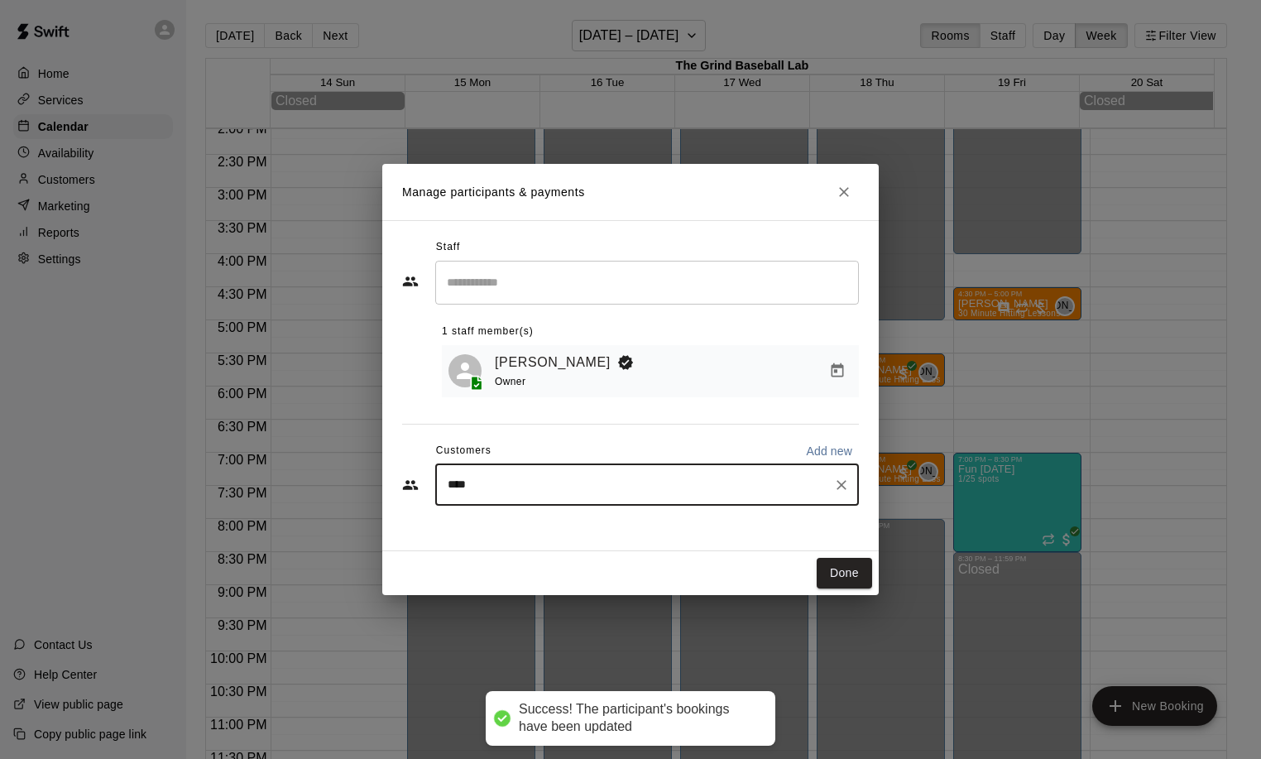
type input "*****"
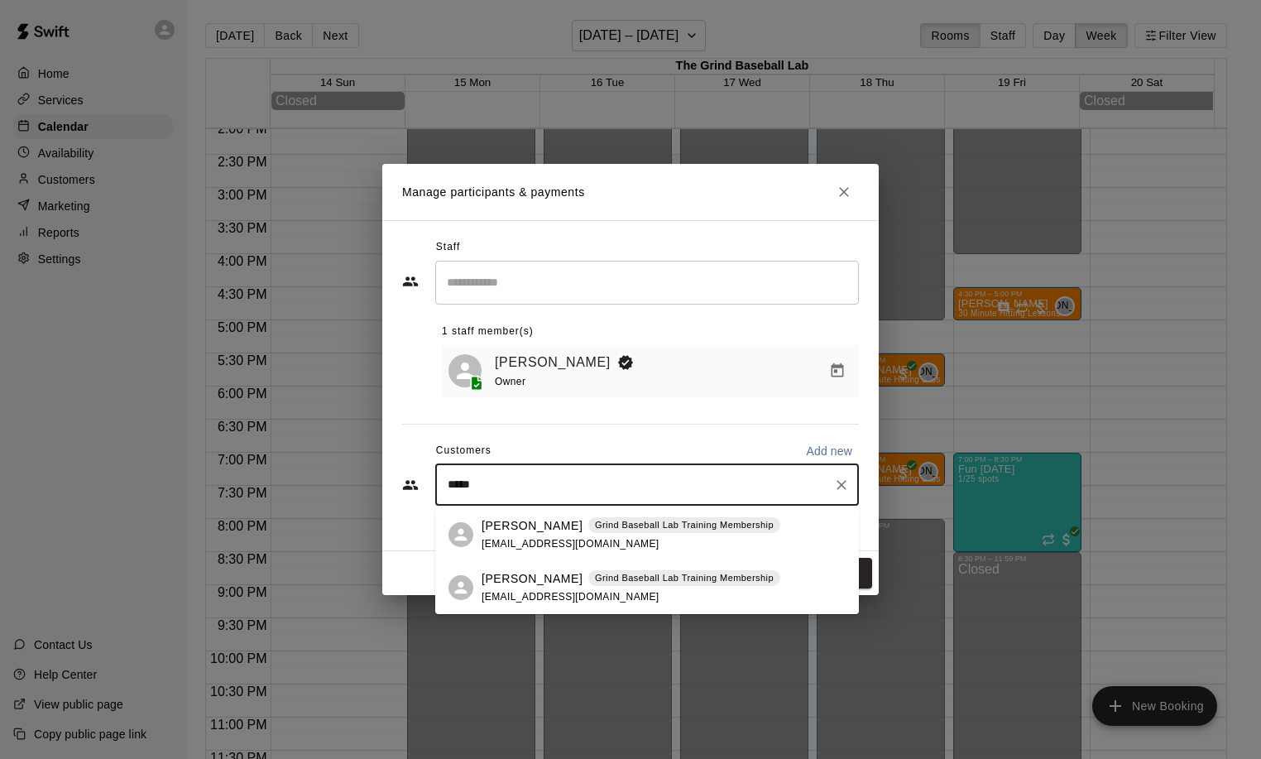
click at [505, 586] on div "Vinny Citta Grind Baseball Lab Training Membership fcitta87@gmail.com" at bounding box center [630, 588] width 299 height 36
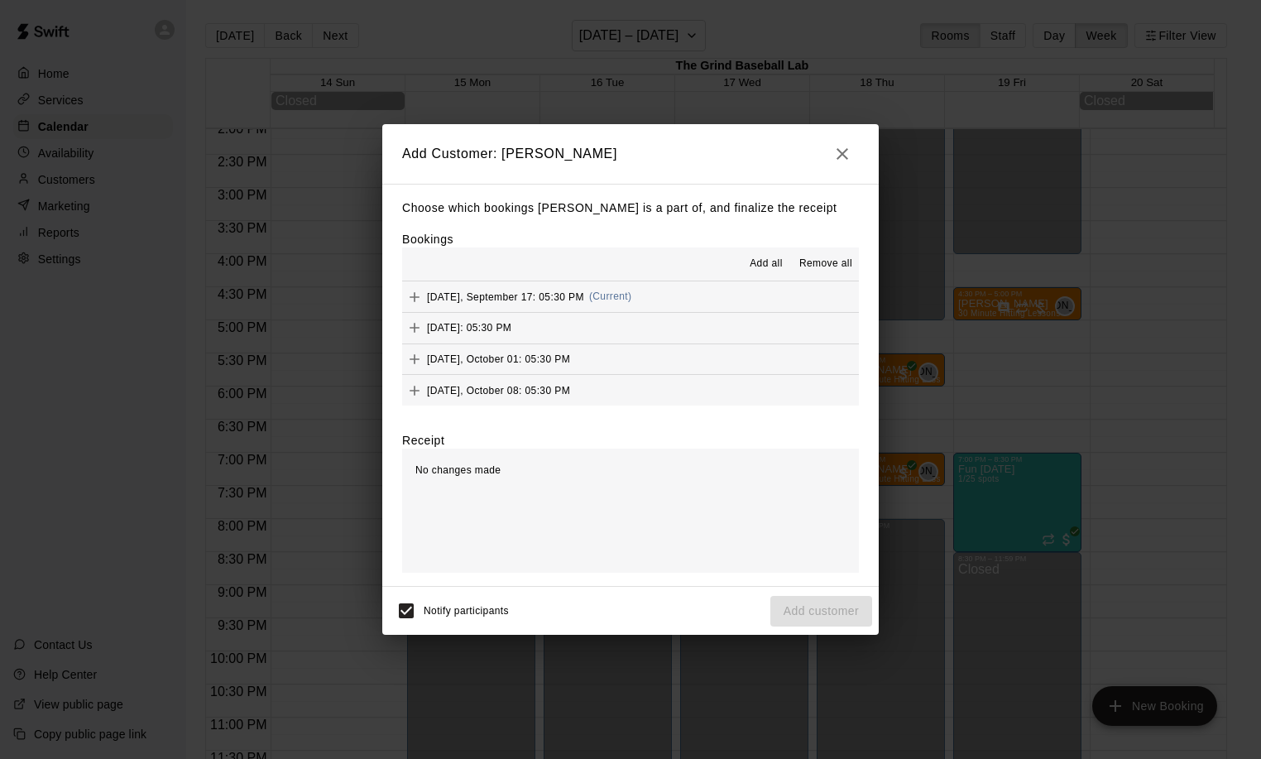
click at [764, 264] on span "Add all" at bounding box center [765, 264] width 33 height 17
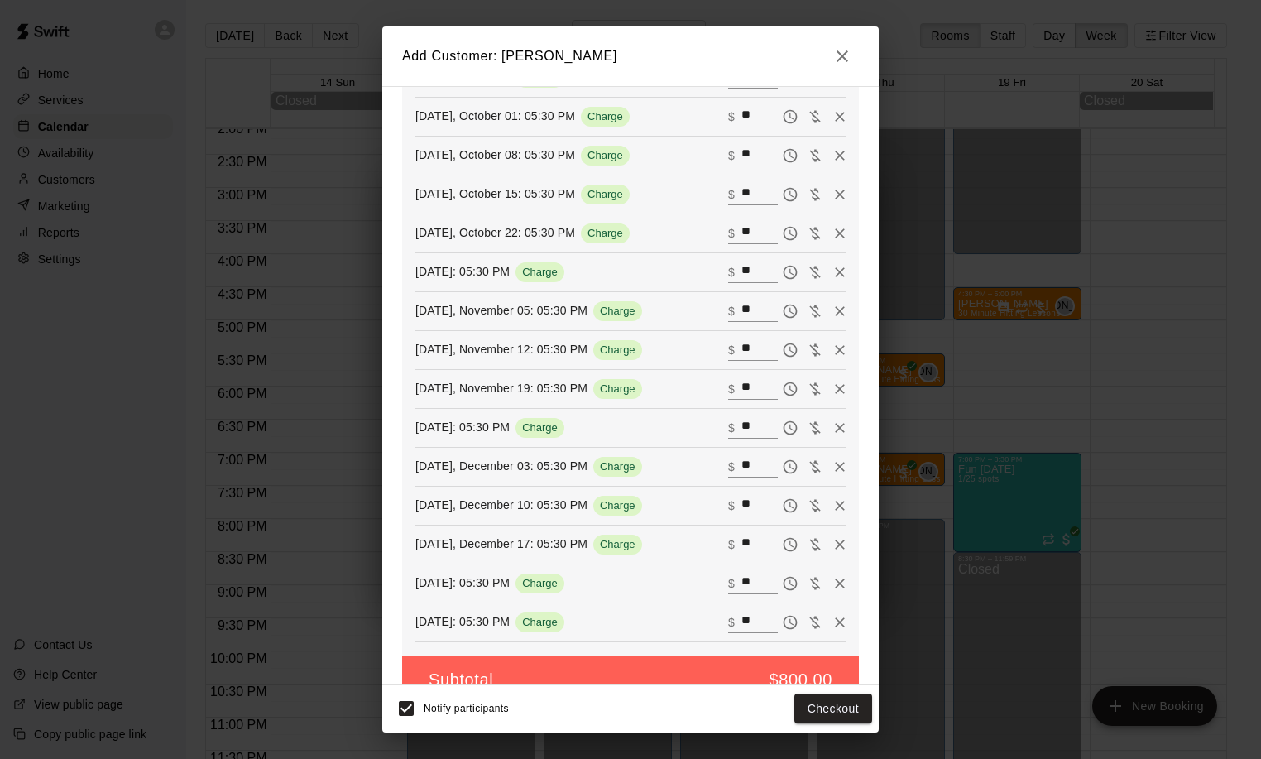
scroll to position [412, 0]
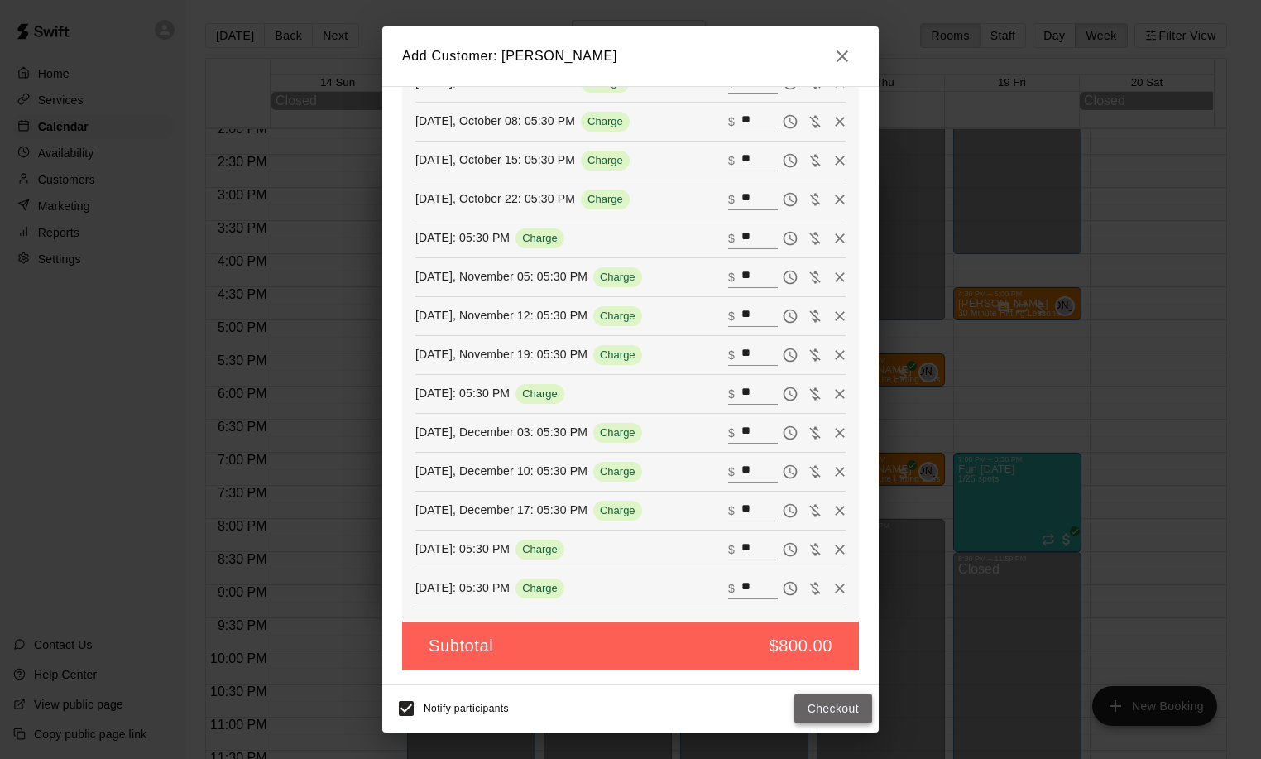
click at [825, 711] on button "Checkout" at bounding box center [833, 708] width 78 height 31
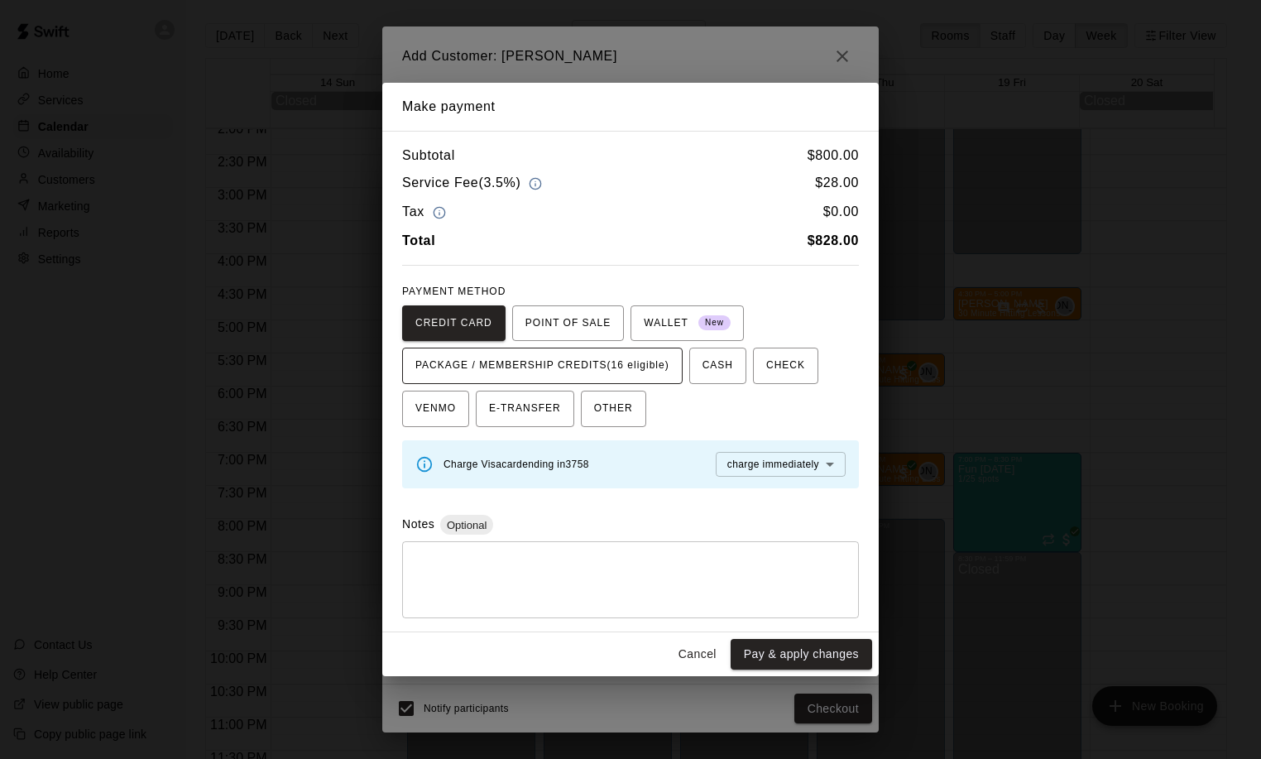
click at [477, 363] on span "PACKAGE / MEMBERSHIP CREDITS (16 eligible)" at bounding box center [542, 365] width 254 height 26
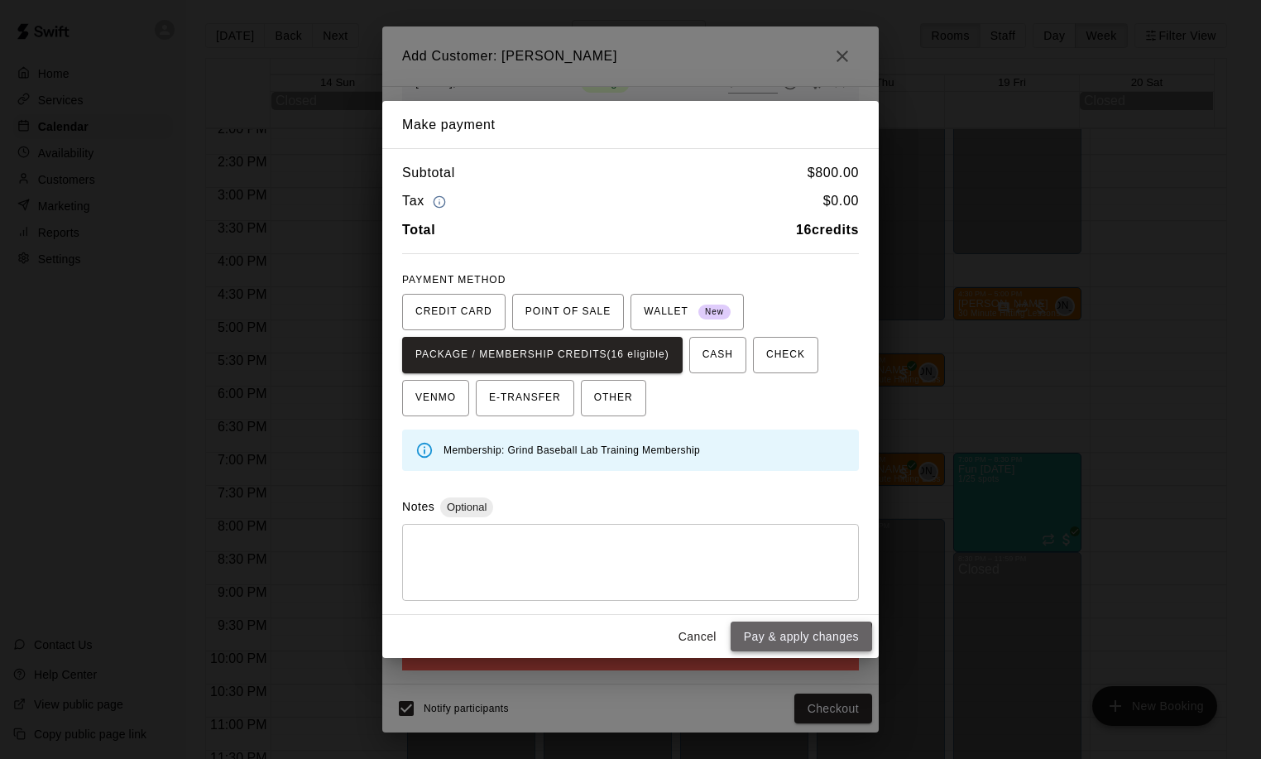
click at [799, 639] on button "Pay & apply changes" at bounding box center [800, 636] width 141 height 31
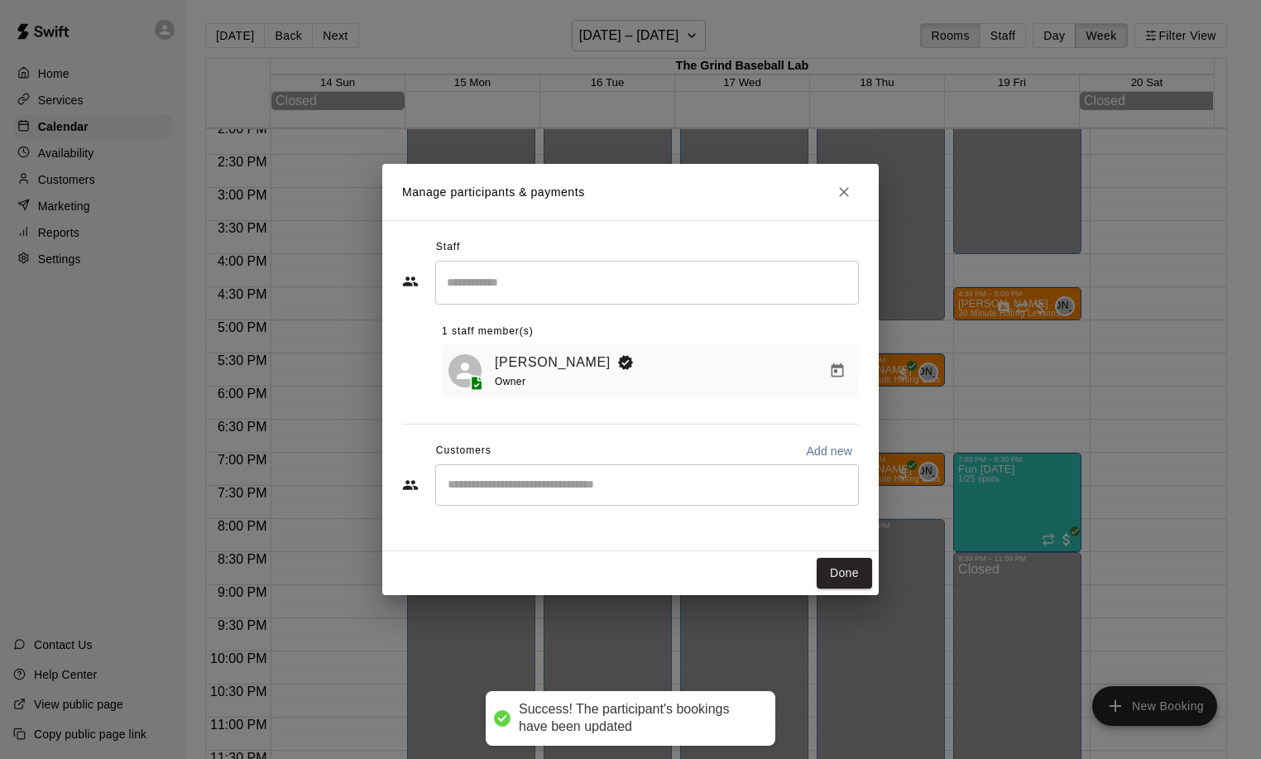
scroll to position [354, 0]
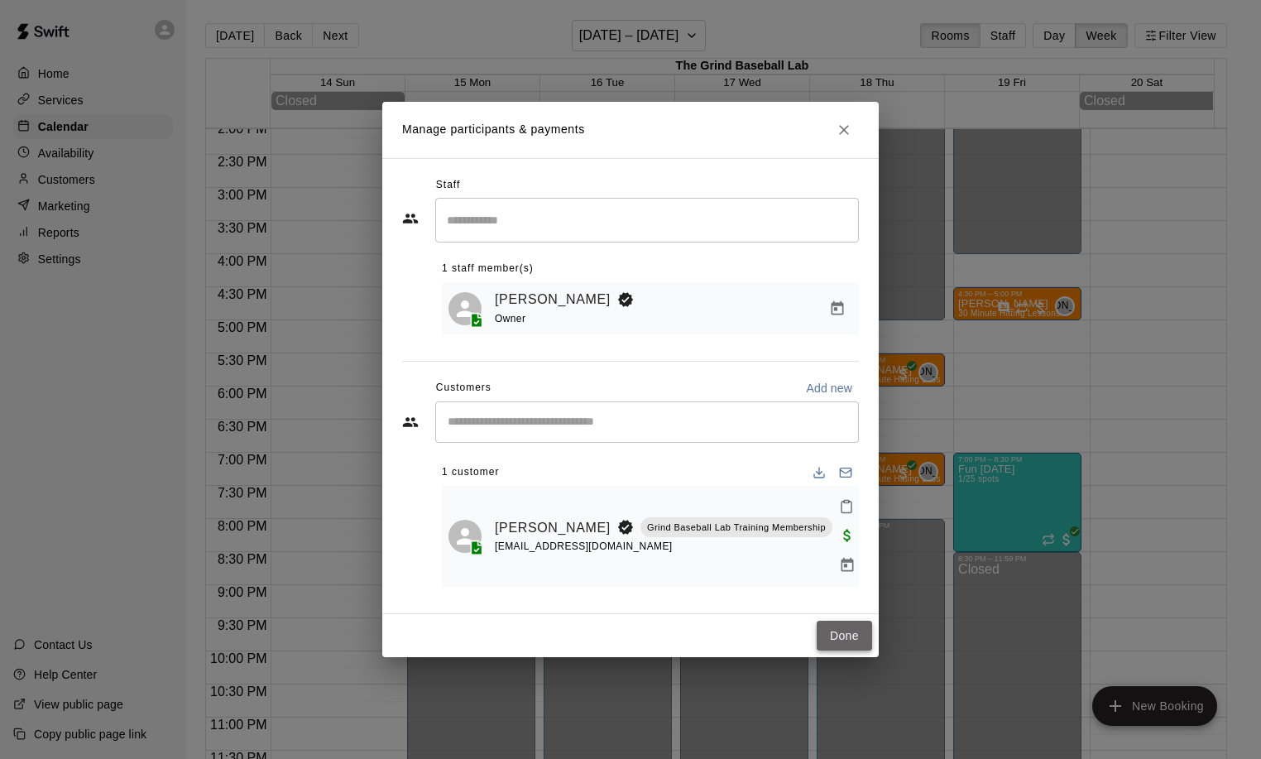
click at [840, 622] on button "Done" at bounding box center [843, 635] width 55 height 31
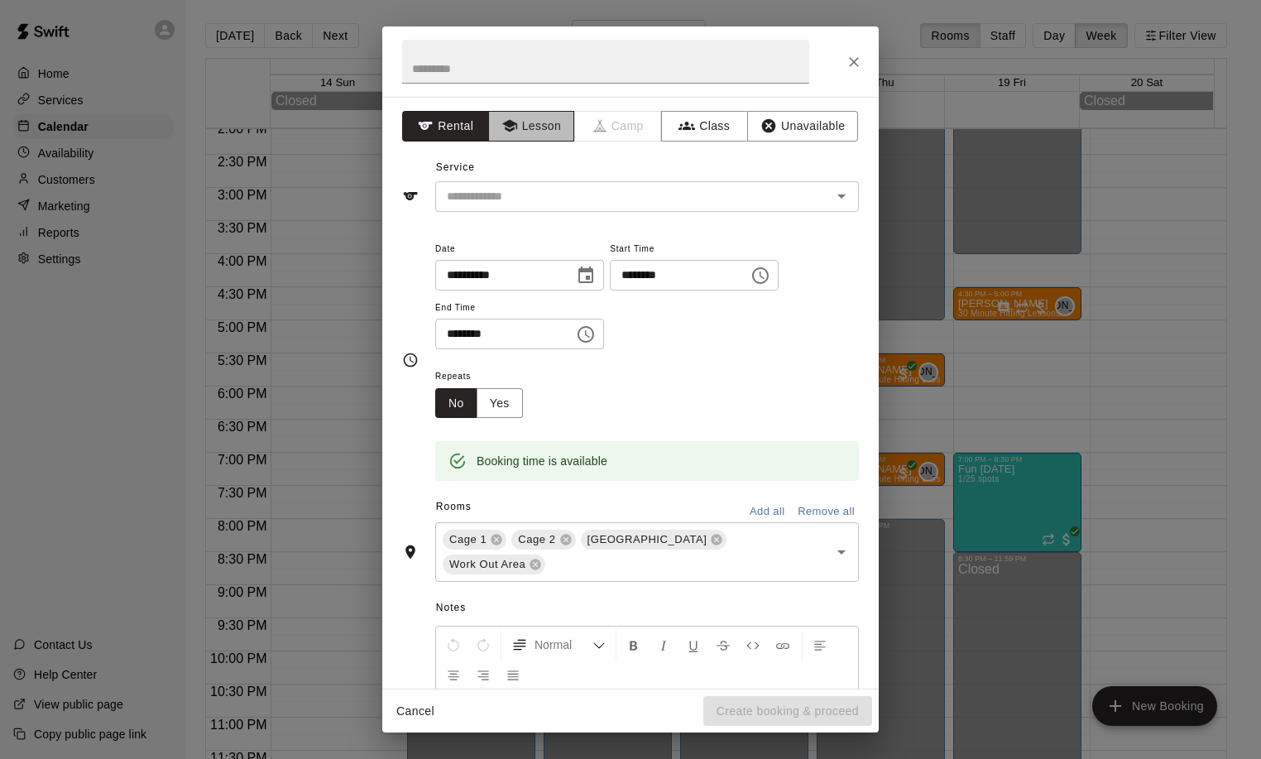
click at [515, 121] on button "Lesson" at bounding box center [531, 126] width 87 height 31
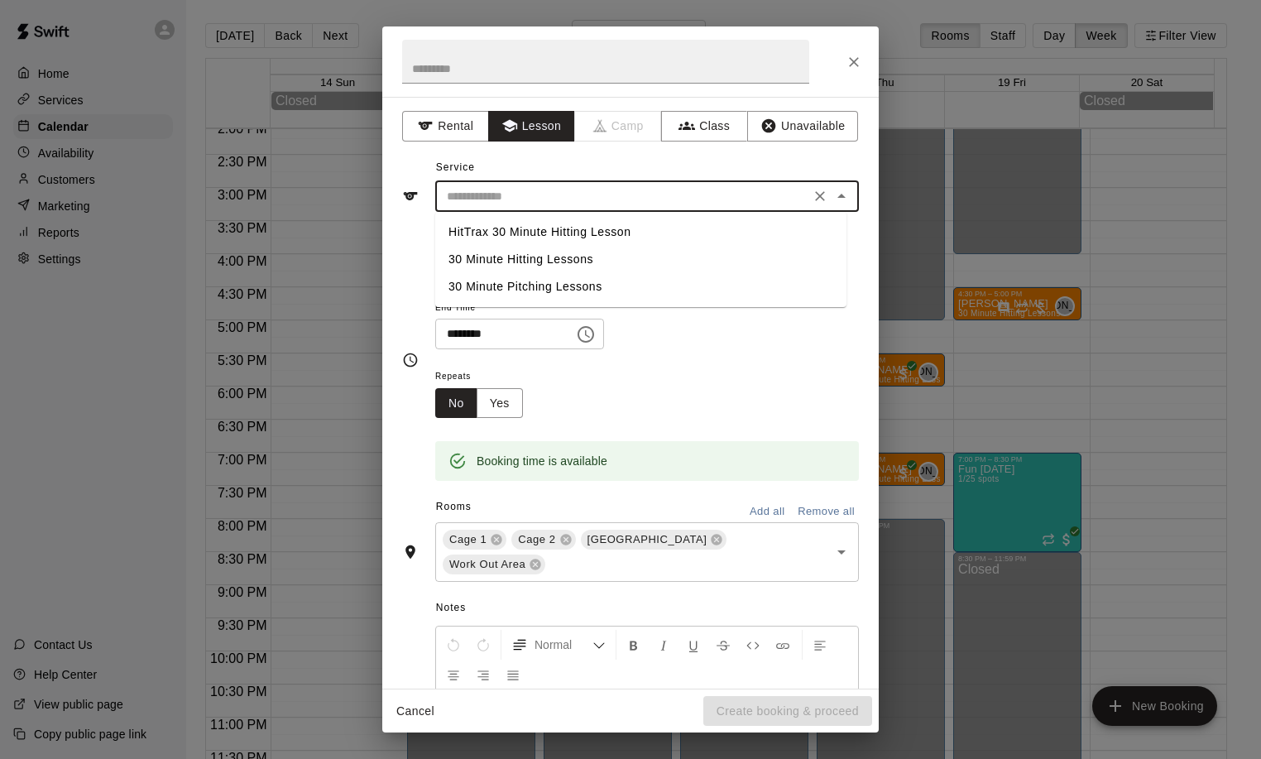
click at [514, 198] on input "text" at bounding box center [622, 196] width 365 height 21
click at [529, 231] on li "HitTrax 30 Minute Hitting Lesson" at bounding box center [640, 231] width 411 height 27
type input "**********"
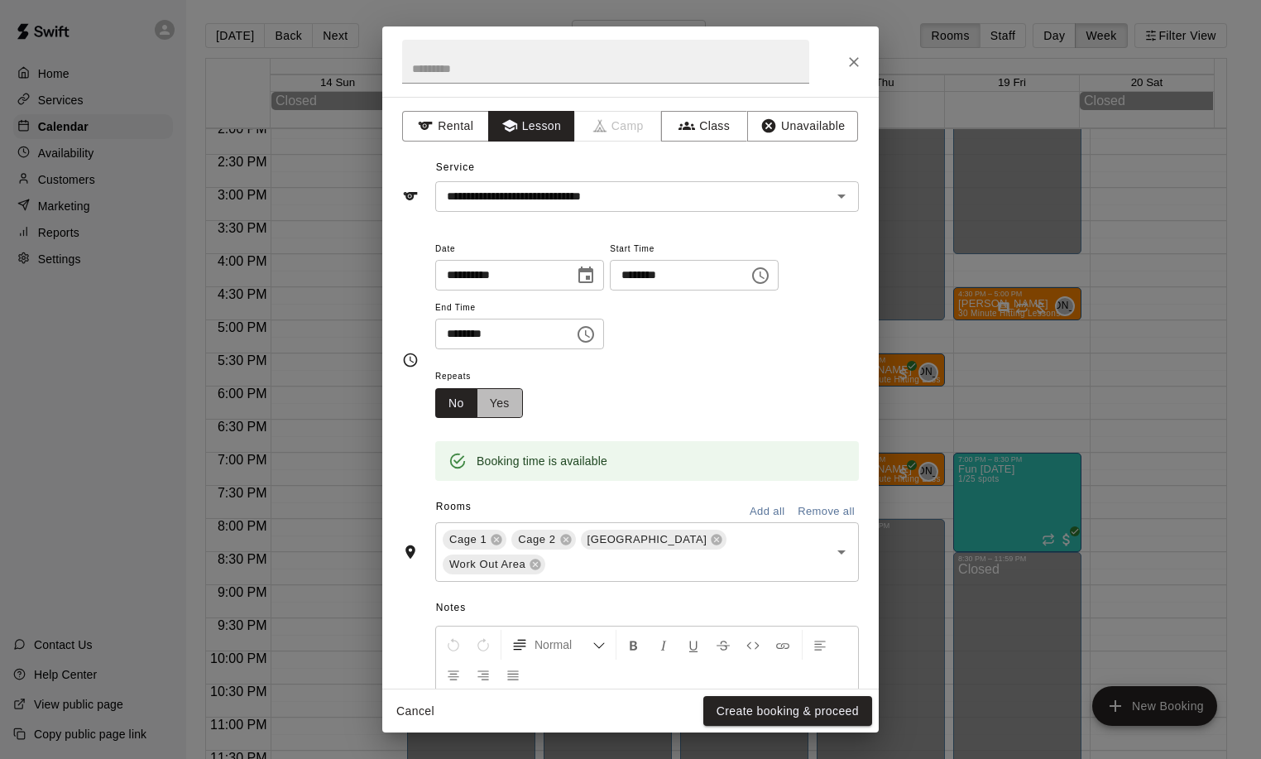
click at [494, 395] on button "Yes" at bounding box center [499, 403] width 46 height 31
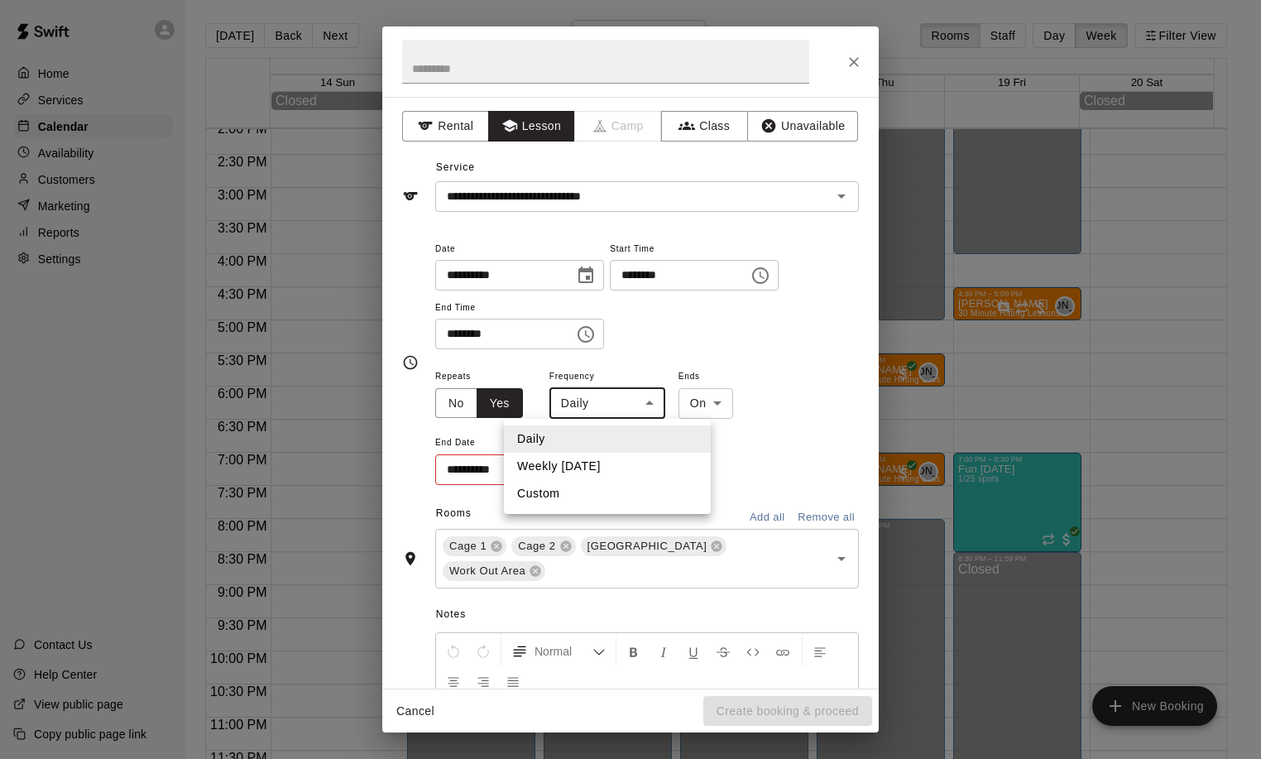
click at [625, 408] on body "Home Services Calendar Availability Customers Marketing Reports Settings Contac…" at bounding box center [630, 392] width 1261 height 785
click at [584, 468] on li "Weekly on Wednesday" at bounding box center [607, 465] width 207 height 27
type input "******"
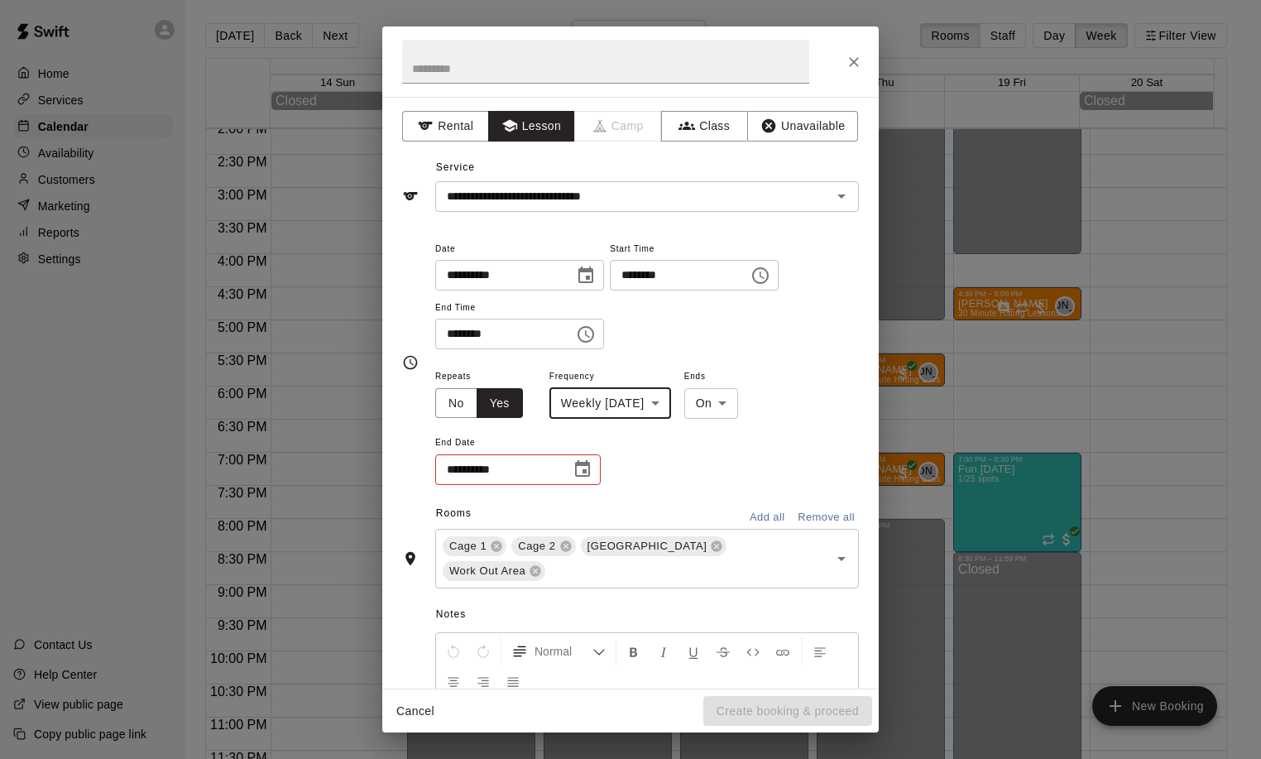
click at [582, 463] on icon "Choose date" at bounding box center [582, 468] width 15 height 17
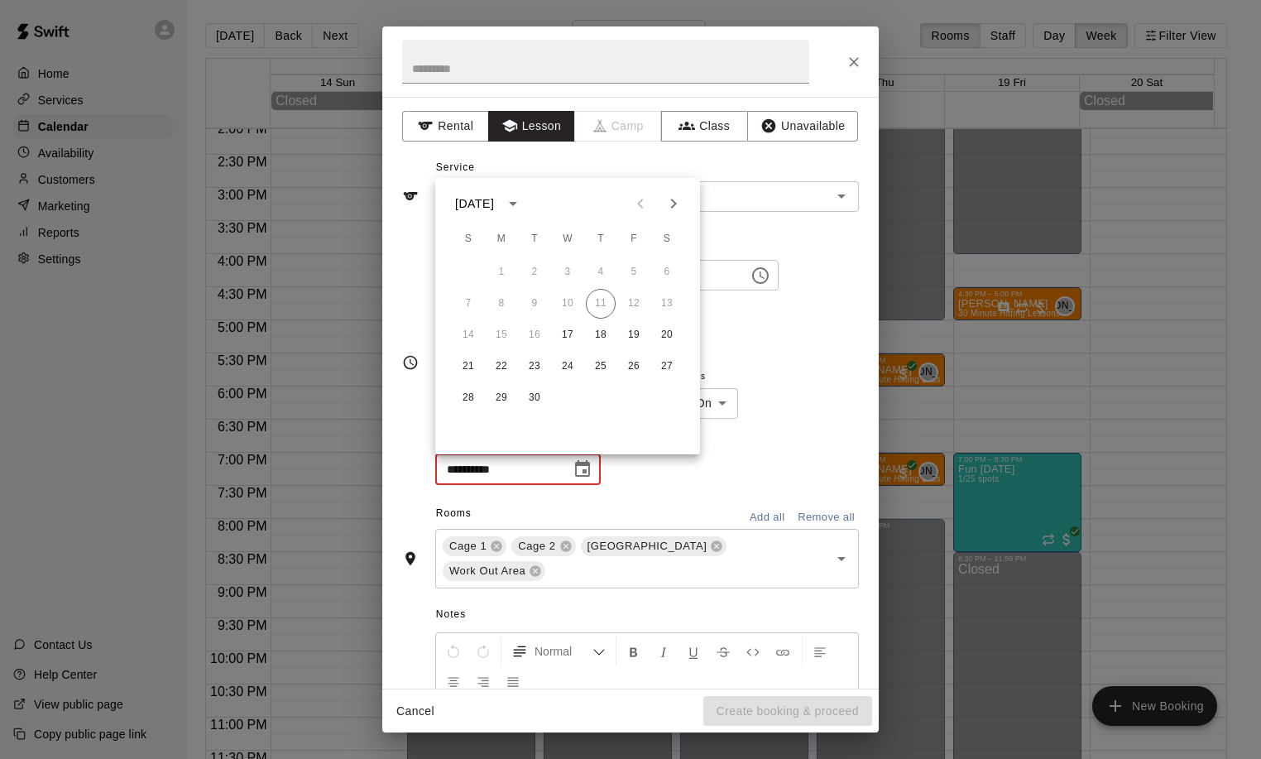
click at [675, 212] on icon "Next month" at bounding box center [673, 204] width 20 height 20
click at [673, 210] on icon "Next month" at bounding box center [673, 204] width 20 height 20
click at [672, 209] on icon "Next month" at bounding box center [673, 204] width 20 height 20
click at [669, 210] on icon "Next month" at bounding box center [673, 204] width 20 height 20
click at [595, 277] on button "1" at bounding box center [601, 272] width 30 height 30
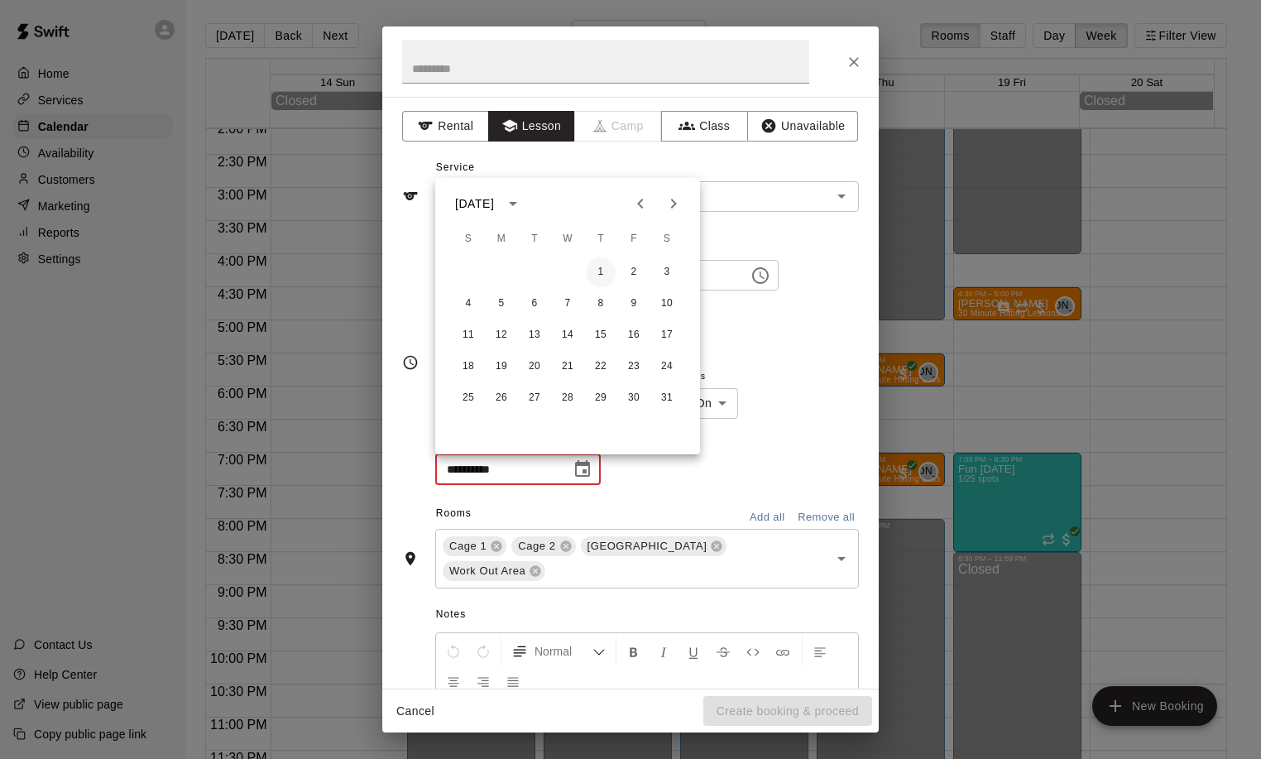
type input "**********"
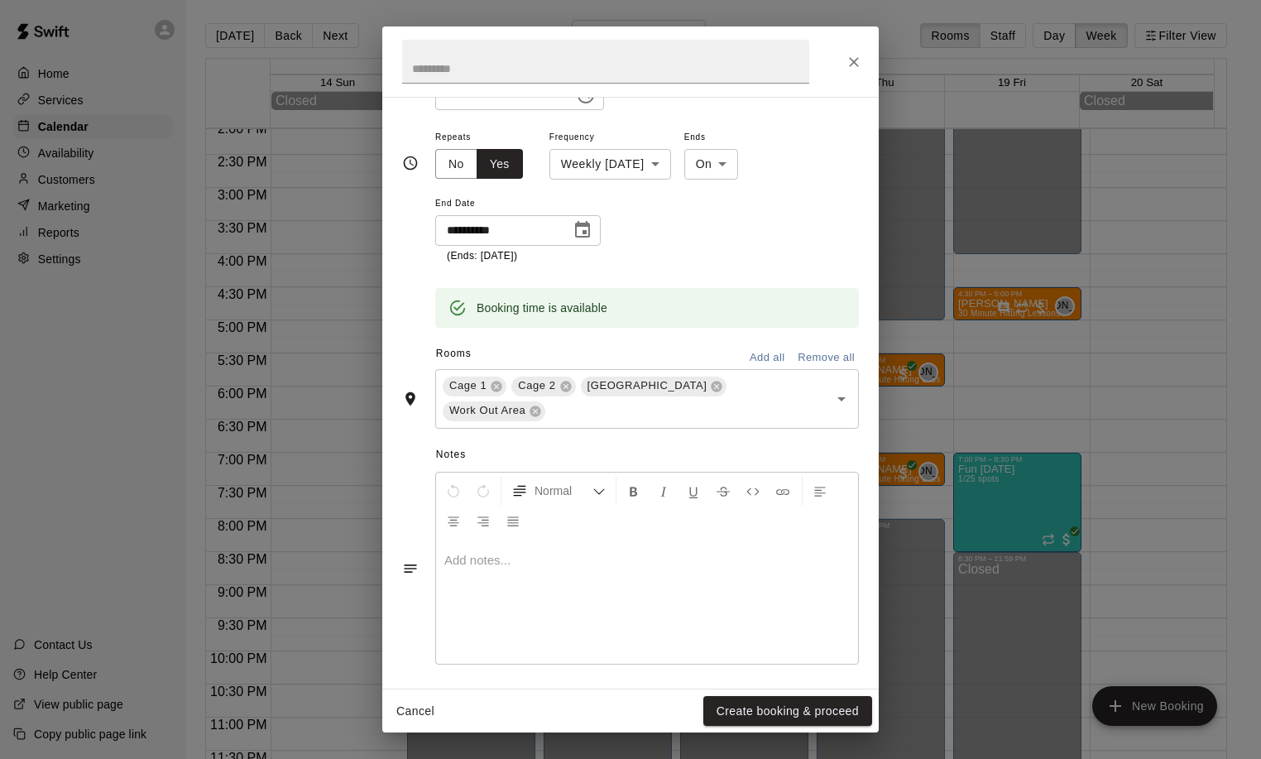
scroll to position [242, 0]
click at [773, 711] on button "Create booking & proceed" at bounding box center [787, 711] width 169 height 31
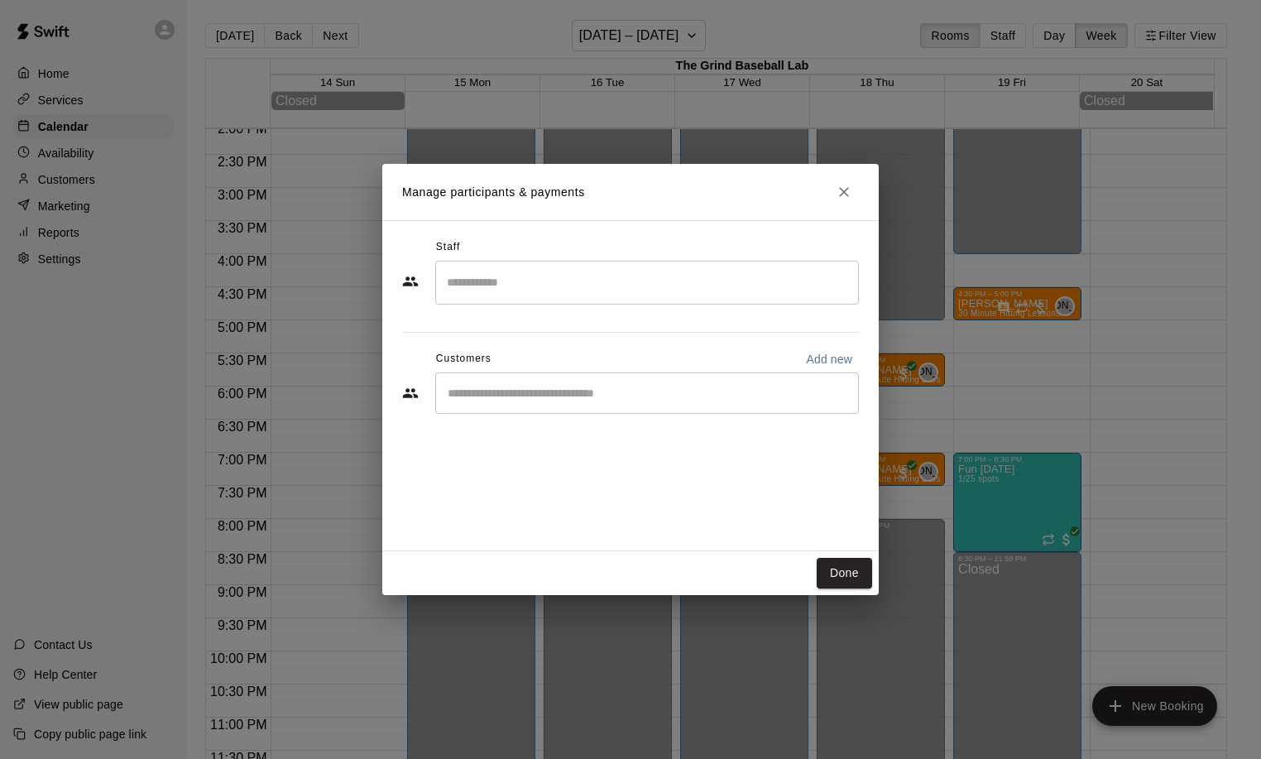
click at [486, 285] on input "Search staff" at bounding box center [647, 282] width 409 height 29
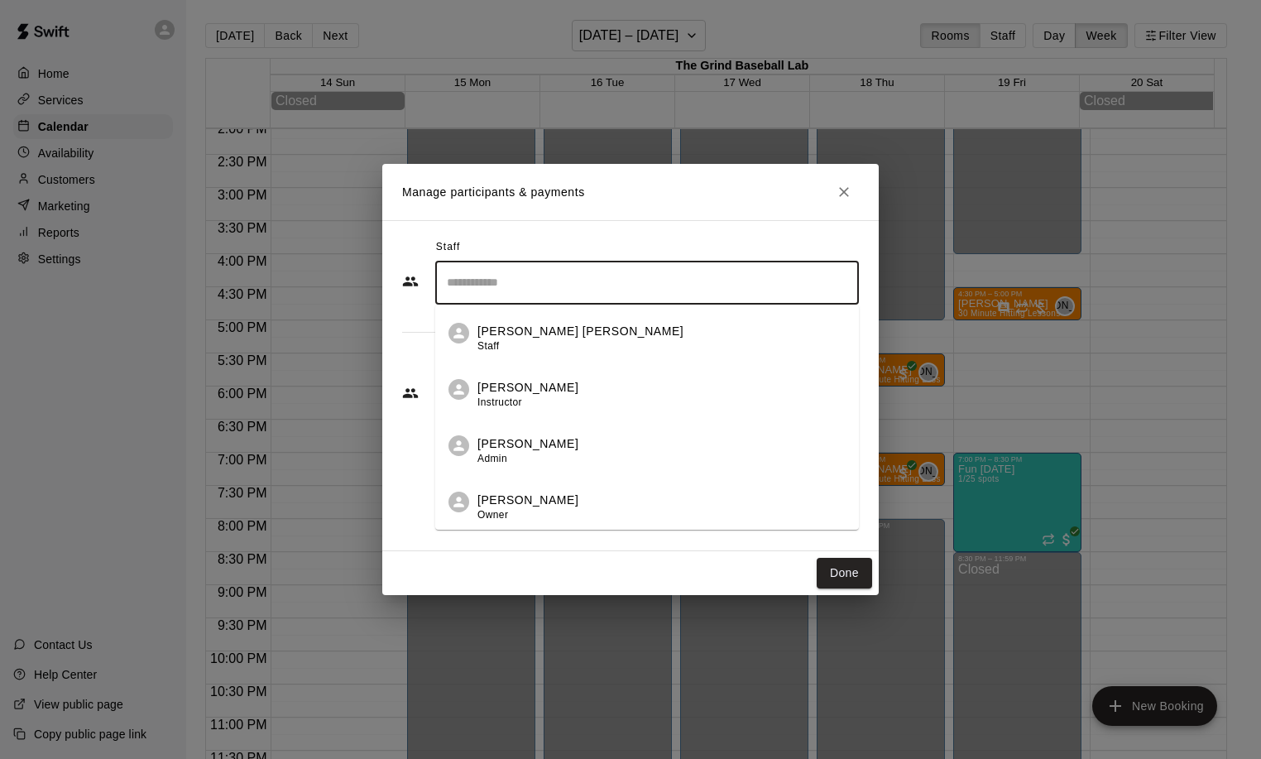
click at [489, 500] on p "Jason Allaire" at bounding box center [527, 499] width 101 height 17
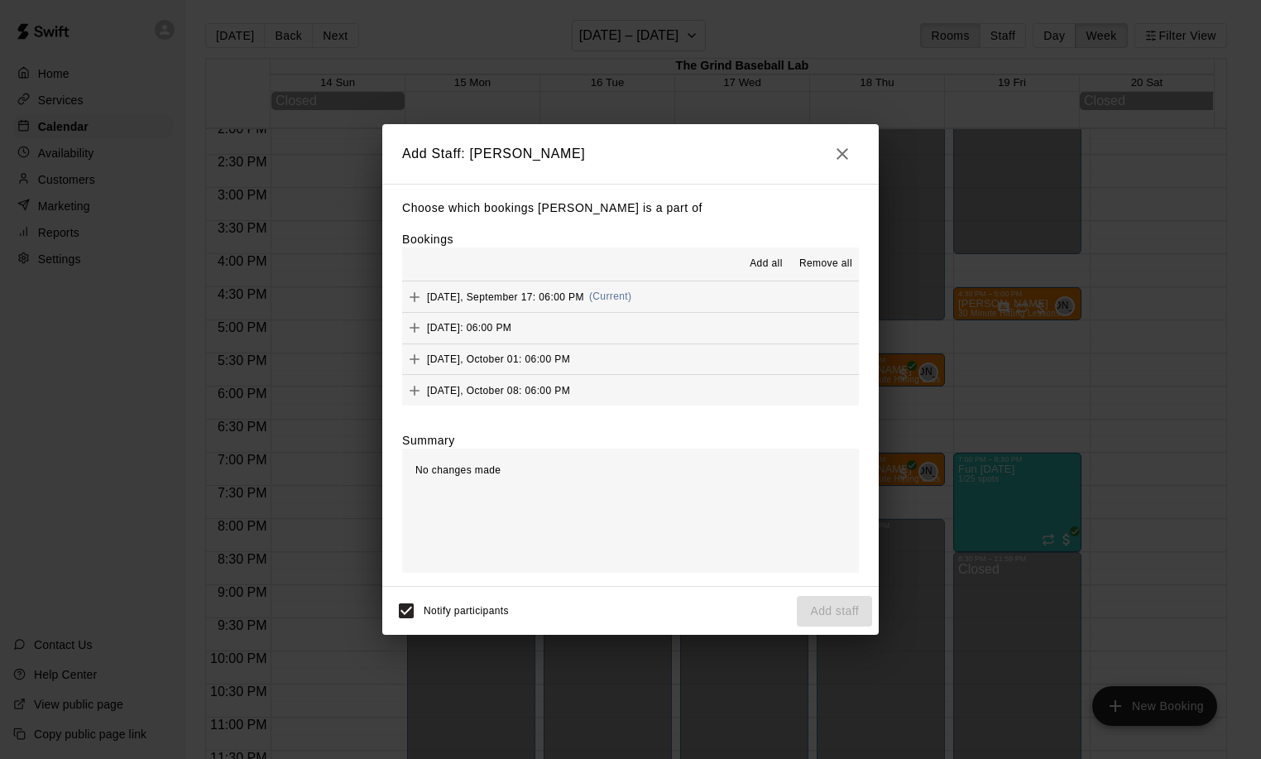
click at [761, 264] on span "Add all" at bounding box center [765, 264] width 33 height 17
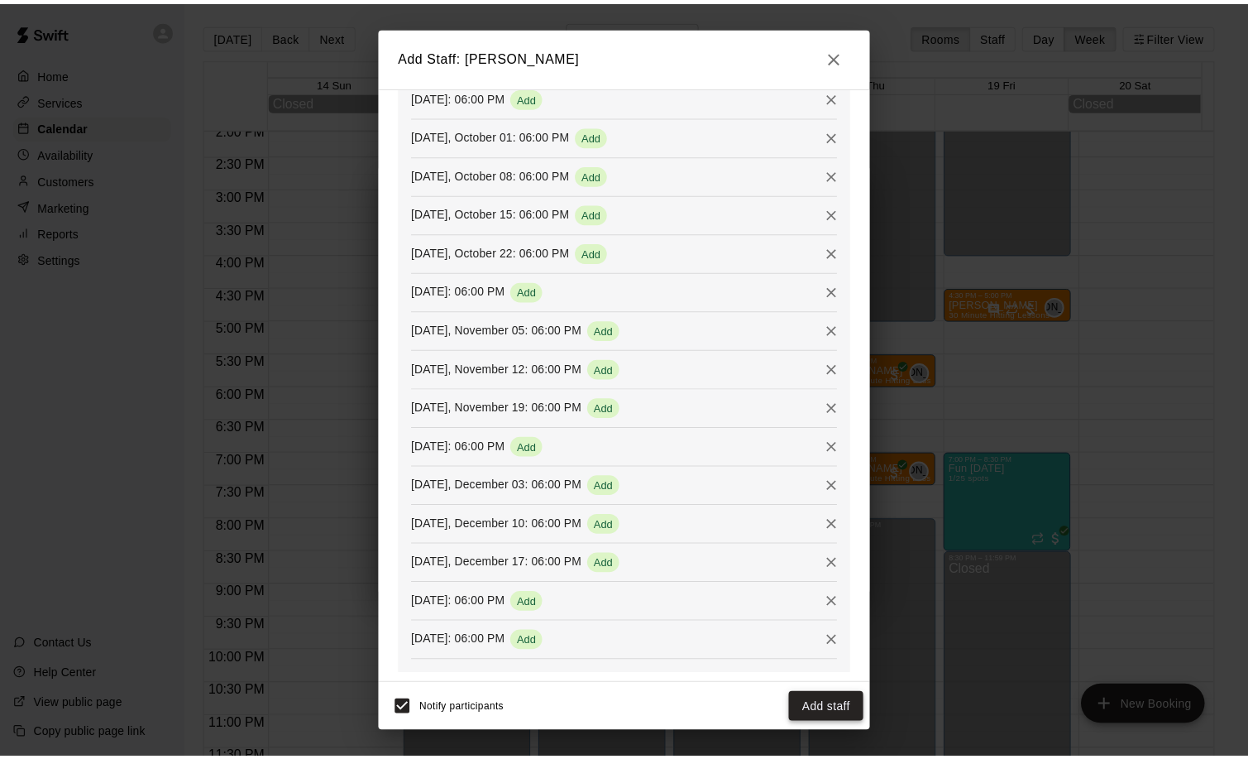
scroll to position [354, 0]
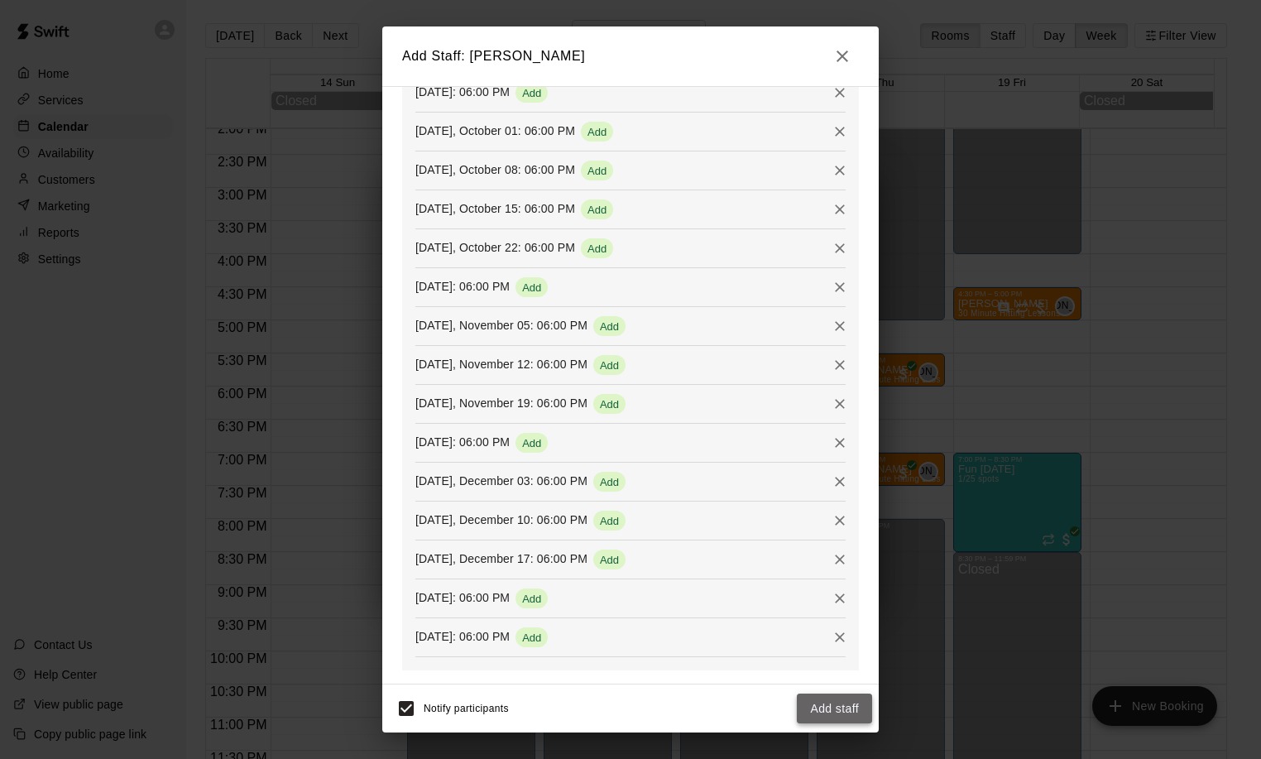
click at [833, 711] on button "Add staff" at bounding box center [834, 708] width 75 height 31
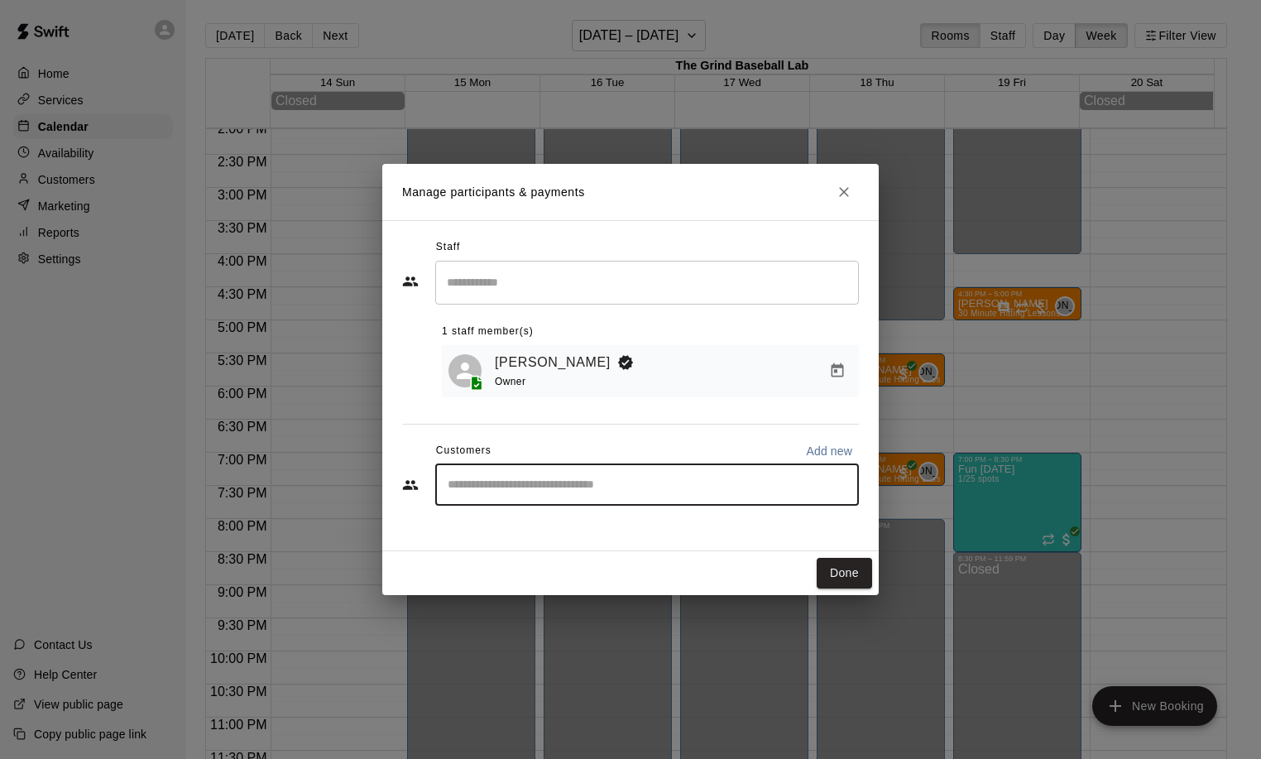
click at [543, 483] on input "Start typing to search customers..." at bounding box center [647, 484] width 409 height 17
type input "***"
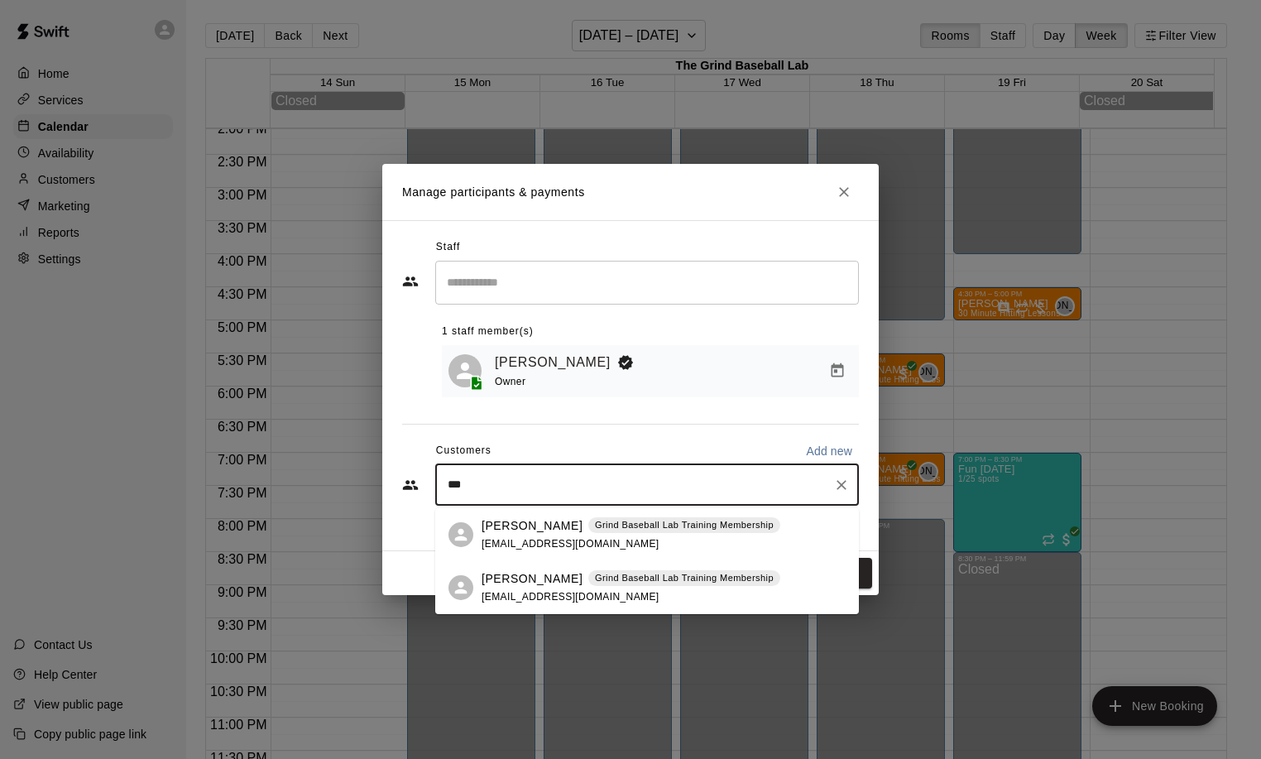
click at [524, 580] on p "[PERSON_NAME]" at bounding box center [531, 578] width 101 height 17
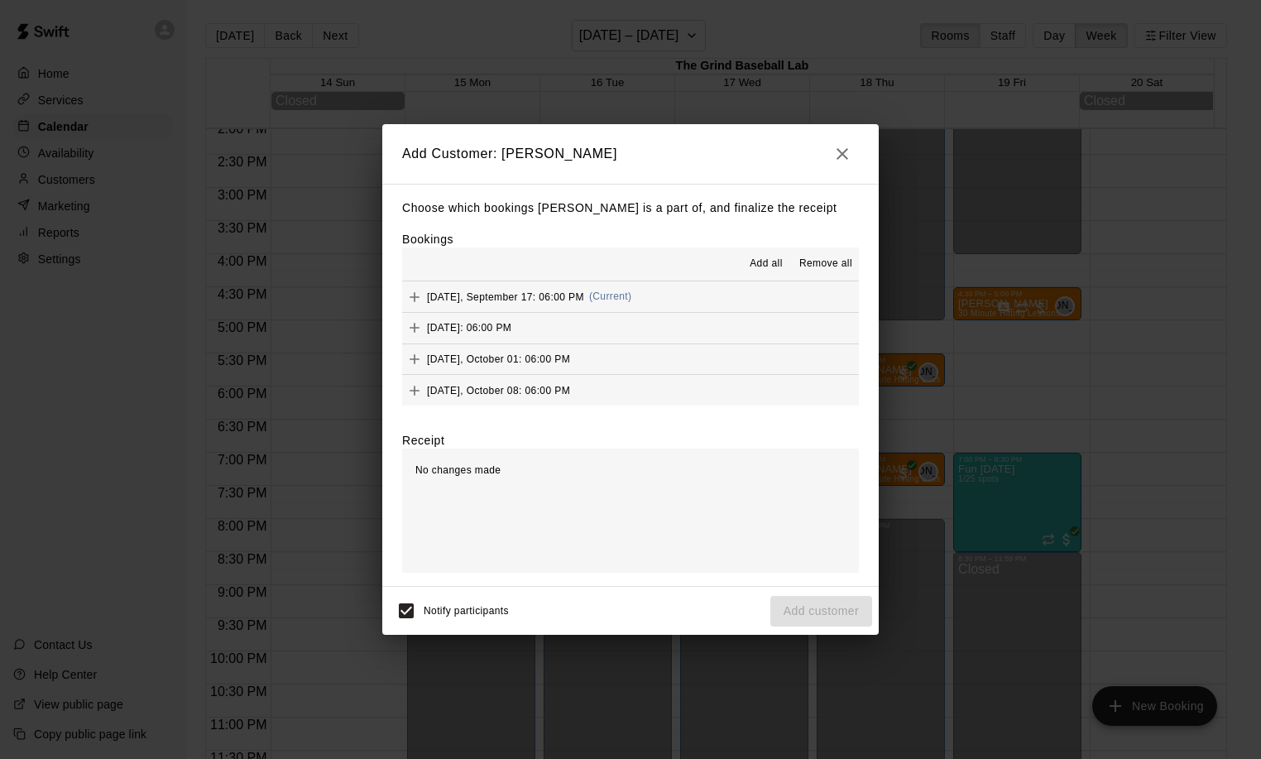
click at [772, 257] on span "Add all" at bounding box center [765, 264] width 33 height 17
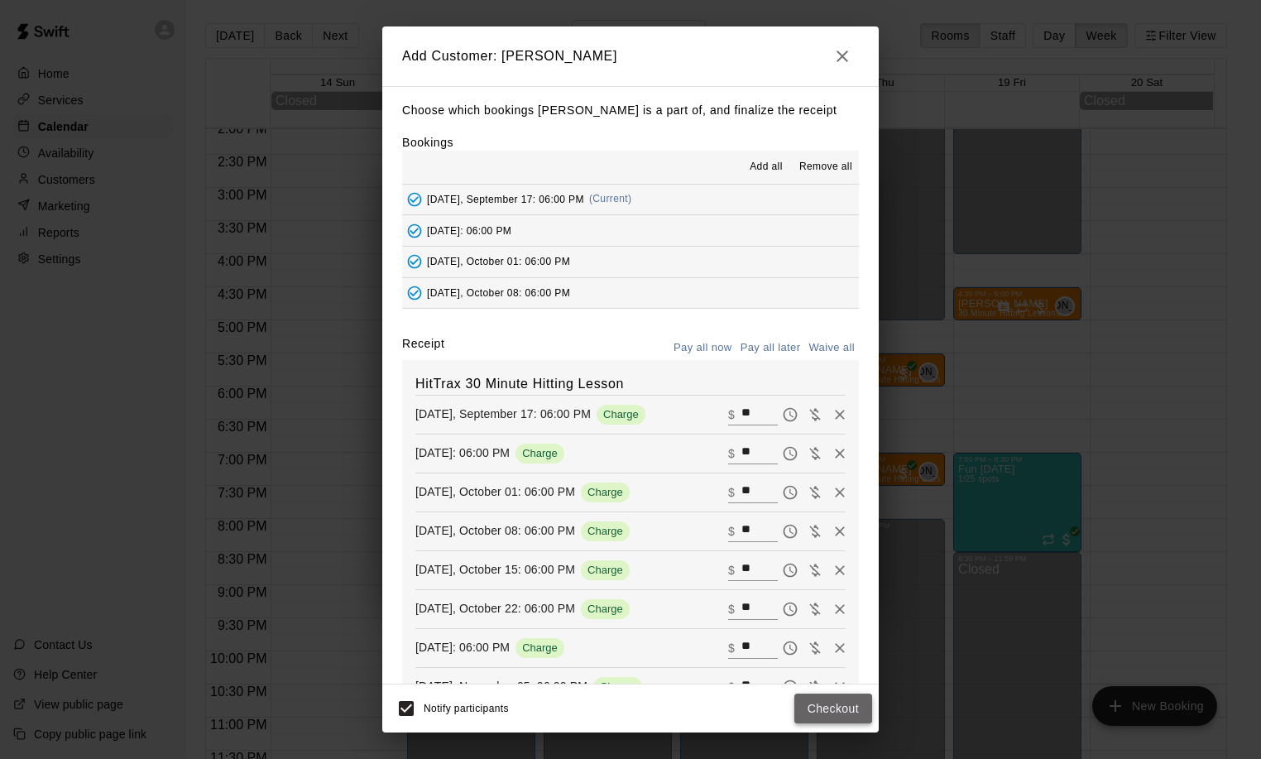
click at [834, 706] on button "Checkout" at bounding box center [833, 708] width 78 height 31
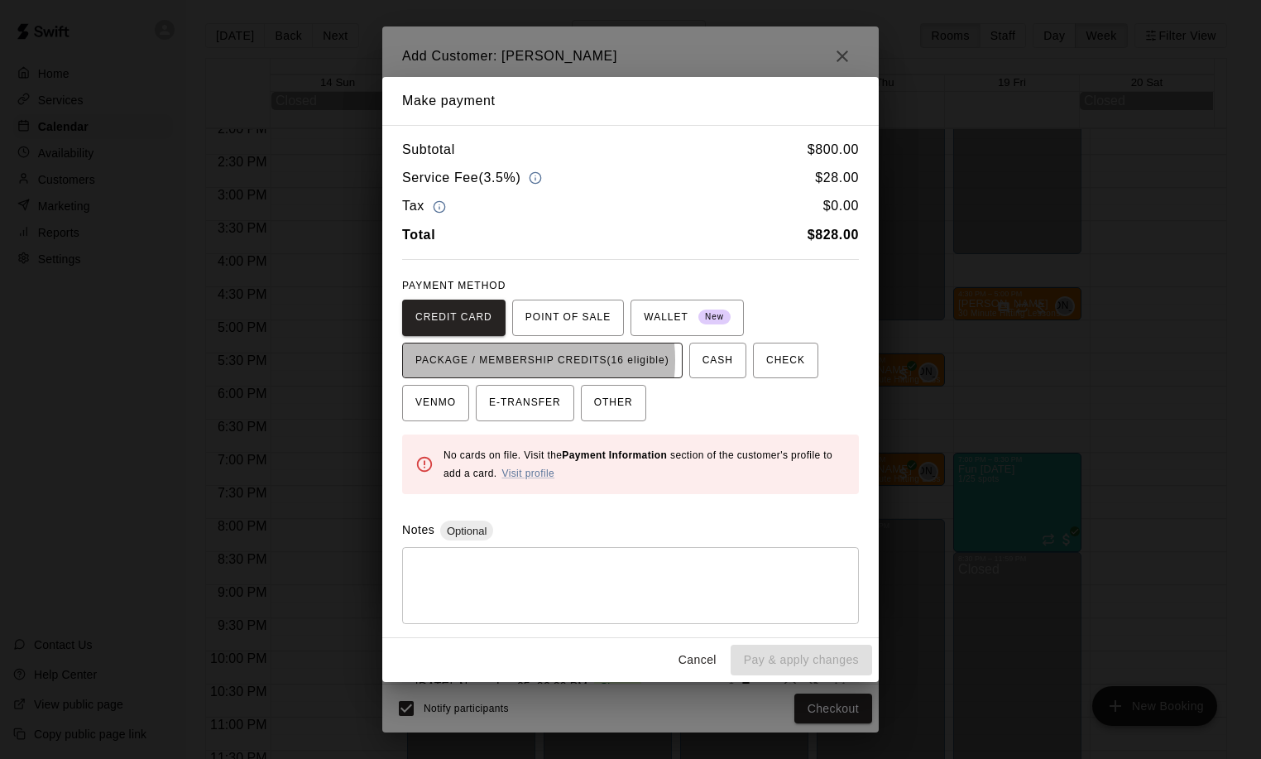
click at [514, 361] on span "PACKAGE / MEMBERSHIP CREDITS (16 eligible)" at bounding box center [542, 360] width 254 height 26
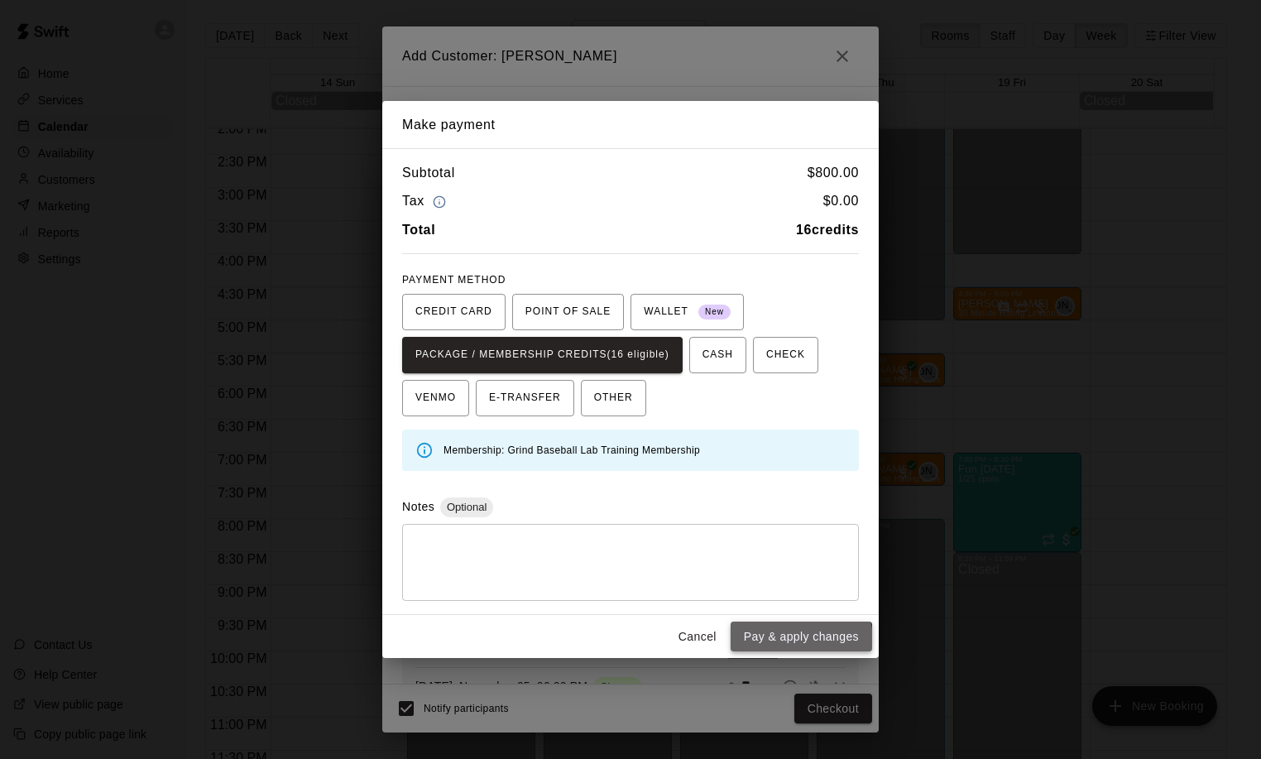
click at [794, 639] on button "Pay & apply changes" at bounding box center [800, 636] width 141 height 31
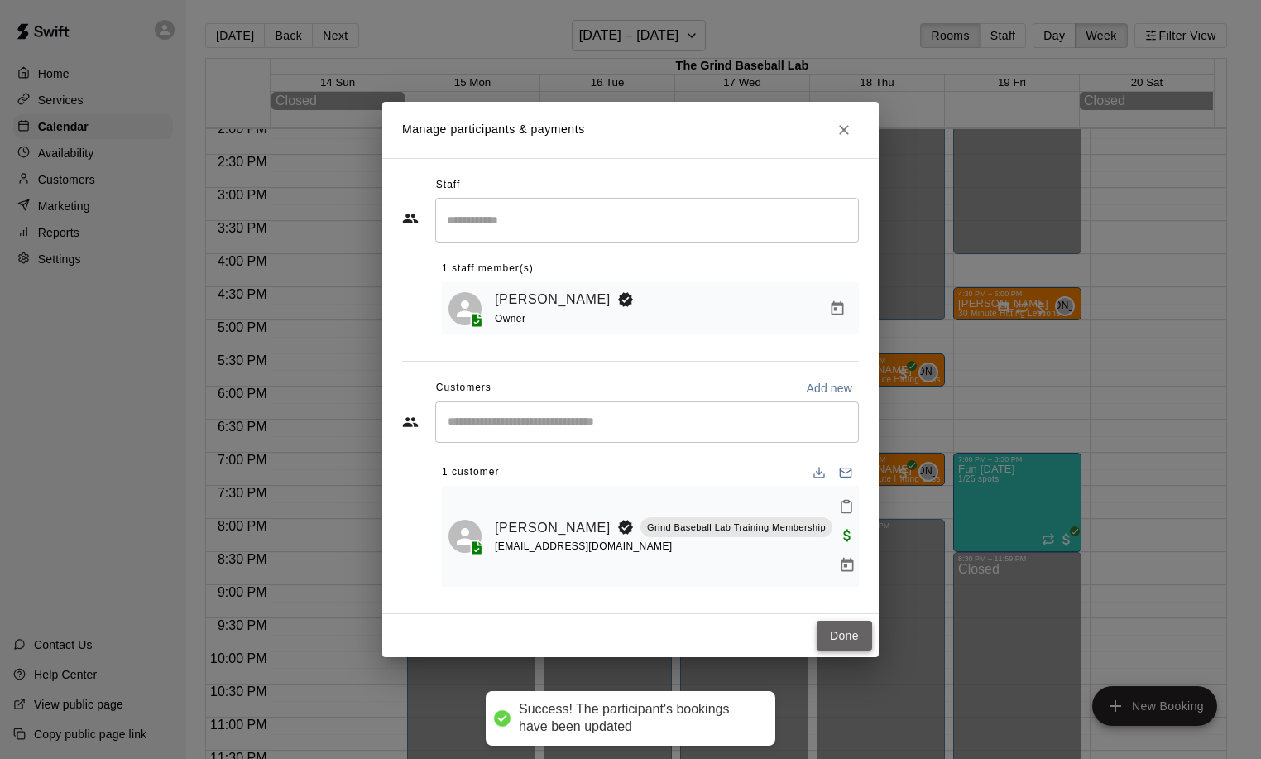
click at [845, 620] on button "Done" at bounding box center [843, 635] width 55 height 31
